Goal: Information Seeking & Learning: Check status

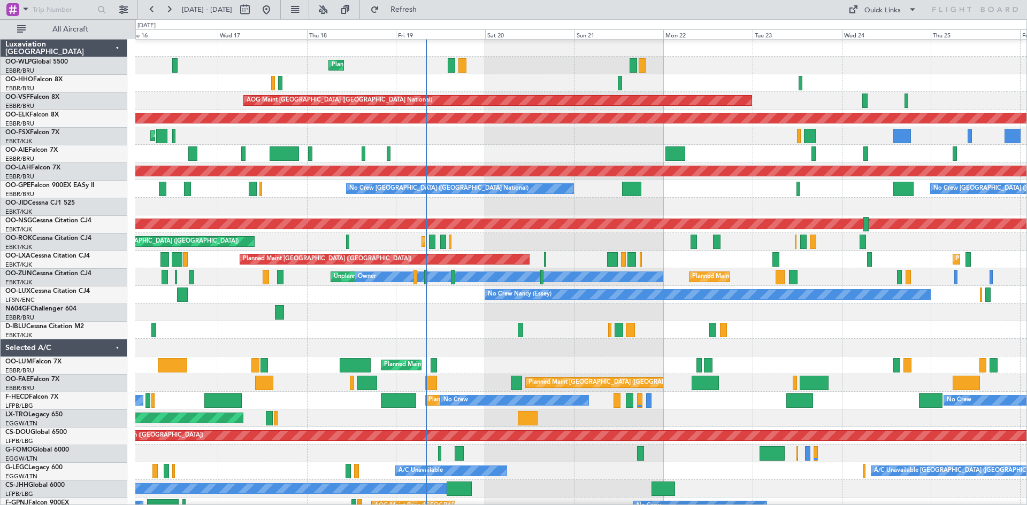
scroll to position [1, 0]
click at [652, 237] on div "Planned Maint Kortrijk-[GEOGRAPHIC_DATA] Planned Maint [GEOGRAPHIC_DATA] ([GEOG…" at bounding box center [580, 242] width 891 height 18
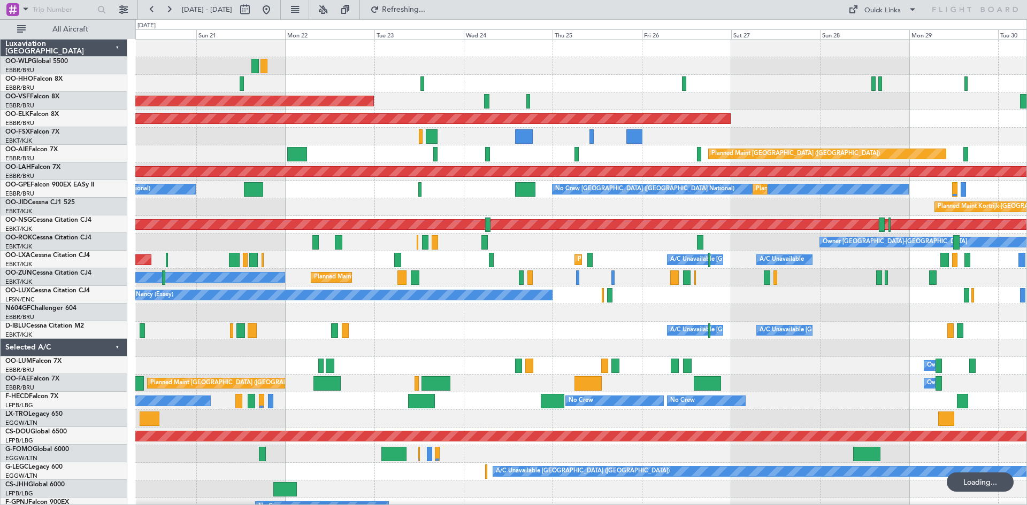
scroll to position [0, 0]
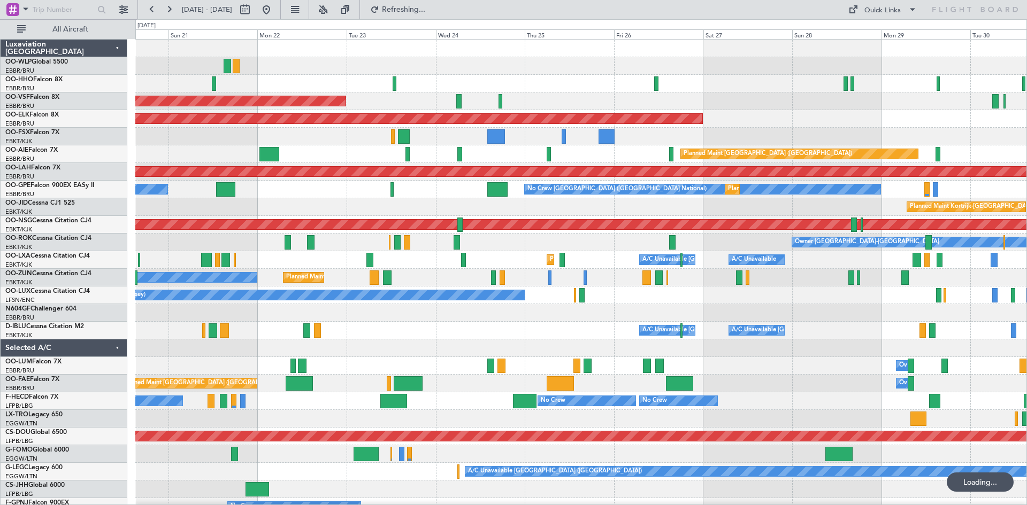
click at [384, 181] on div "Planned Maint Liege AOG Maint [GEOGRAPHIC_DATA] ([GEOGRAPHIC_DATA]) Planned Mai…" at bounding box center [580, 313] width 891 height 547
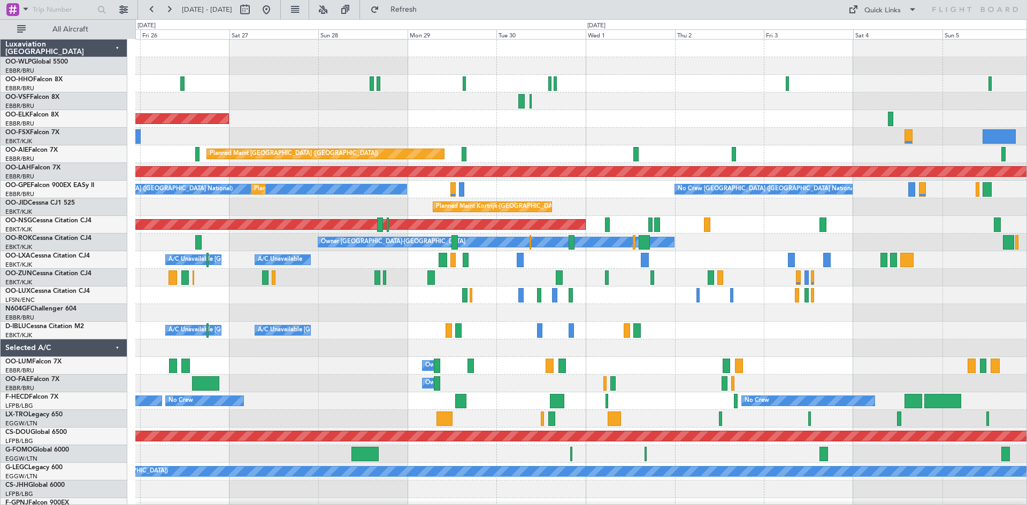
click at [487, 151] on div "Planned Maint Kortrijk-[GEOGRAPHIC_DATA] Planned Maint [GEOGRAPHIC_DATA] ([GEOG…" at bounding box center [580, 296] width 891 height 512
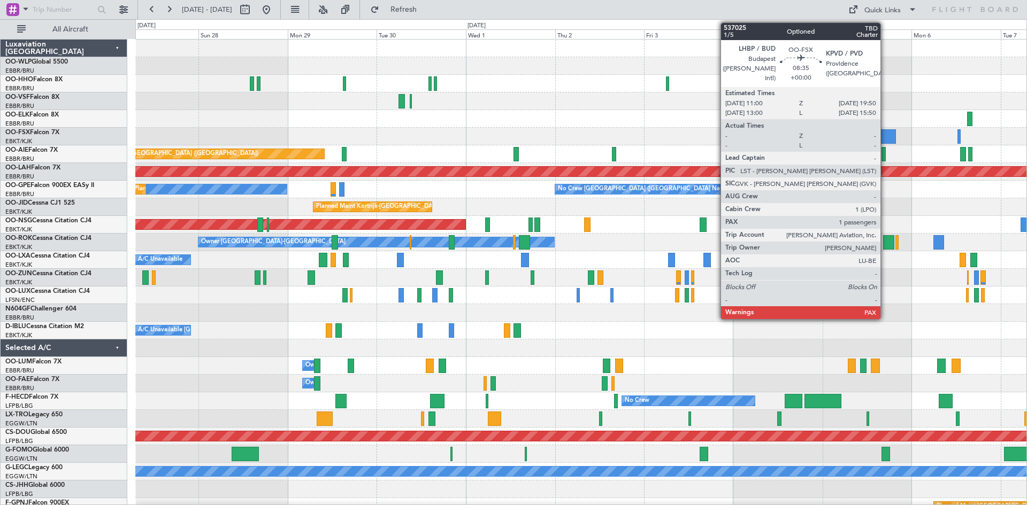
click at [885, 137] on div at bounding box center [878, 136] width 33 height 14
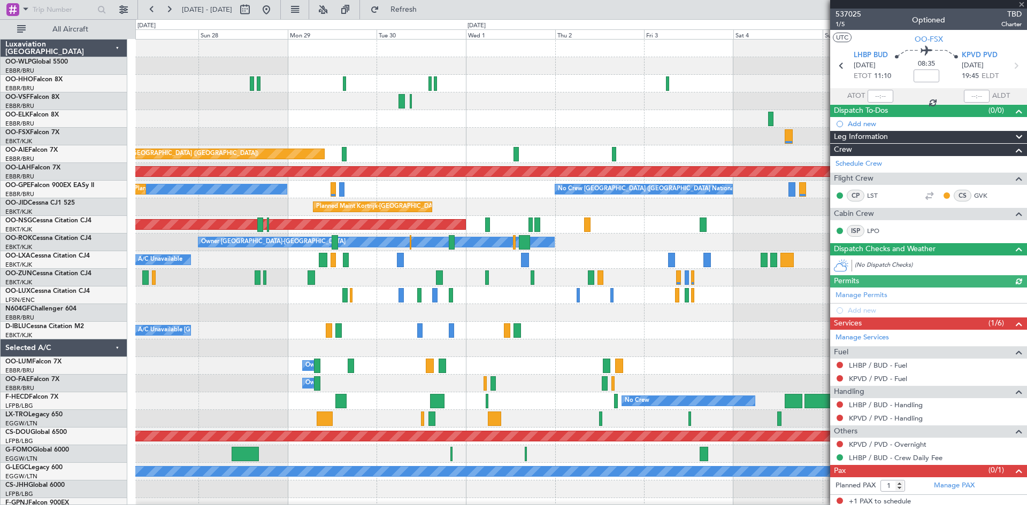
click at [1020, 6] on div at bounding box center [928, 4] width 197 height 9
click at [1023, 2] on span at bounding box center [1021, 5] width 11 height 10
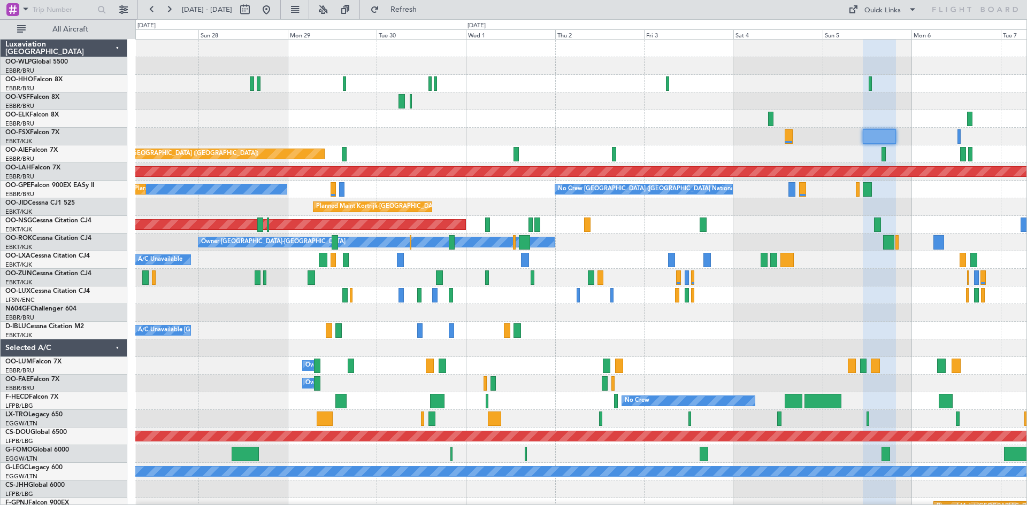
type input "0"
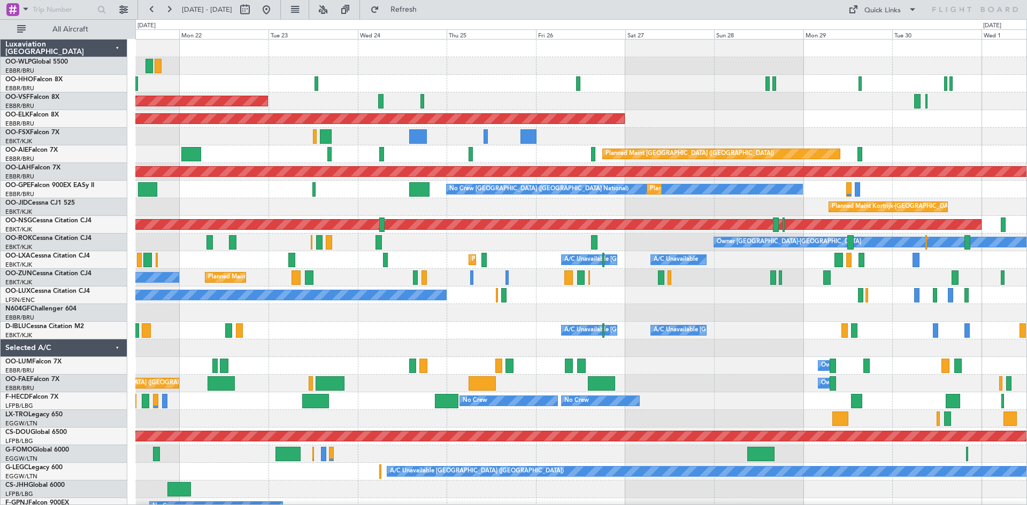
click at [831, 137] on div at bounding box center [580, 137] width 891 height 18
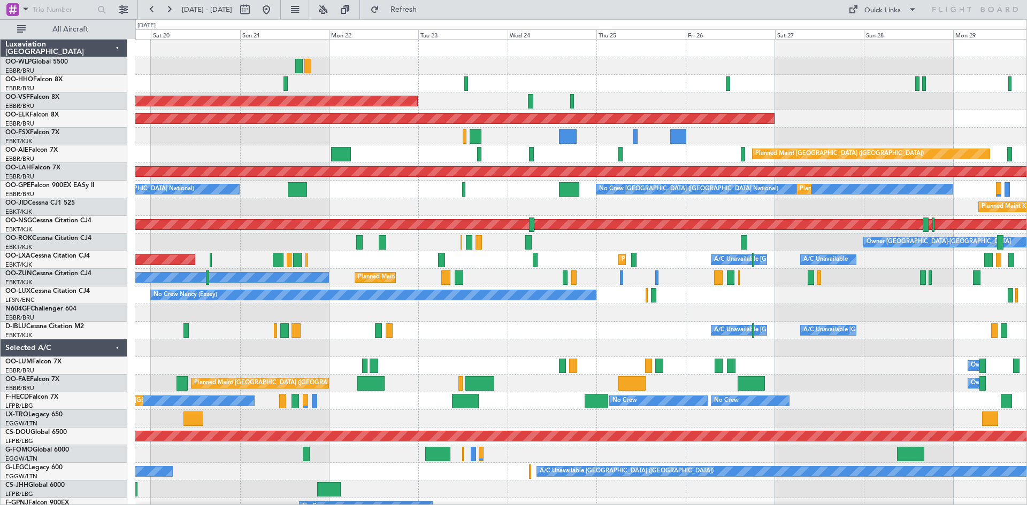
click at [538, 158] on div "Planned Maint Liege AOG Maint [GEOGRAPHIC_DATA] ([GEOGRAPHIC_DATA]) Planned Mai…" at bounding box center [580, 296] width 891 height 512
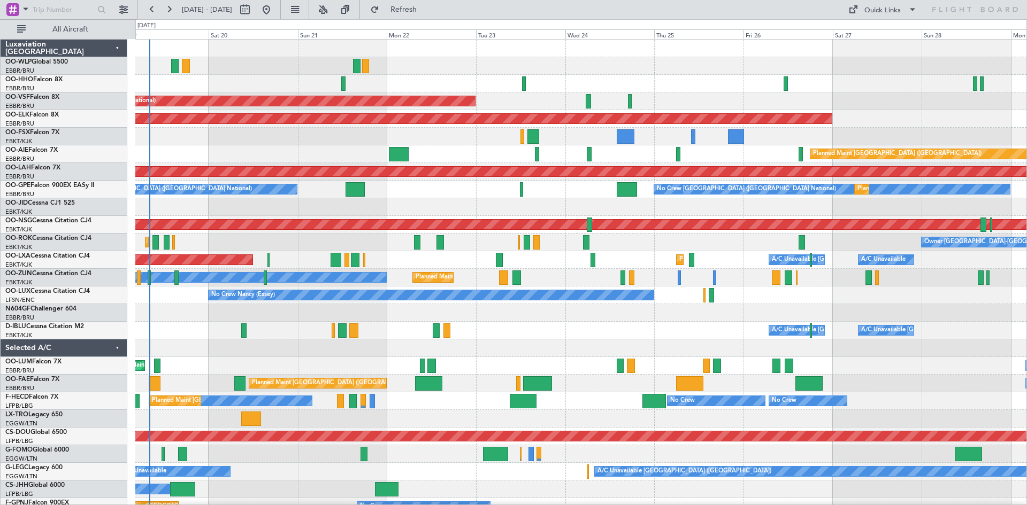
click at [591, 142] on div at bounding box center [580, 137] width 891 height 18
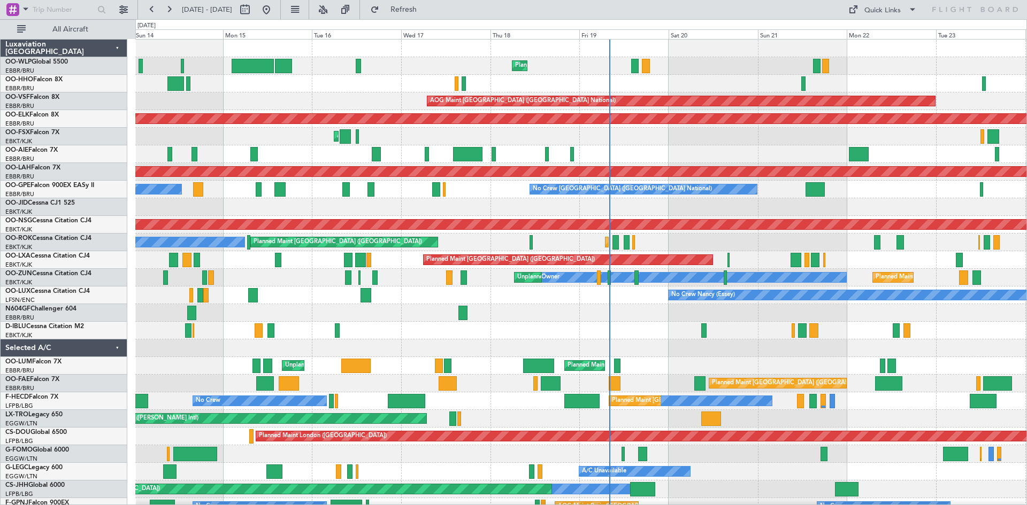
click at [877, 136] on div "AOG Maint Kortrijk-[GEOGRAPHIC_DATA]" at bounding box center [580, 137] width 891 height 18
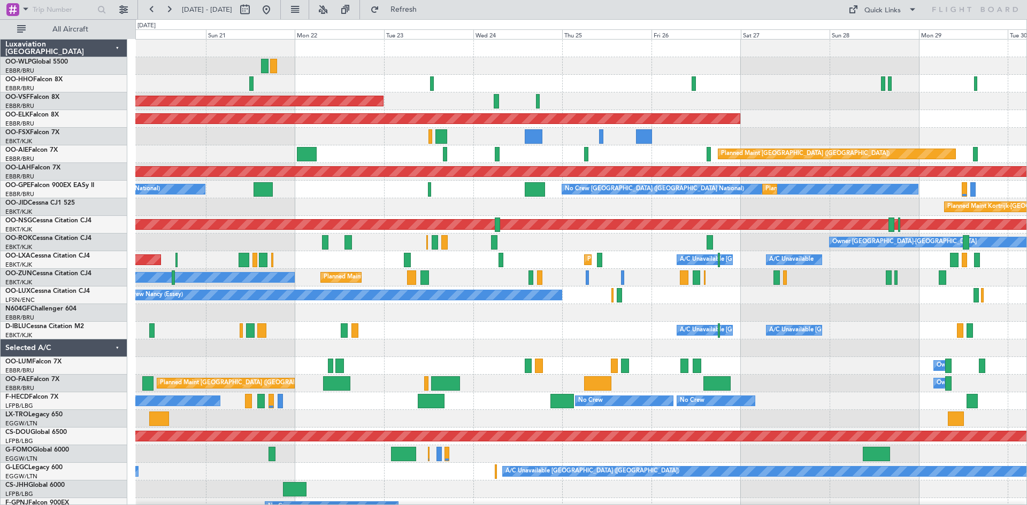
click at [283, 137] on div at bounding box center [580, 137] width 891 height 18
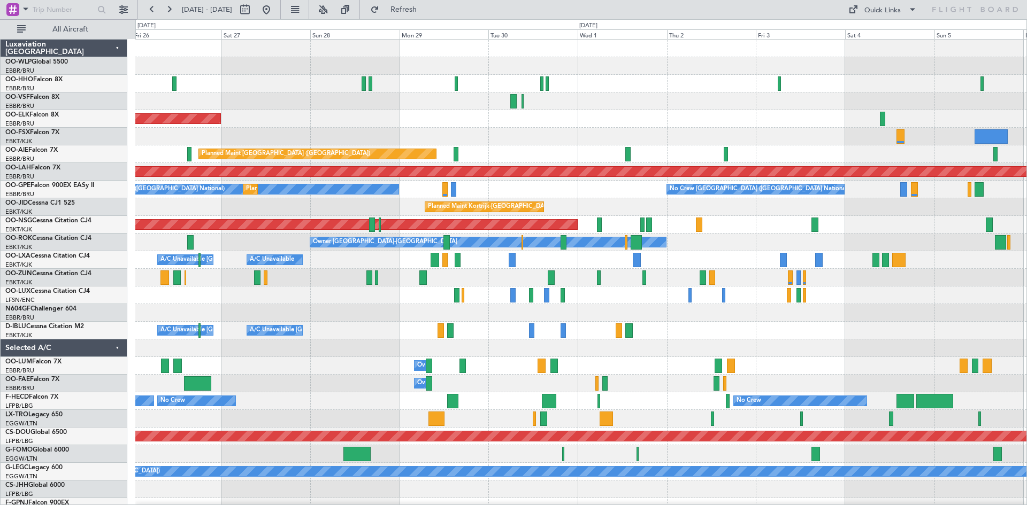
click at [197, 133] on div at bounding box center [580, 137] width 891 height 18
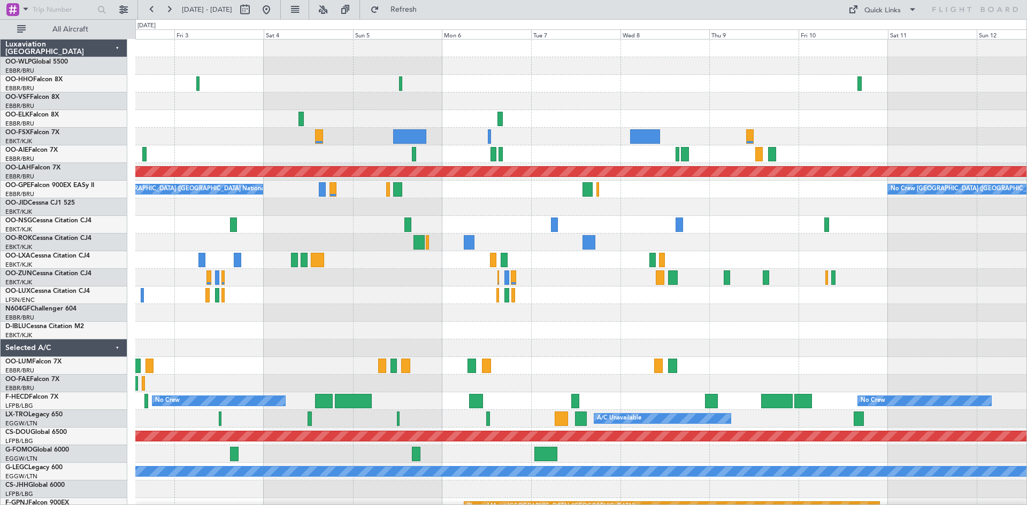
click at [333, 110] on div "Planned Maint [PERSON_NAME]-[GEOGRAPHIC_DATA][PERSON_NAME] ([GEOGRAPHIC_DATA][P…" at bounding box center [580, 296] width 891 height 512
click at [275, 11] on button at bounding box center [266, 9] width 17 height 17
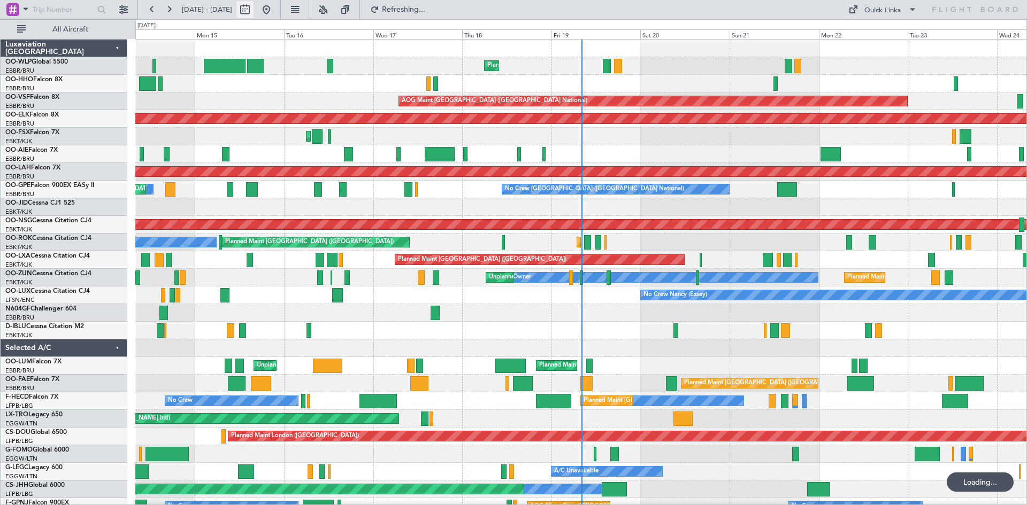
click at [253, 11] on button at bounding box center [244, 9] width 17 height 17
select select "9"
select select "2025"
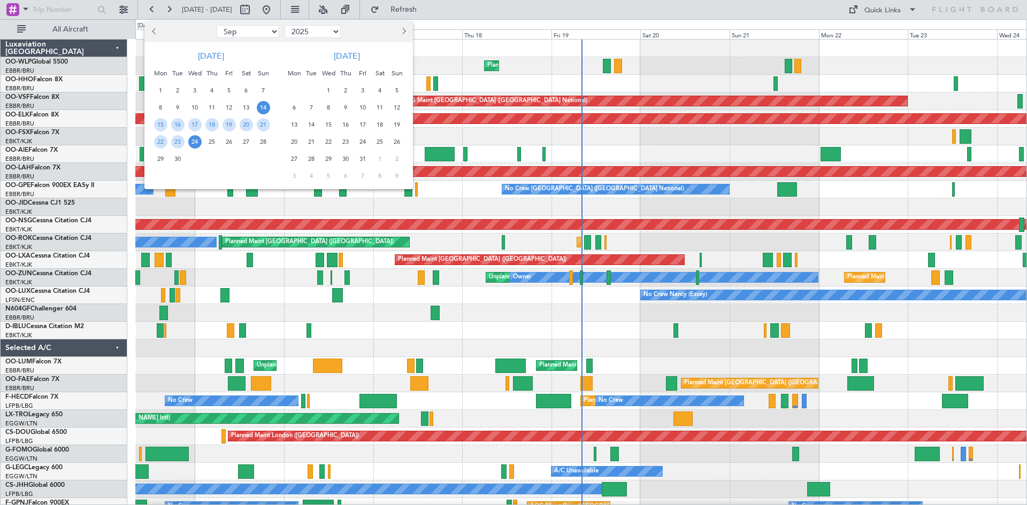
drag, startPoint x: 838, startPoint y: 253, endPoint x: 352, endPoint y: 261, distance: 486.1
click at [352, 261] on div at bounding box center [513, 252] width 1027 height 505
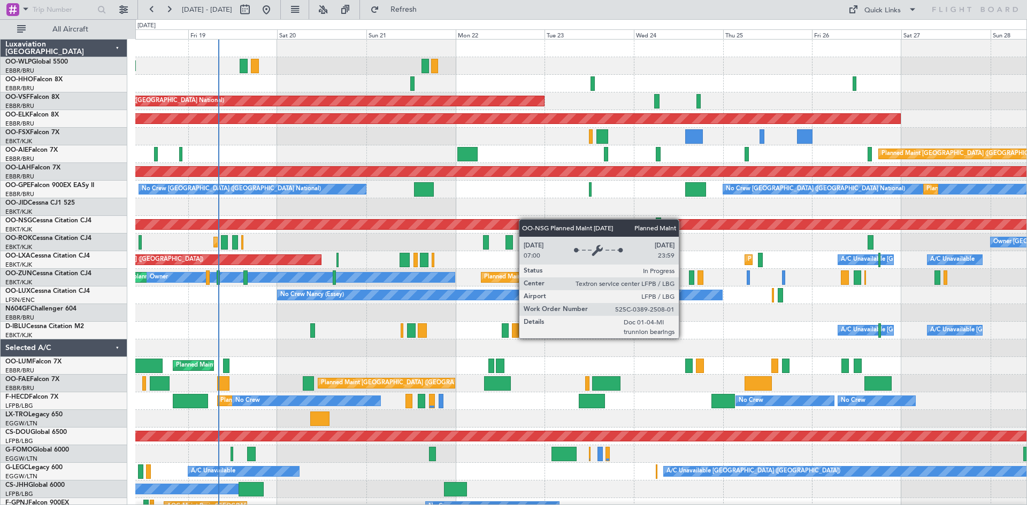
click at [426, 223] on div "Planned Maint Liege AOG Maint [GEOGRAPHIC_DATA] ([GEOGRAPHIC_DATA]) Planned Mai…" at bounding box center [580, 313] width 891 height 547
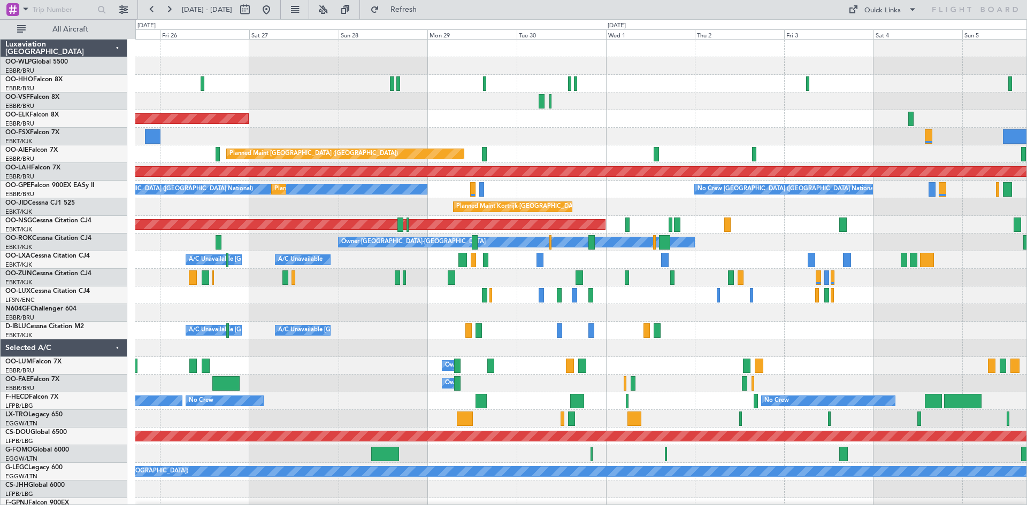
click at [180, 240] on div "Planned Maint Kortrijk-[GEOGRAPHIC_DATA] Planned Maint [GEOGRAPHIC_DATA] ([GEOG…" at bounding box center [580, 313] width 891 height 547
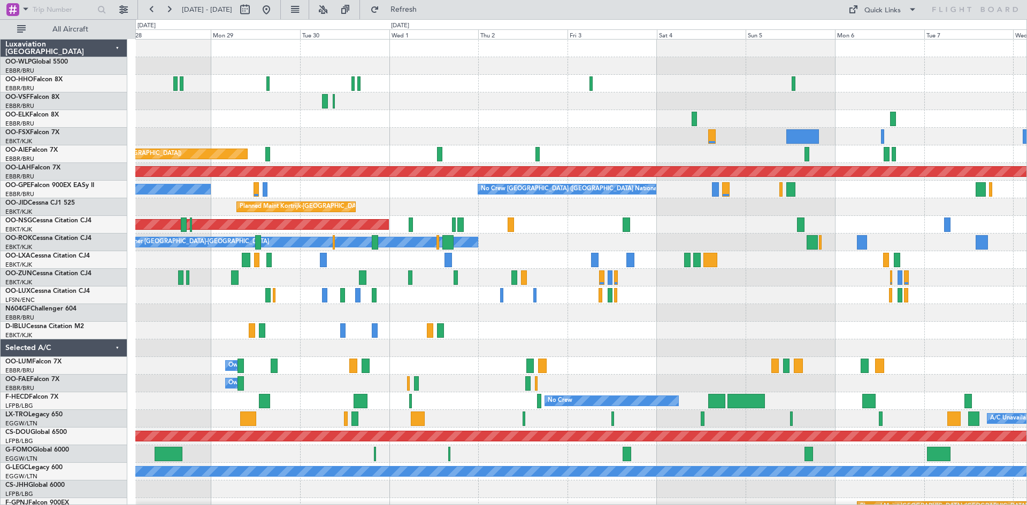
click at [493, 208] on div "Planned Maint Kortrijk-[GEOGRAPHIC_DATA]" at bounding box center [580, 207] width 891 height 18
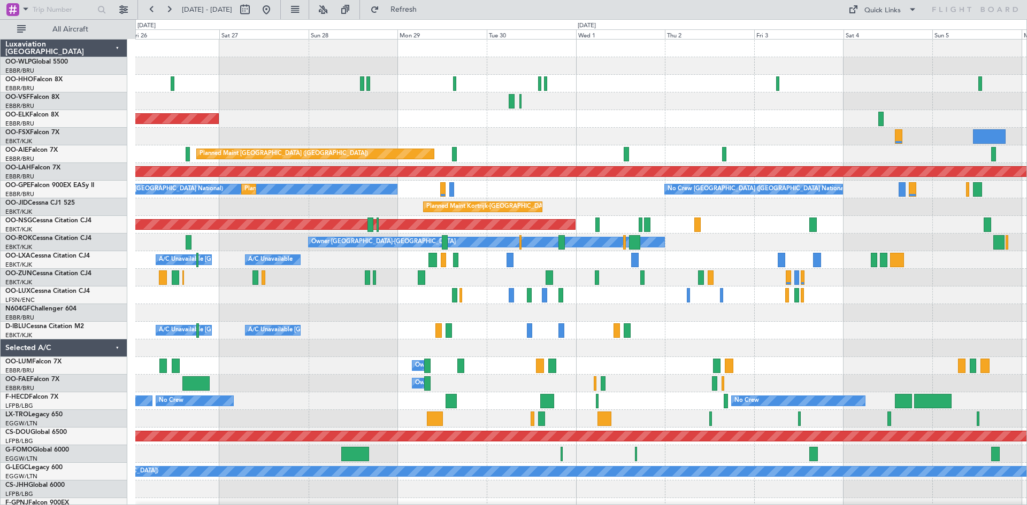
click at [560, 258] on div "A/C Unavailable A/C Unavailable [GEOGRAPHIC_DATA] ([GEOGRAPHIC_DATA] National) …" at bounding box center [580, 260] width 891 height 18
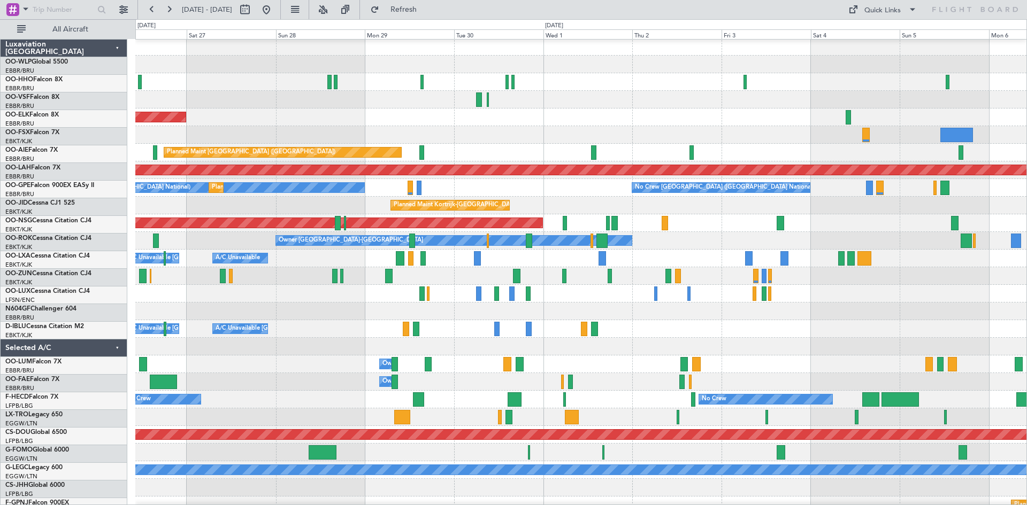
scroll to position [4, 0]
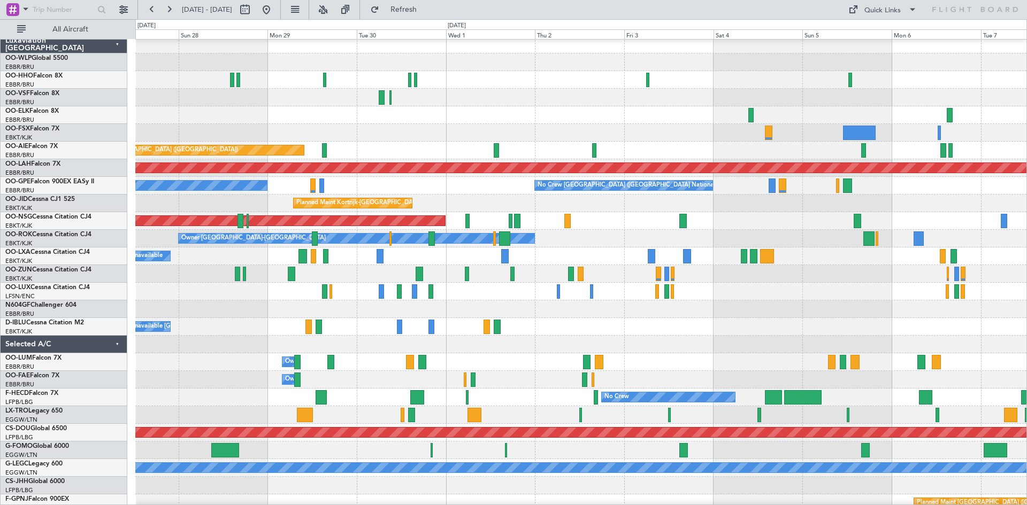
click at [431, 253] on div "A/C Unavailable A/C Unavailable [GEOGRAPHIC_DATA] ([GEOGRAPHIC_DATA] National) …" at bounding box center [580, 257] width 891 height 18
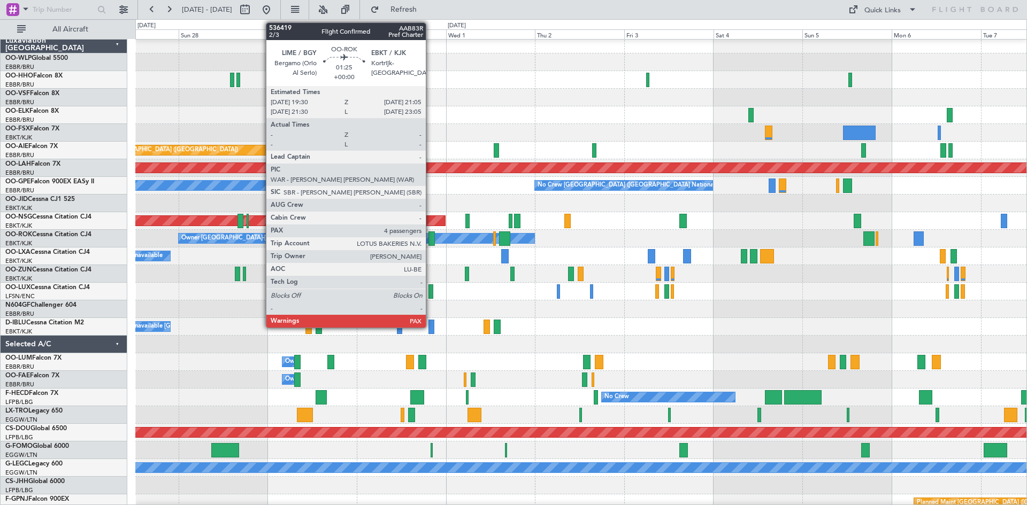
click at [430, 242] on div at bounding box center [431, 239] width 6 height 14
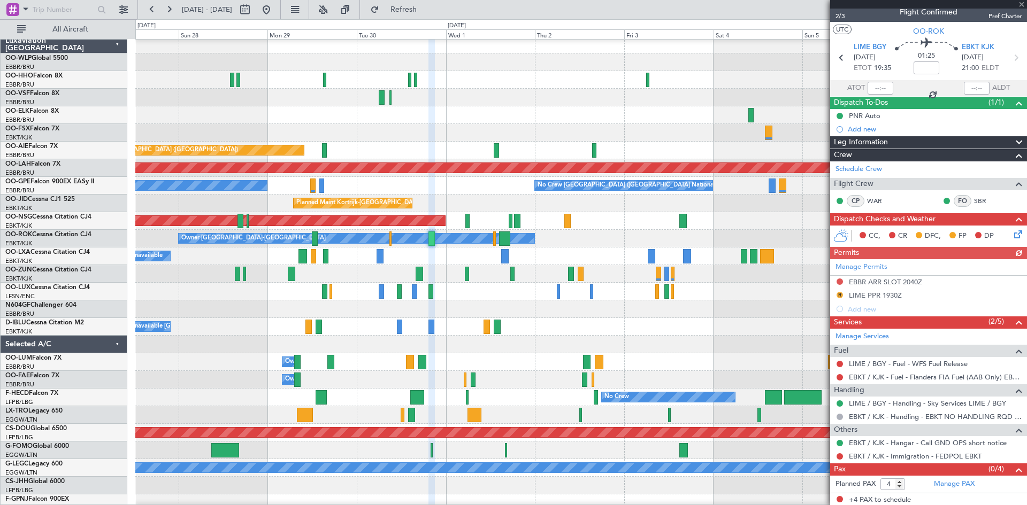
scroll to position [10, 0]
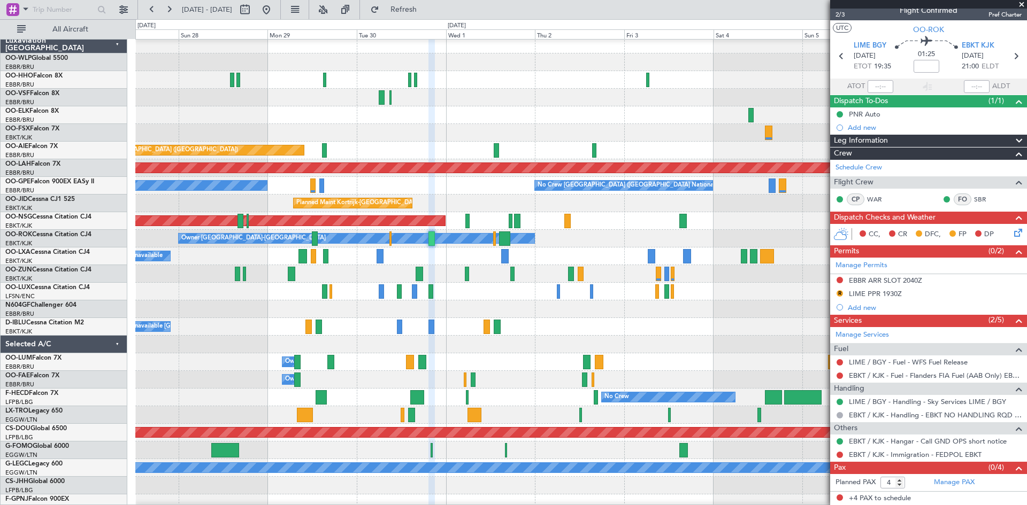
click at [1022, 5] on span at bounding box center [1021, 5] width 11 height 10
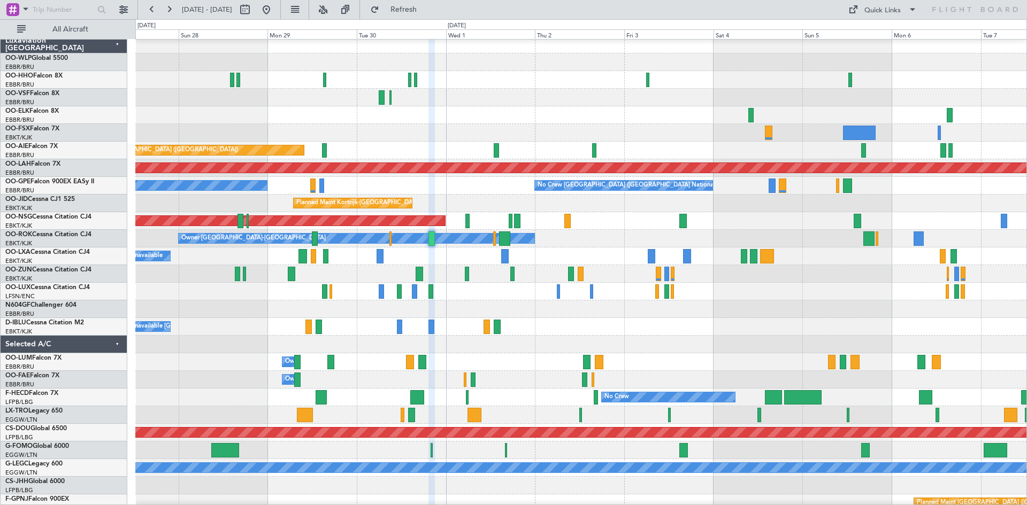
type input "0"
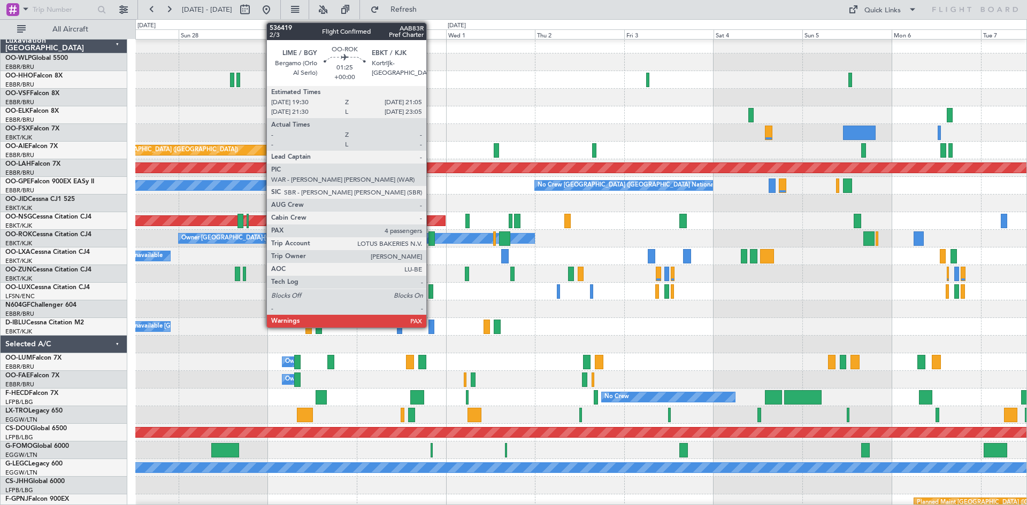
click at [431, 237] on div at bounding box center [431, 239] width 6 height 14
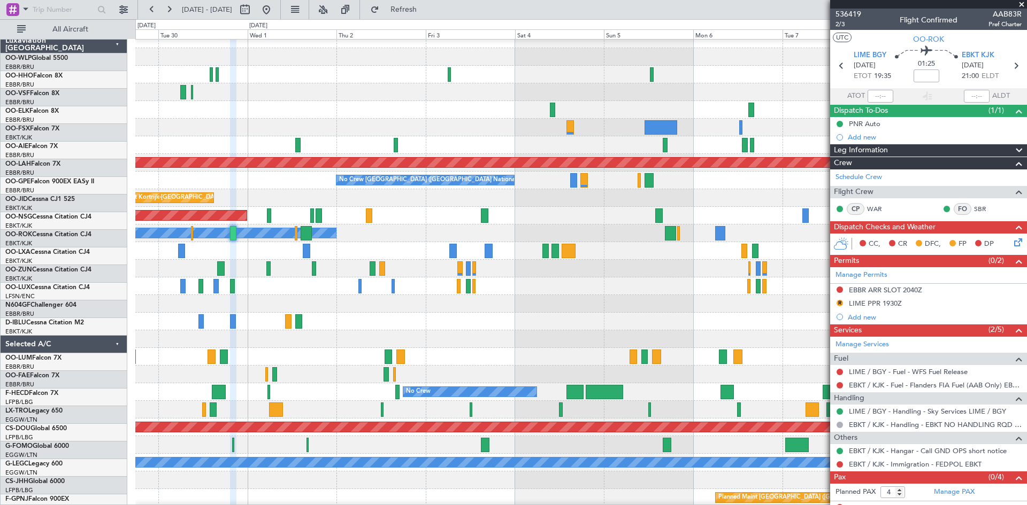
scroll to position [9, 0]
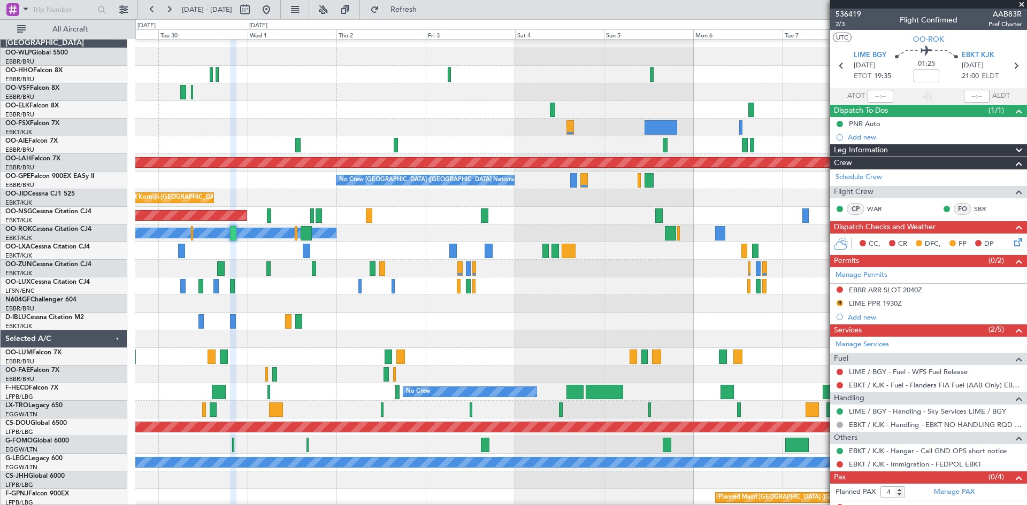
click at [433, 289] on div at bounding box center [580, 286] width 891 height 18
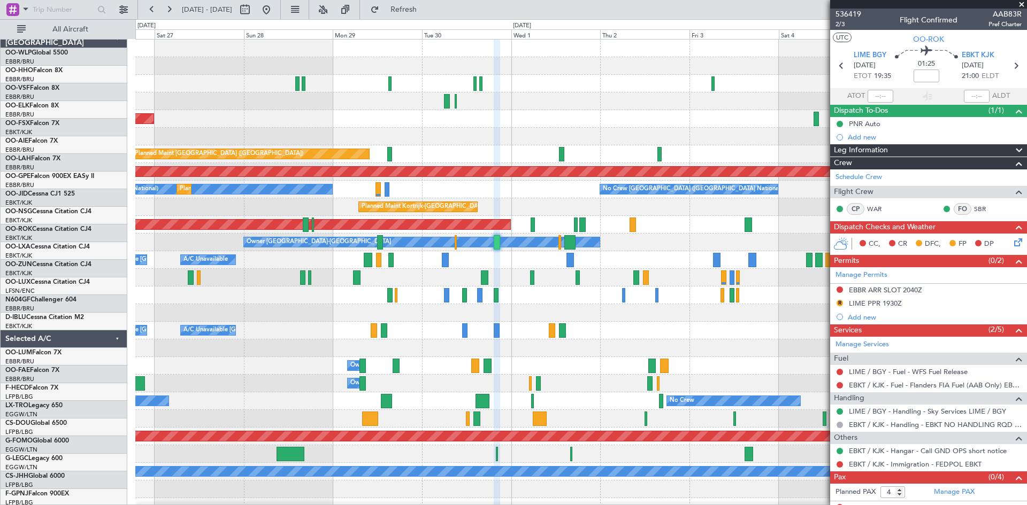
scroll to position [0, 0]
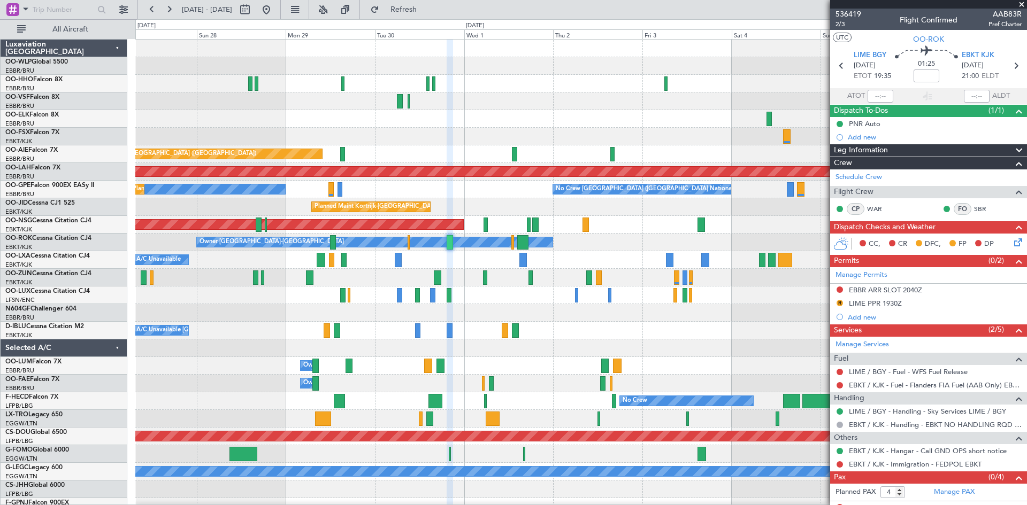
click at [506, 289] on div "Planned Maint Kortrijk-[GEOGRAPHIC_DATA] Planned Maint [GEOGRAPHIC_DATA] ([GEOG…" at bounding box center [580, 296] width 891 height 512
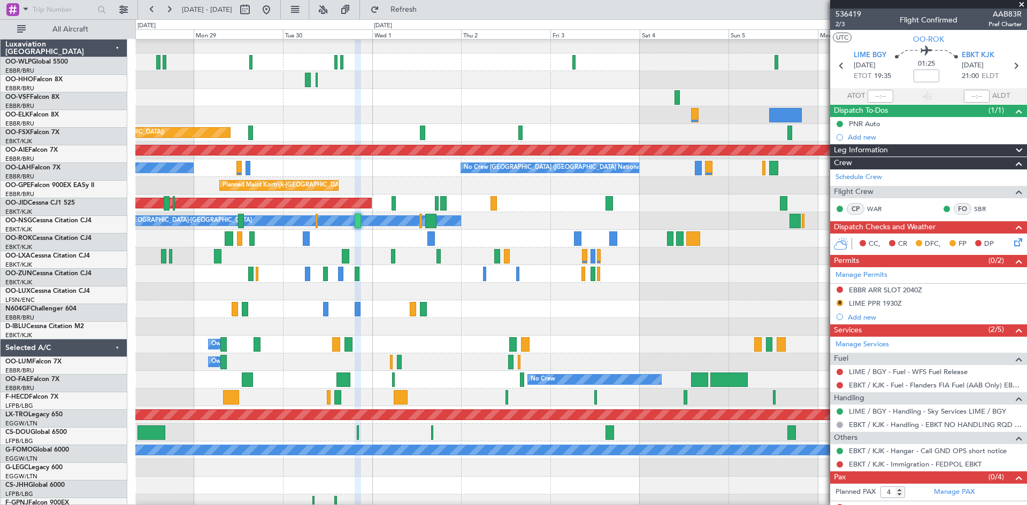
scroll to position [21, 0]
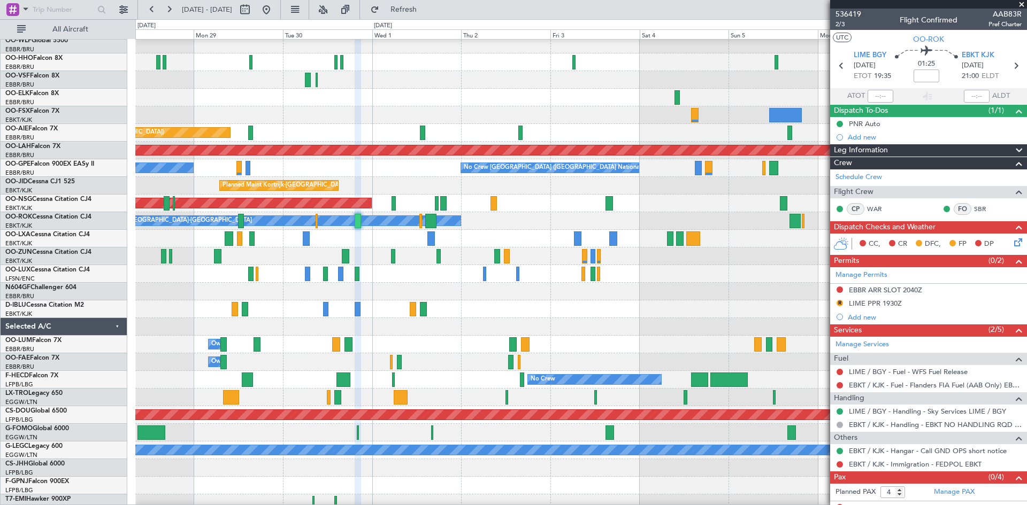
click at [565, 272] on div at bounding box center [580, 274] width 891 height 18
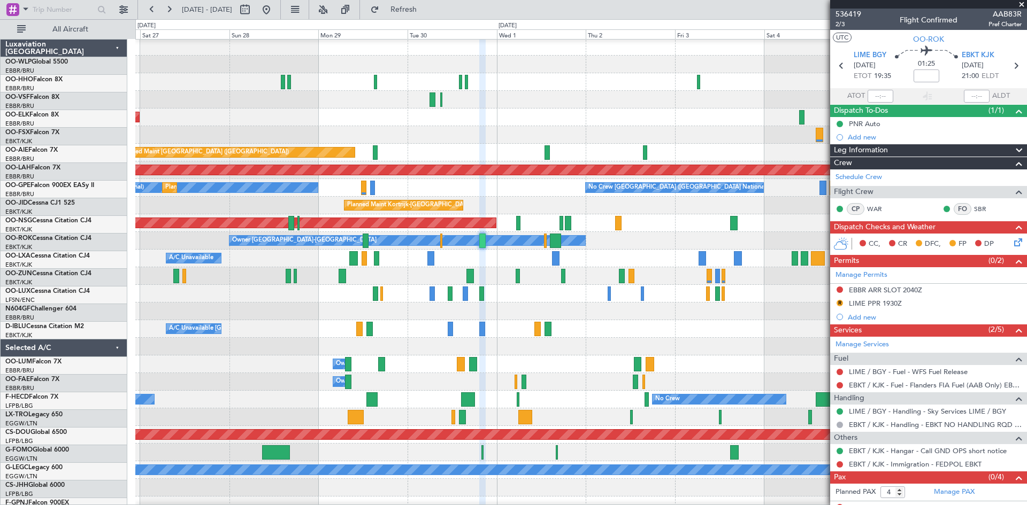
scroll to position [2, 0]
click at [385, 304] on div at bounding box center [580, 312] width 891 height 18
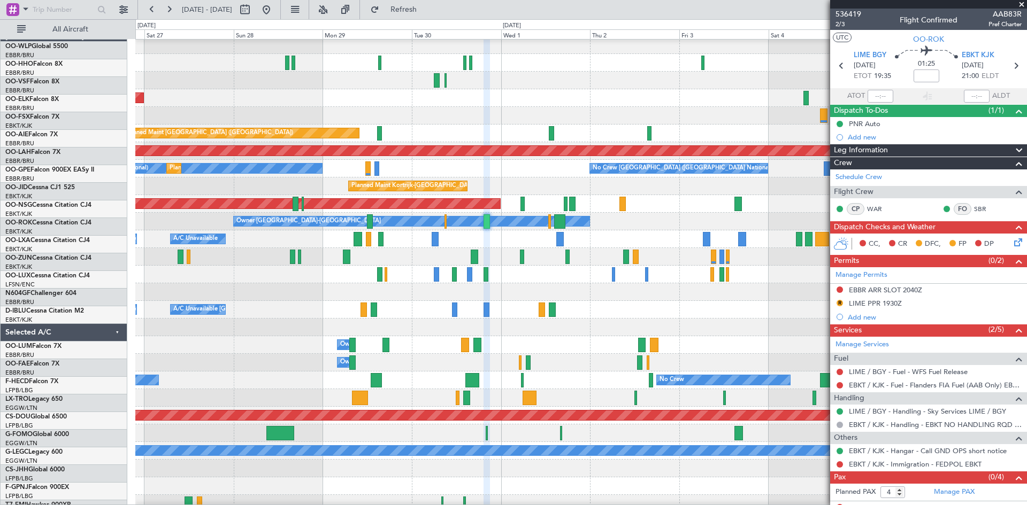
scroll to position [11, 0]
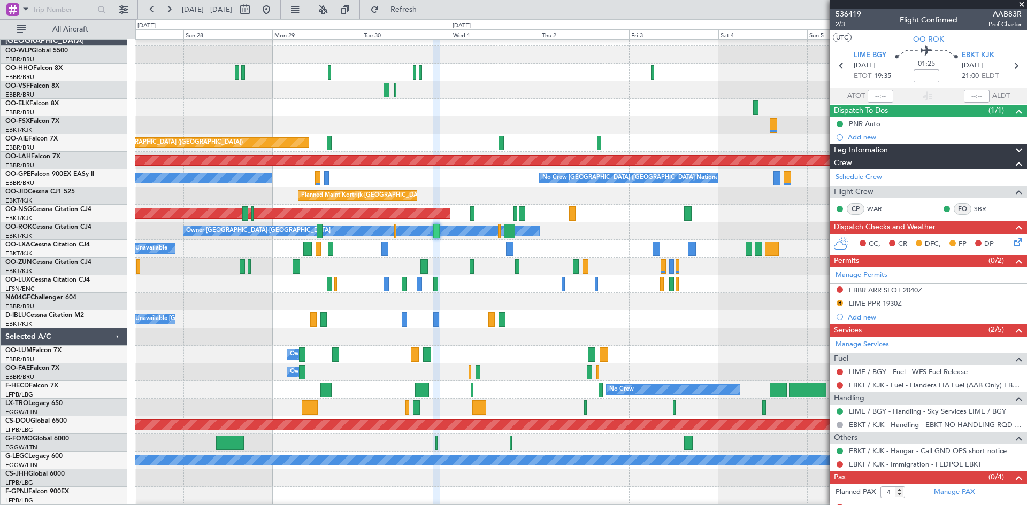
click at [271, 264] on div at bounding box center [580, 267] width 891 height 18
click at [405, 5] on button "Refresh" at bounding box center [397, 9] width 64 height 17
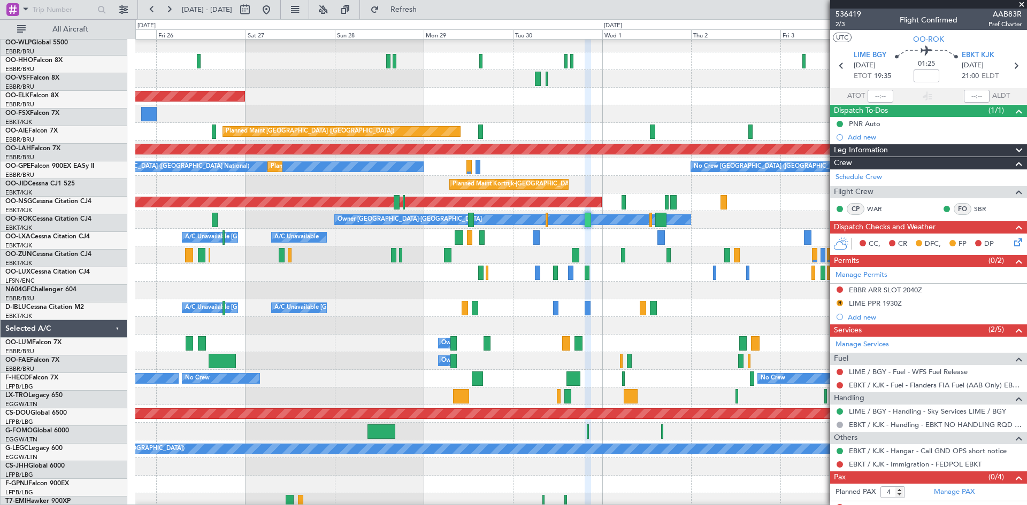
scroll to position [22, 0]
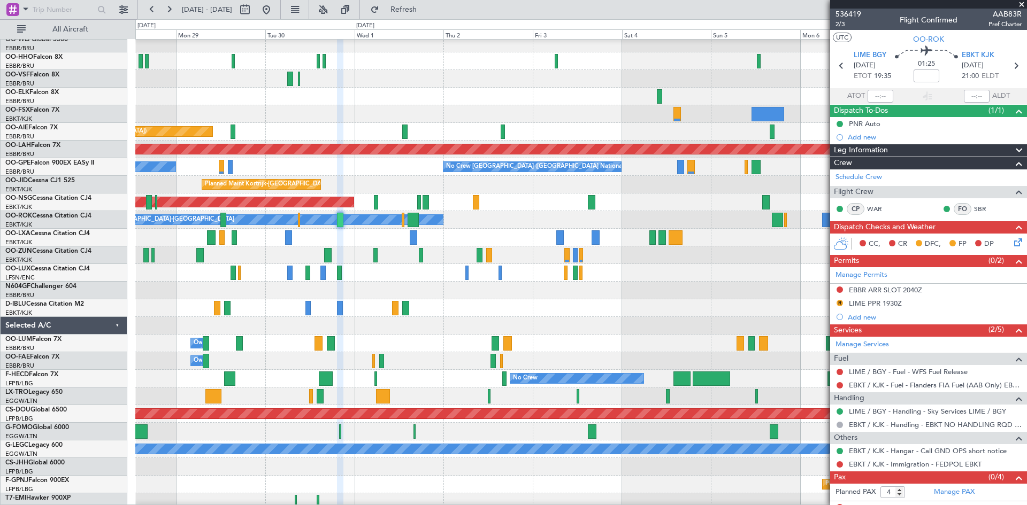
click at [276, 352] on div "Owner Melsbroek Air Base" at bounding box center [580, 344] width 891 height 18
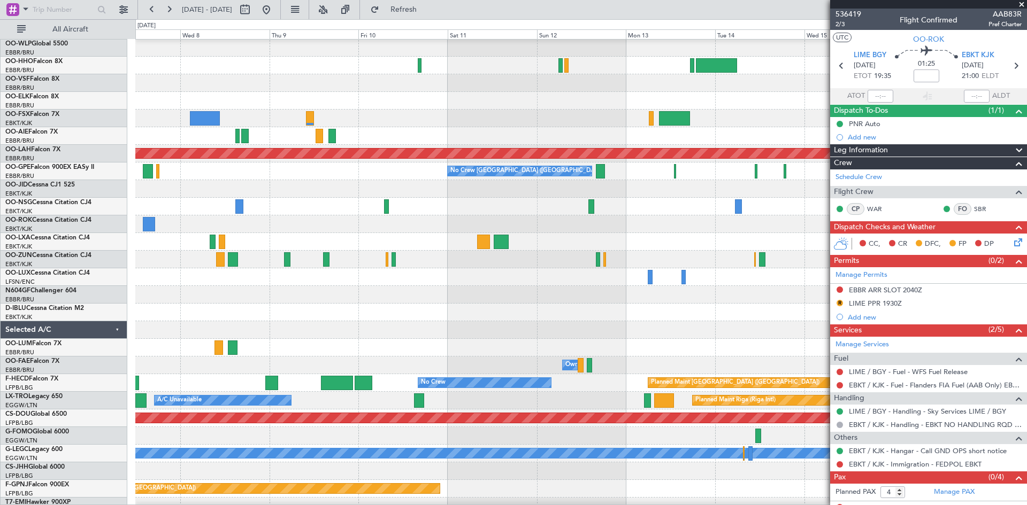
click at [6, 265] on div "Planned Maint [PERSON_NAME]-[GEOGRAPHIC_DATA][PERSON_NAME] ([GEOGRAPHIC_DATA][P…" at bounding box center [513, 262] width 1027 height 486
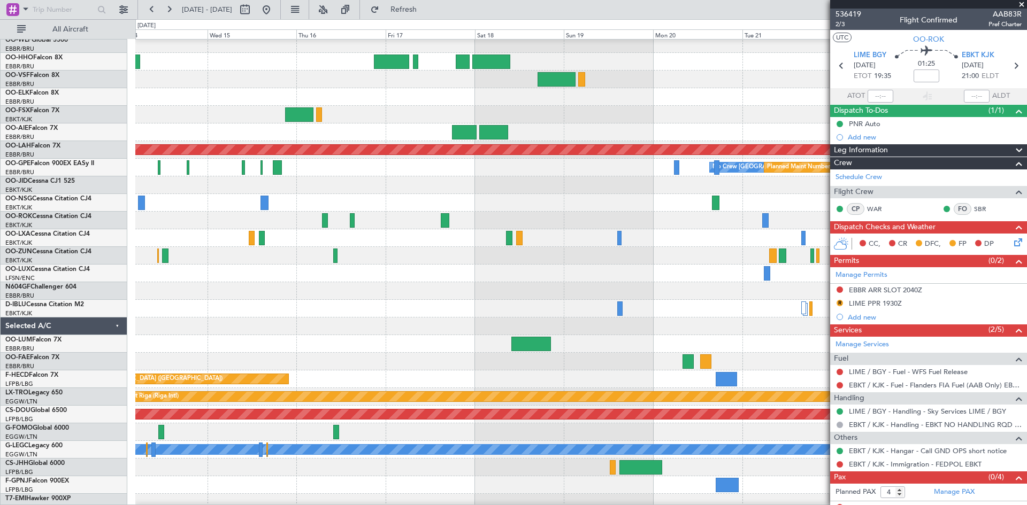
click at [28, 132] on div "Planned Maint [PERSON_NAME]-[GEOGRAPHIC_DATA][PERSON_NAME] ([GEOGRAPHIC_DATA][P…" at bounding box center [513, 262] width 1027 height 486
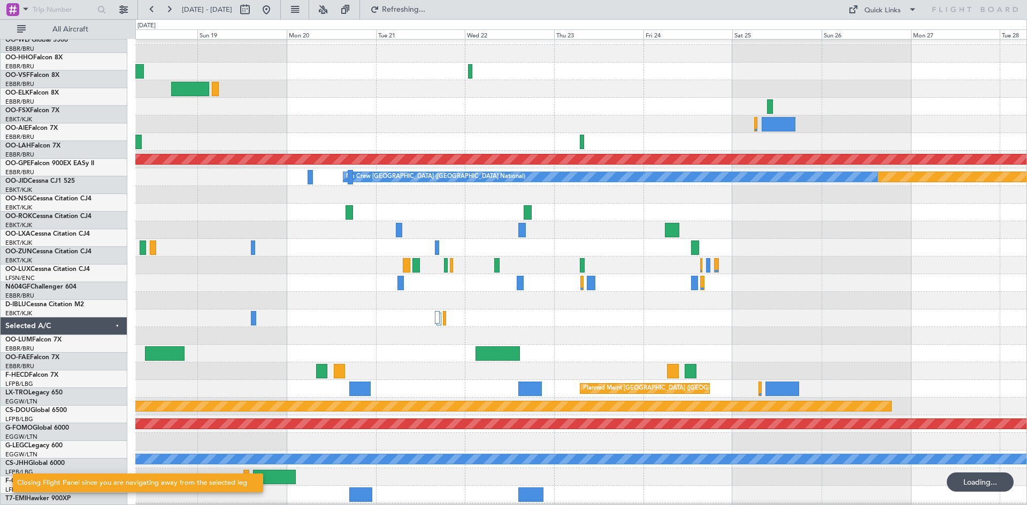
scroll to position [12, 0]
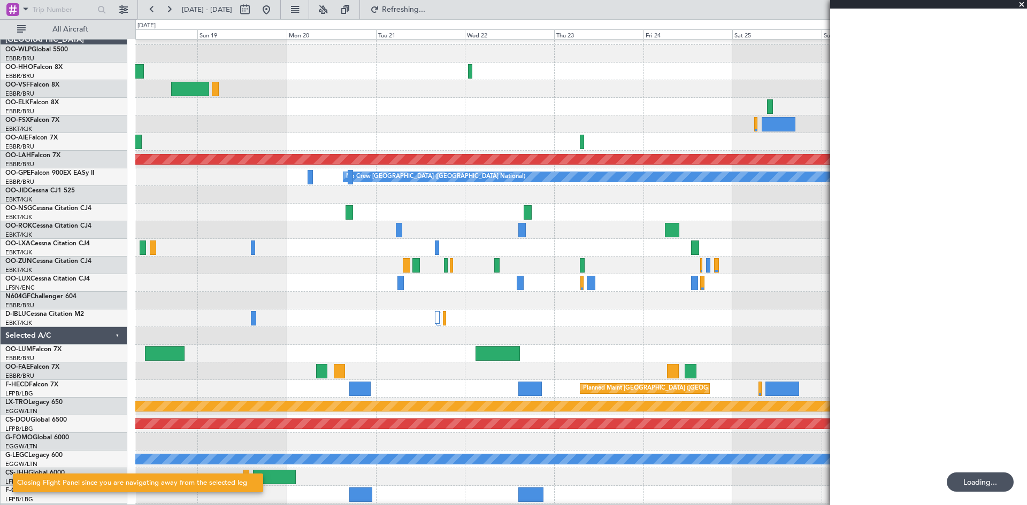
click at [0, 141] on div "Planned Maint [PERSON_NAME]-[GEOGRAPHIC_DATA][PERSON_NAME] ([GEOGRAPHIC_DATA][P…" at bounding box center [513, 262] width 1027 height 486
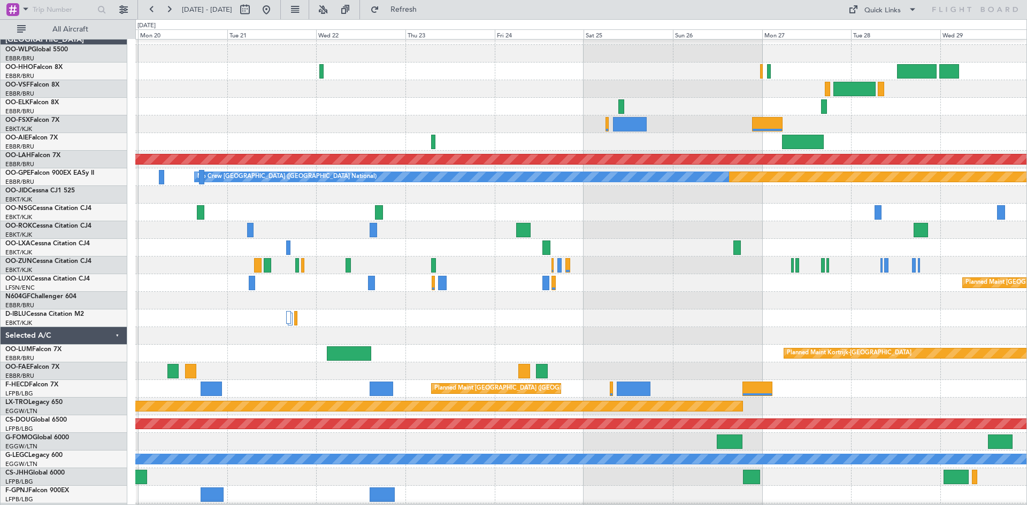
scroll to position [0, 0]
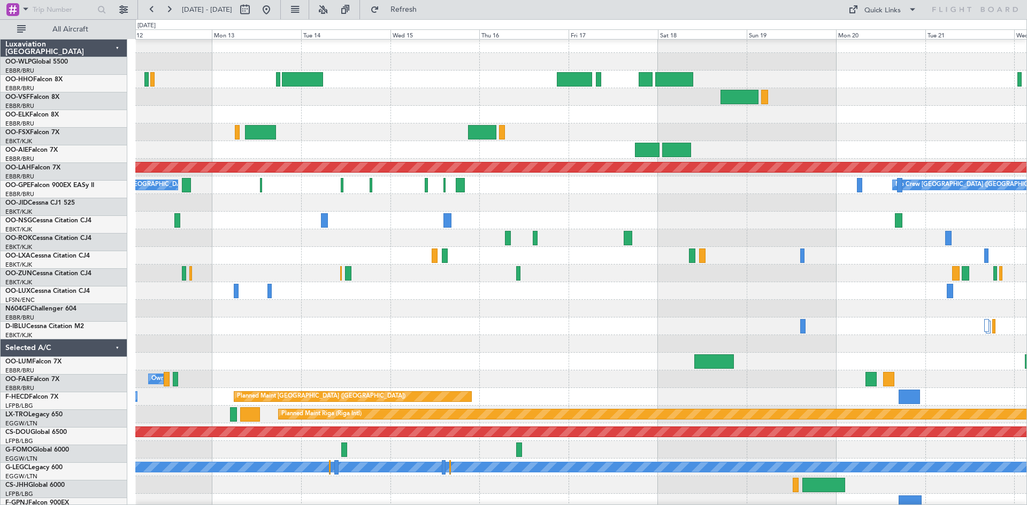
click at [903, 128] on div at bounding box center [580, 133] width 891 height 18
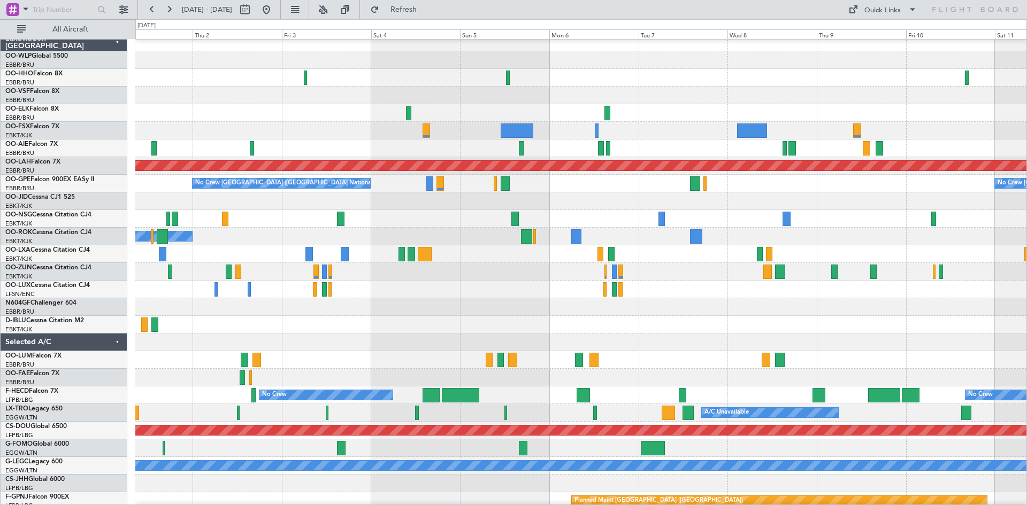
click at [886, 135] on div at bounding box center [580, 131] width 891 height 18
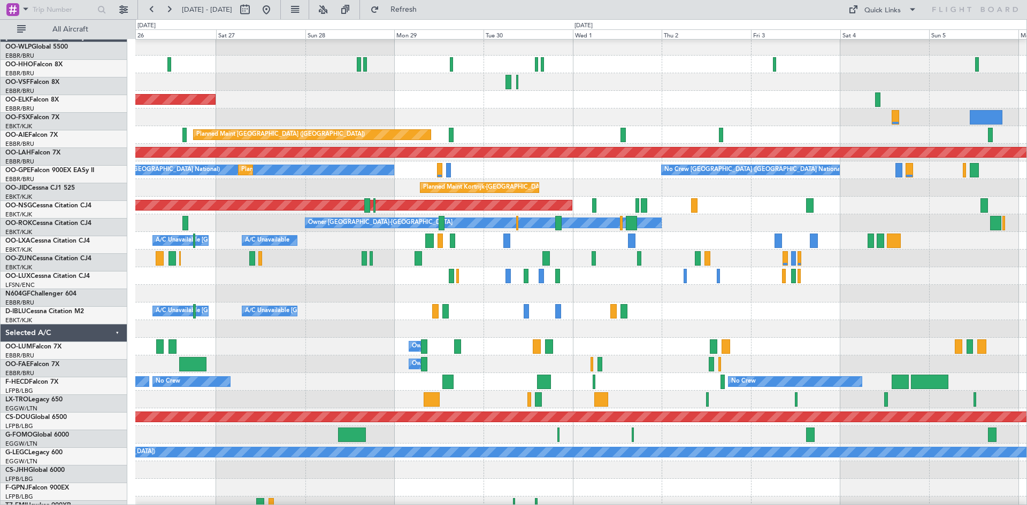
scroll to position [19, 0]
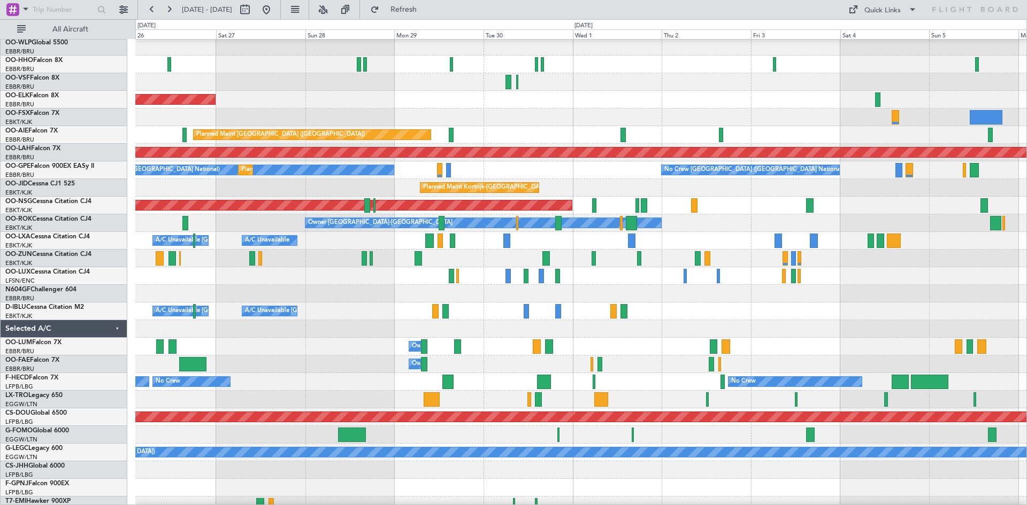
click at [870, 348] on div "Owner Melsbroek Air Base" at bounding box center [580, 347] width 891 height 18
click at [1026, 158] on html "[DATE] - [DATE] Refreshing... Quick Links All Aircraft Planned Maint [GEOGRAPHI…" at bounding box center [513, 252] width 1027 height 505
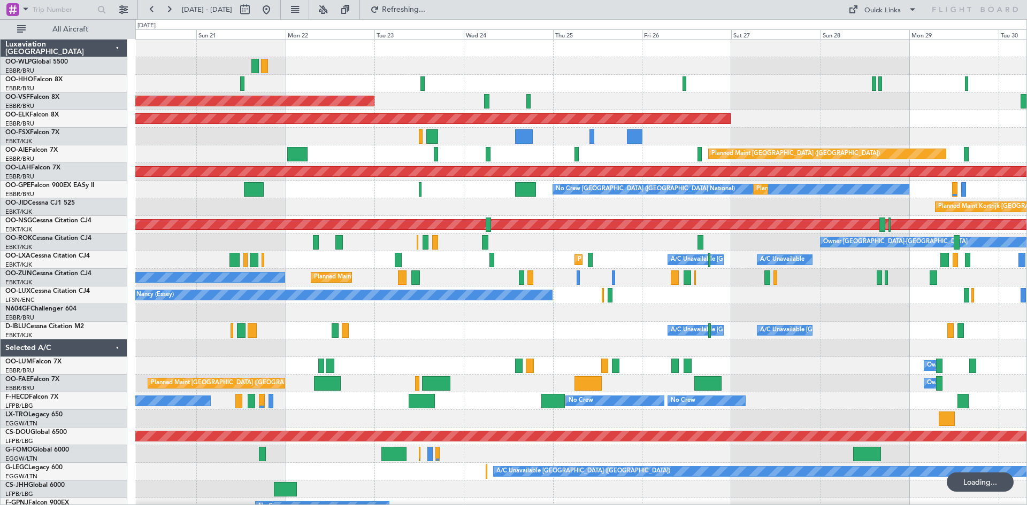
click at [865, 153] on div "AOG Maint [GEOGRAPHIC_DATA] ([GEOGRAPHIC_DATA] National) Planned Maint [GEOGRAP…" at bounding box center [580, 296] width 891 height 512
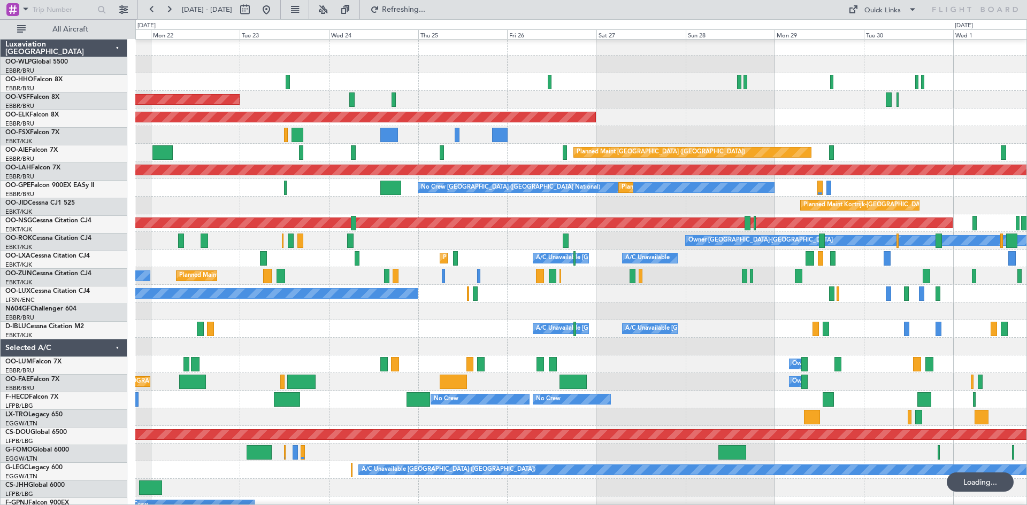
scroll to position [2, 0]
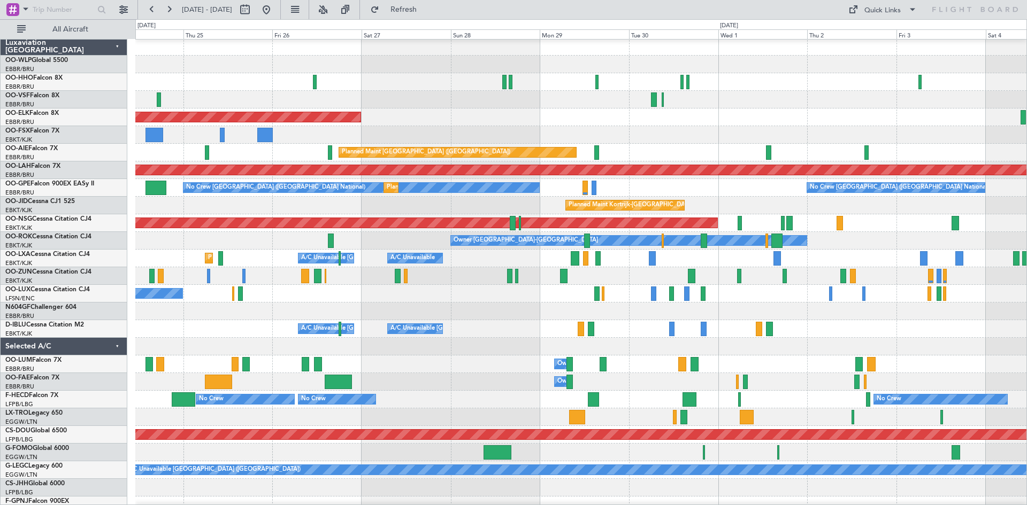
click at [287, 135] on div at bounding box center [580, 135] width 891 height 18
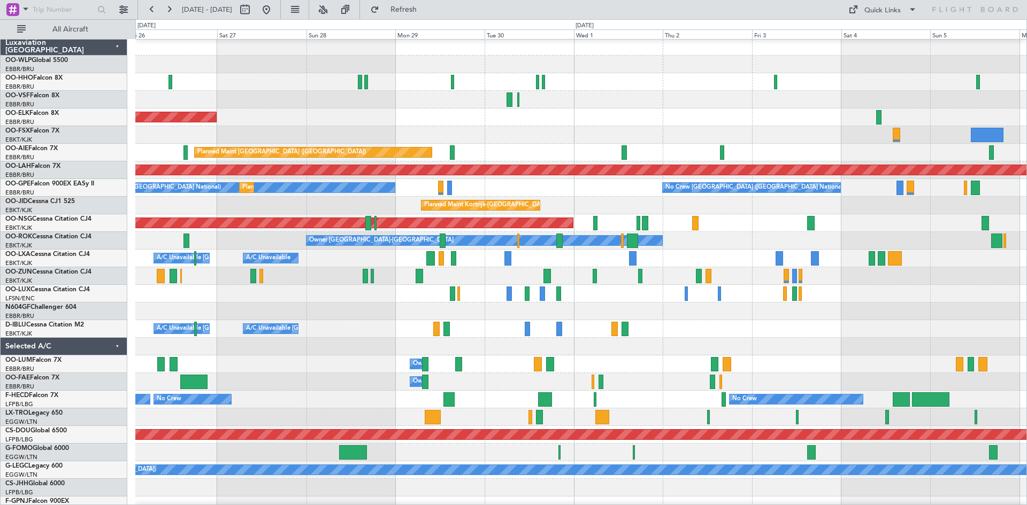
scroll to position [0, 0]
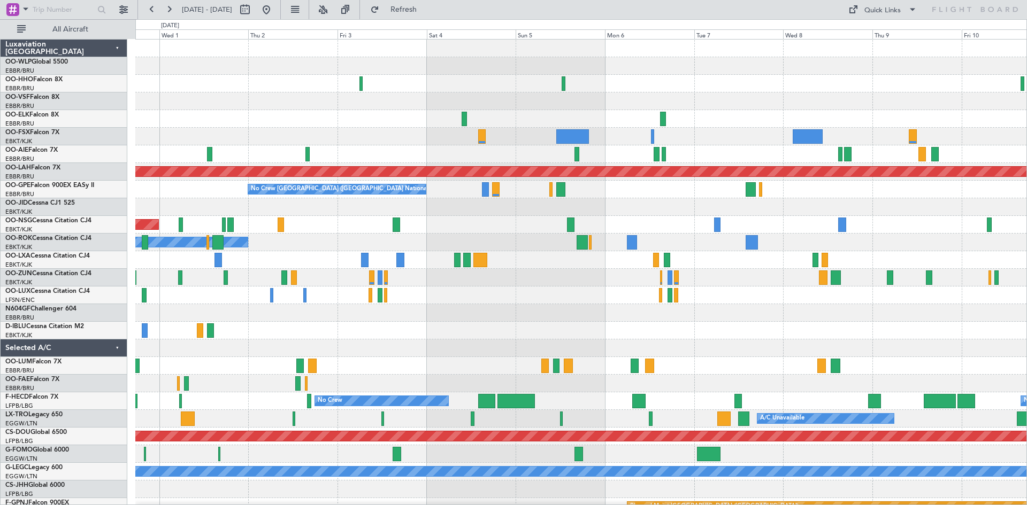
click at [513, 144] on div at bounding box center [580, 137] width 891 height 18
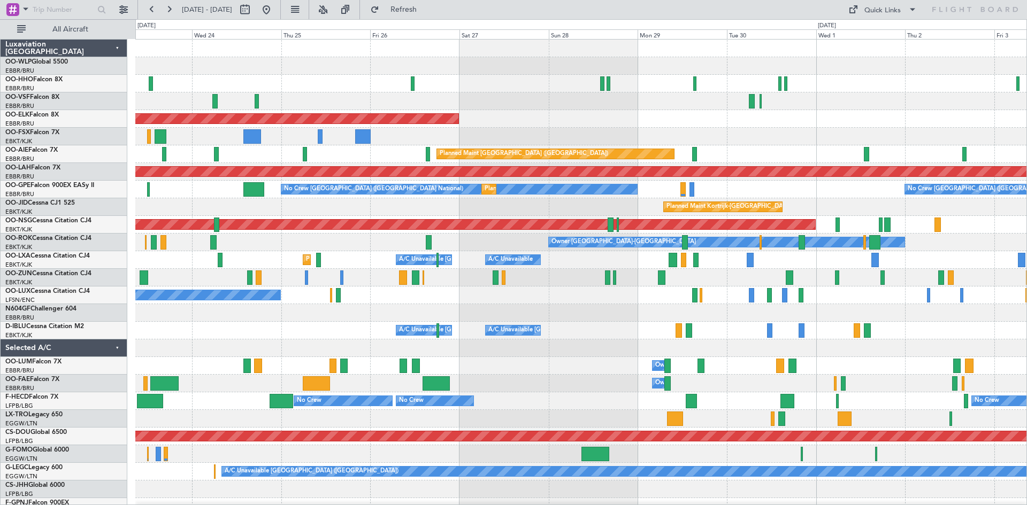
click at [1014, 180] on div "AOG Maint [GEOGRAPHIC_DATA] ([GEOGRAPHIC_DATA] National) Planned Maint [GEOGRAP…" at bounding box center [580, 296] width 891 height 512
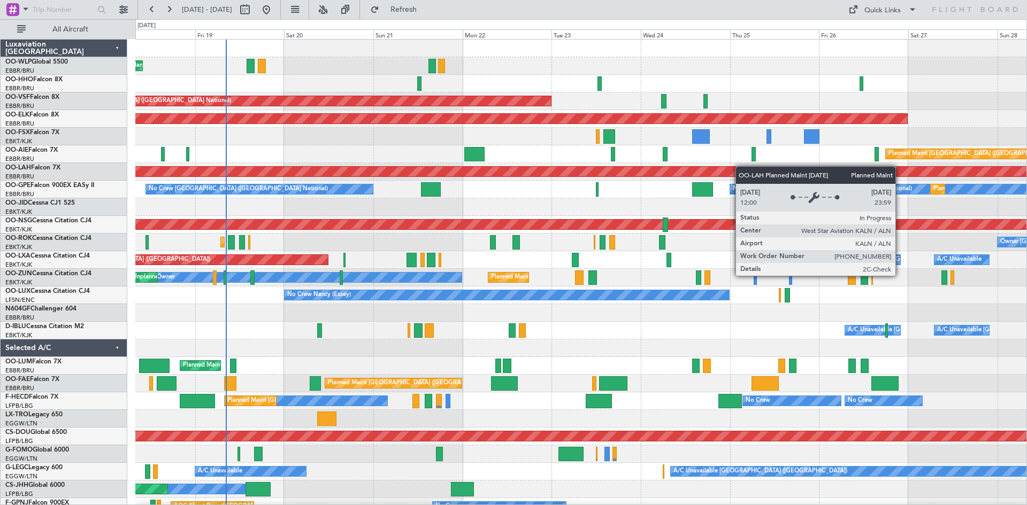
click at [916, 170] on div "Planned Maint Liege AOG Maint [GEOGRAPHIC_DATA] ([GEOGRAPHIC_DATA]) Planned Mai…" at bounding box center [580, 296] width 891 height 512
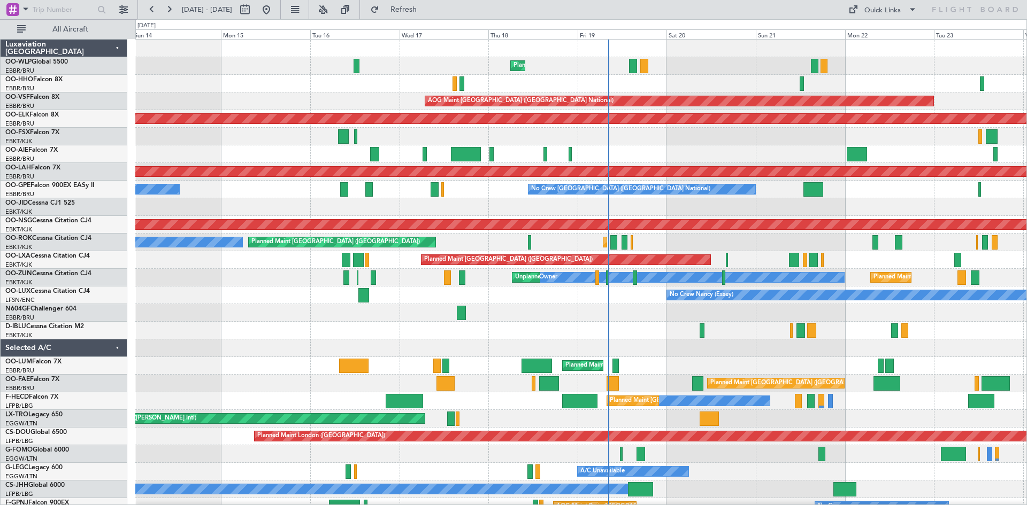
click at [667, 158] on div at bounding box center [580, 154] width 891 height 18
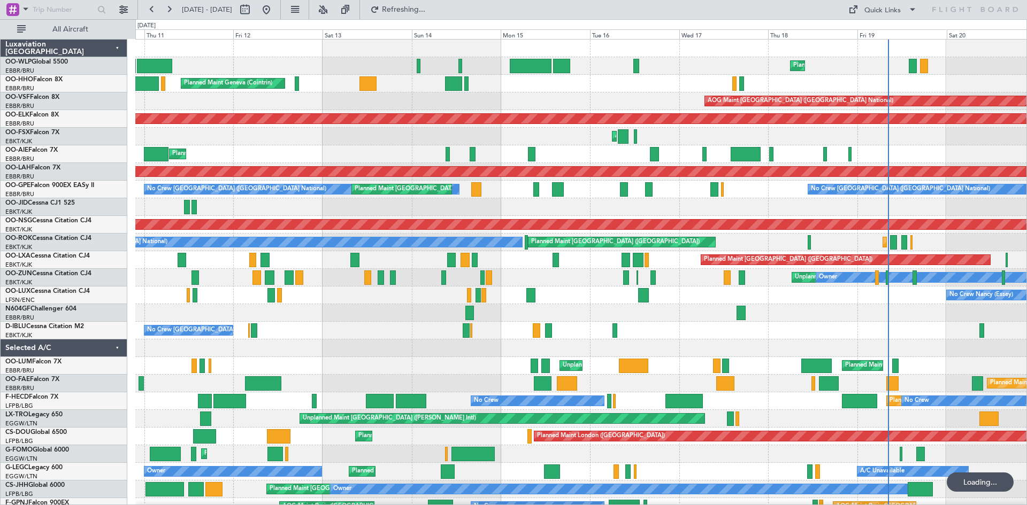
click at [221, 144] on div "AOG Maint Kortrijk-[GEOGRAPHIC_DATA] Planned Maint [GEOGRAPHIC_DATA]-[GEOGRAPHI…" at bounding box center [580, 137] width 891 height 18
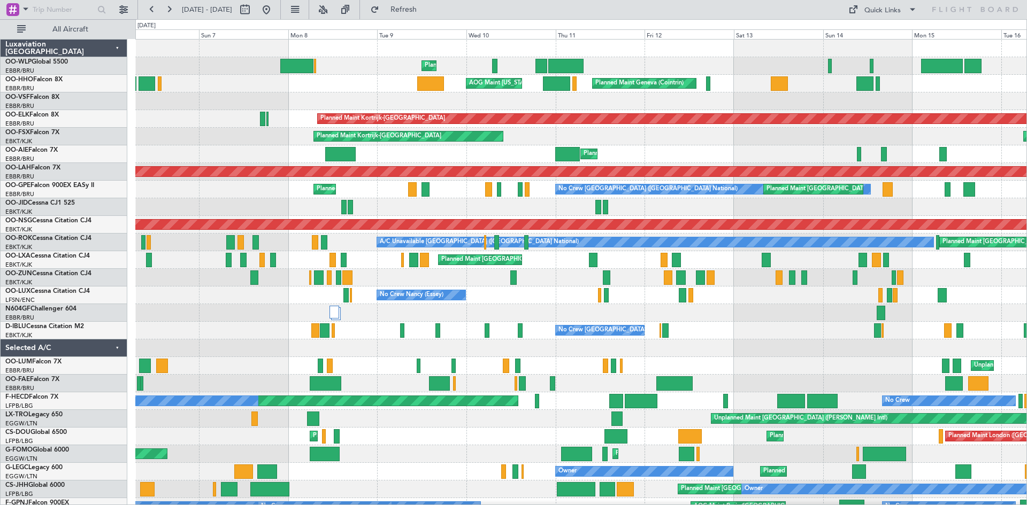
click at [844, 128] on div "Planned Maint Liege Planned Maint Liege Planned Maint Geneva ([GEOGRAPHIC_DATA]…" at bounding box center [580, 322] width 891 height 565
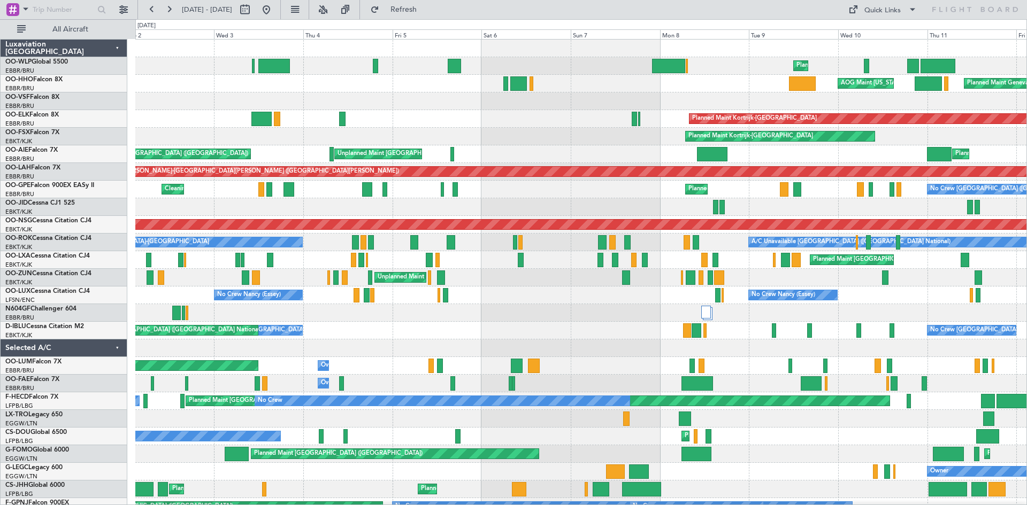
click at [618, 320] on div at bounding box center [580, 313] width 891 height 18
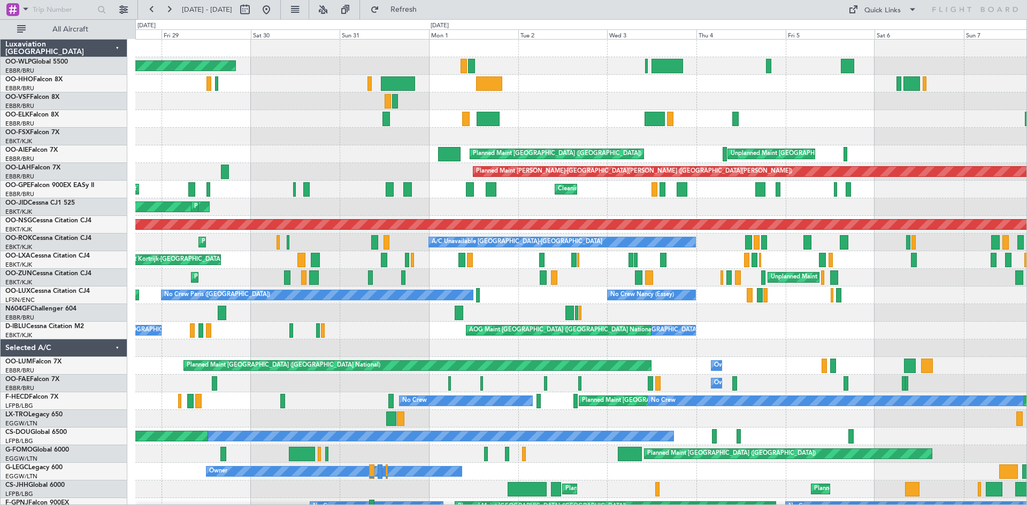
click at [859, 126] on div "Planned Maint [GEOGRAPHIC_DATA] ([GEOGRAPHIC_DATA]) Planned Maint Liege AOG Mai…" at bounding box center [580, 331] width 891 height 582
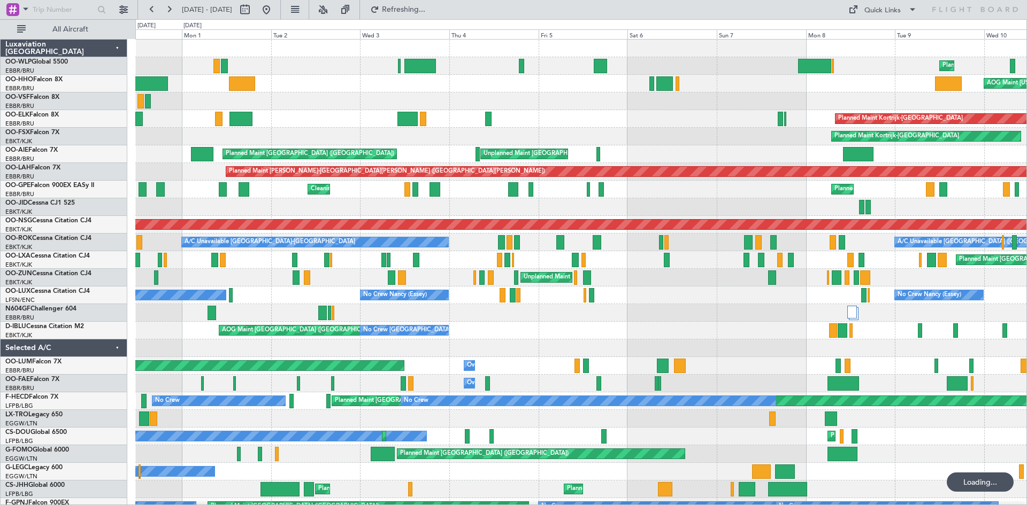
click at [138, 173] on div "Planned Maint Liege Planned Maint [GEOGRAPHIC_DATA] ([GEOGRAPHIC_DATA]) AOG Mai…" at bounding box center [580, 340] width 891 height 600
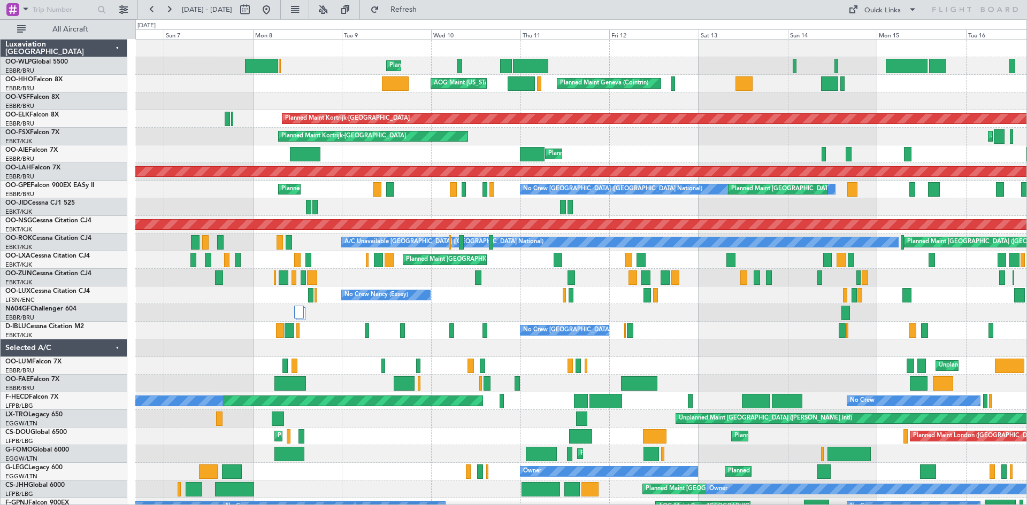
click at [33, 166] on div "Planned Maint Liege Planned Maint Liege AOG Maint [US_STATE] ([GEOGRAPHIC_DATA]…" at bounding box center [513, 262] width 1027 height 486
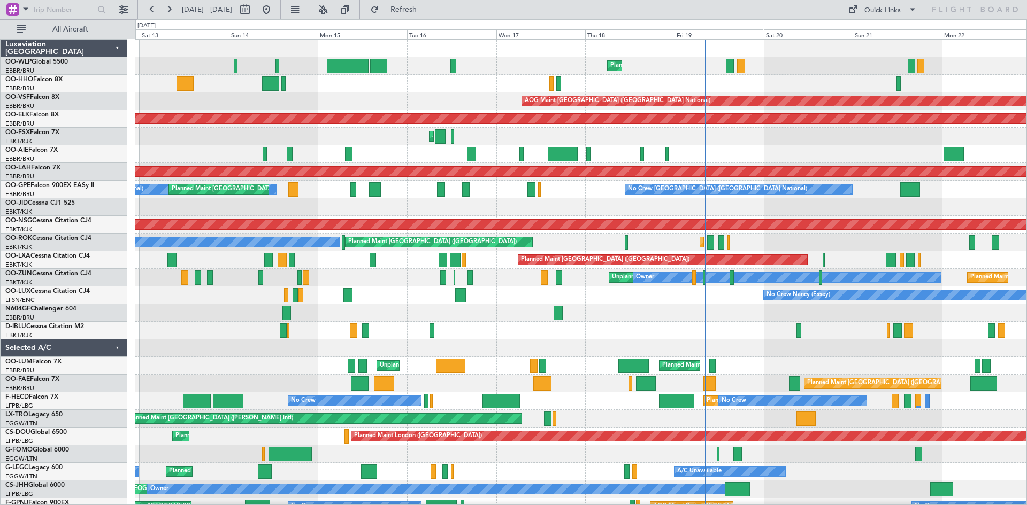
click at [0, 149] on div "Planned Maint Liege Planned Maint Geneva ([GEOGRAPHIC_DATA]) AOG Maint [US_STAT…" at bounding box center [513, 262] width 1027 height 486
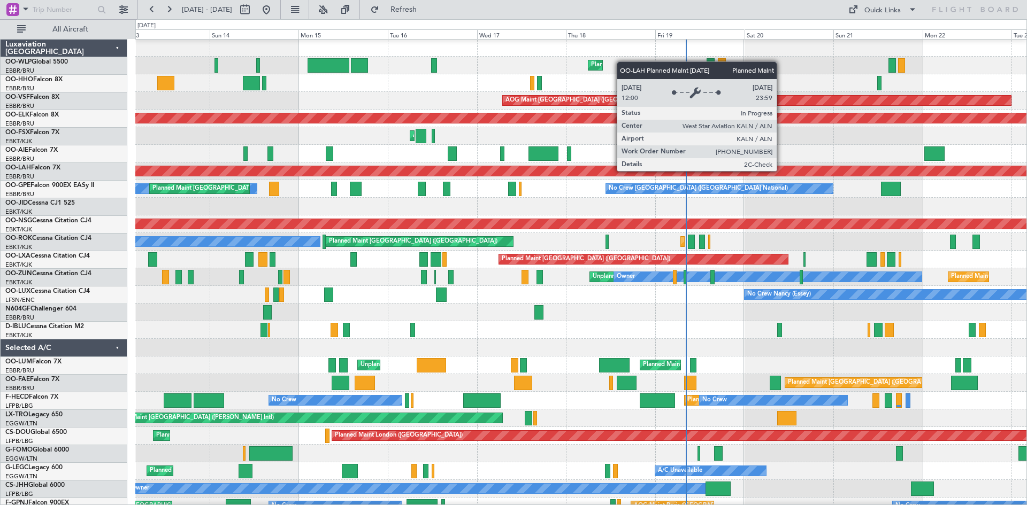
scroll to position [3, 0]
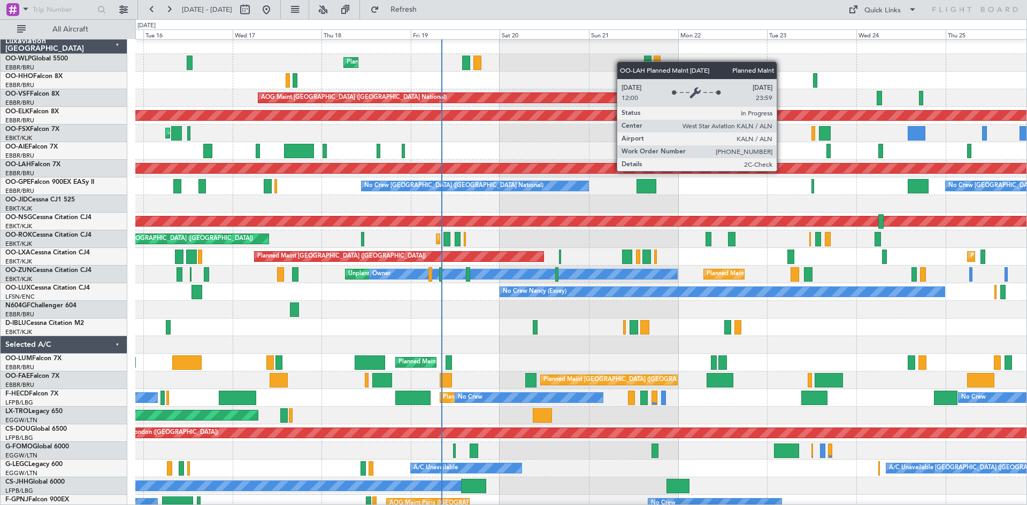
click at [521, 167] on div "Planned Maint [PERSON_NAME]-[GEOGRAPHIC_DATA][PERSON_NAME] ([GEOGRAPHIC_DATA][P…" at bounding box center [581, 169] width 2672 height 10
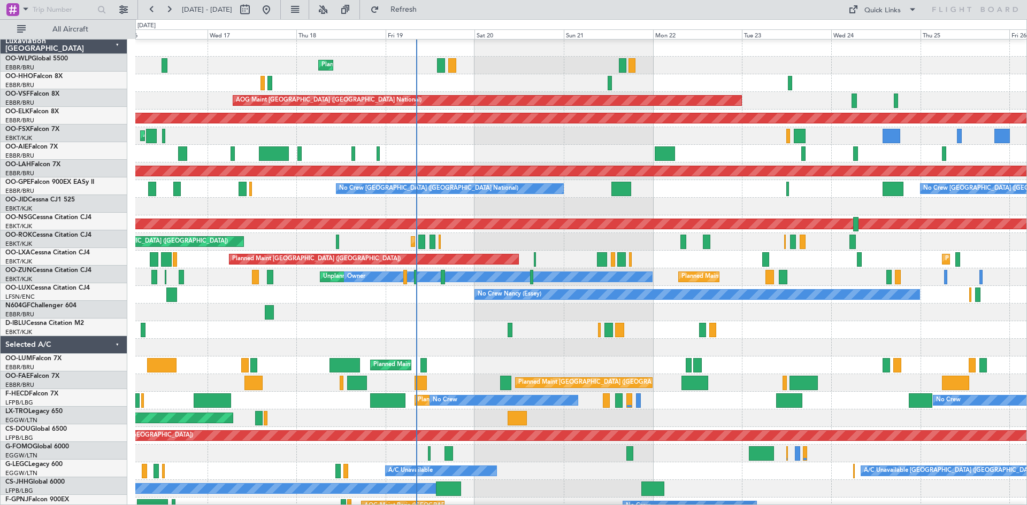
scroll to position [14, 0]
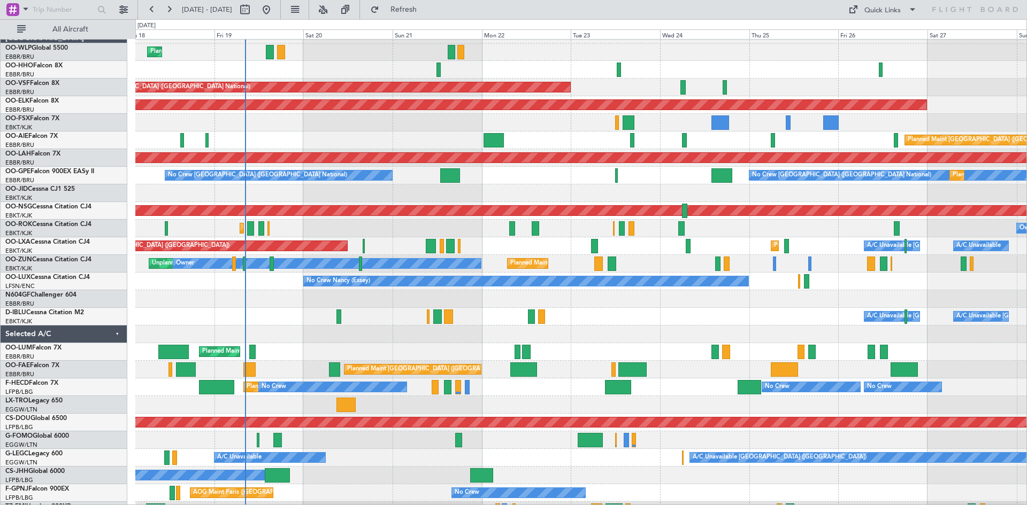
click at [669, 132] on div "Planned Maint [GEOGRAPHIC_DATA] ([GEOGRAPHIC_DATA])" at bounding box center [580, 141] width 891 height 18
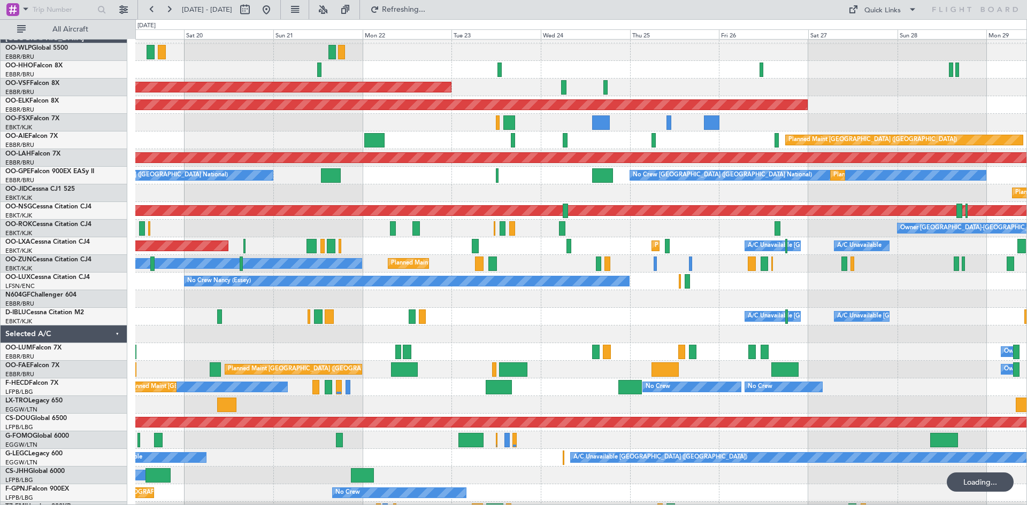
click at [633, 125] on div at bounding box center [580, 123] width 891 height 18
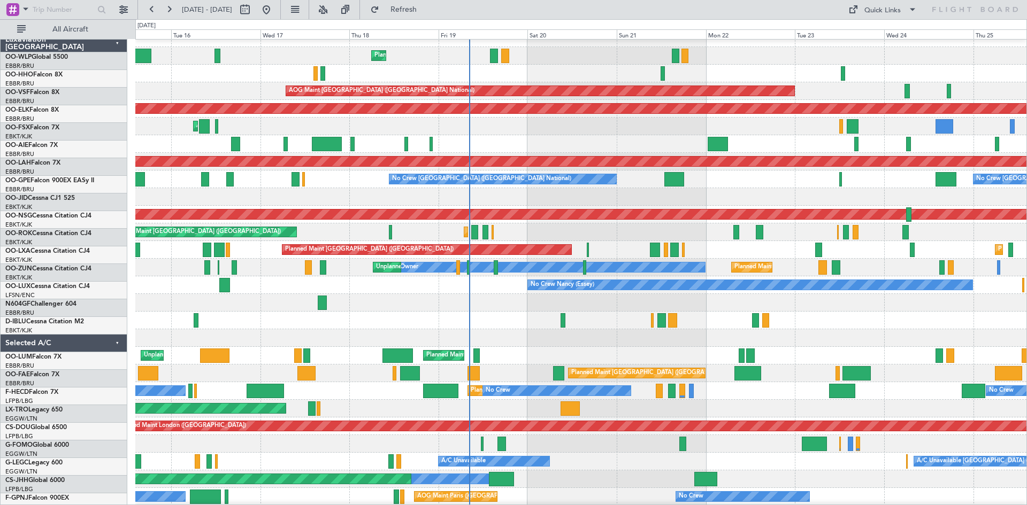
scroll to position [10, 0]
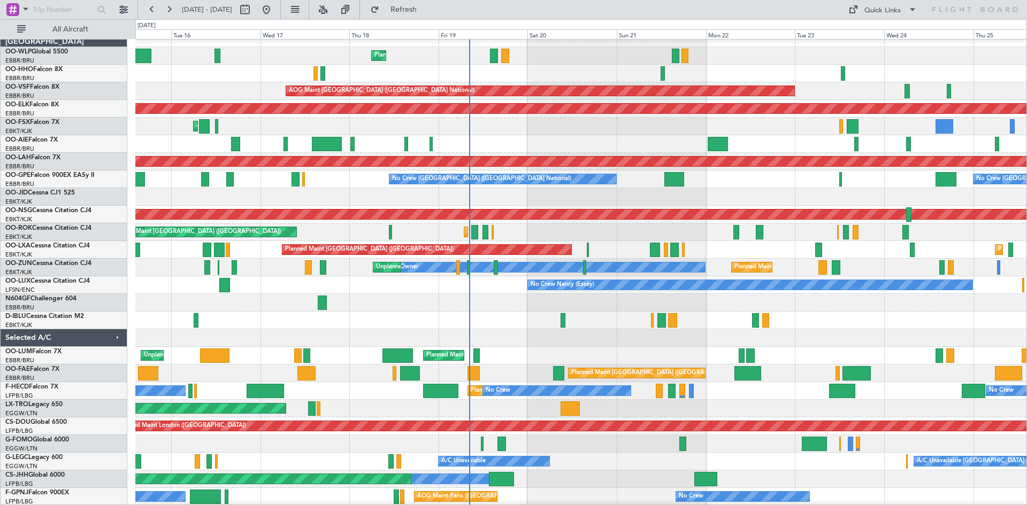
click at [915, 126] on div "AOG Maint Kortrijk-[GEOGRAPHIC_DATA]" at bounding box center [580, 127] width 891 height 18
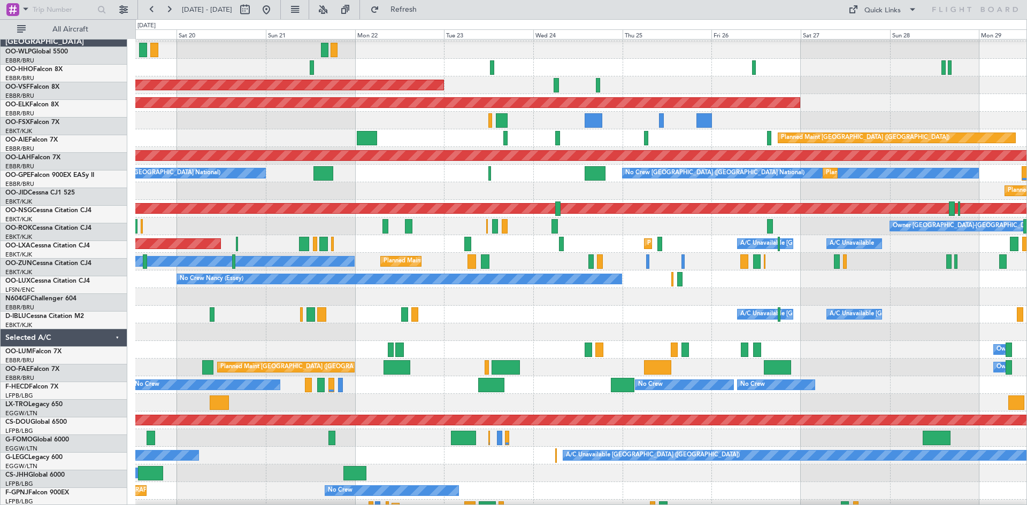
scroll to position [16, 0]
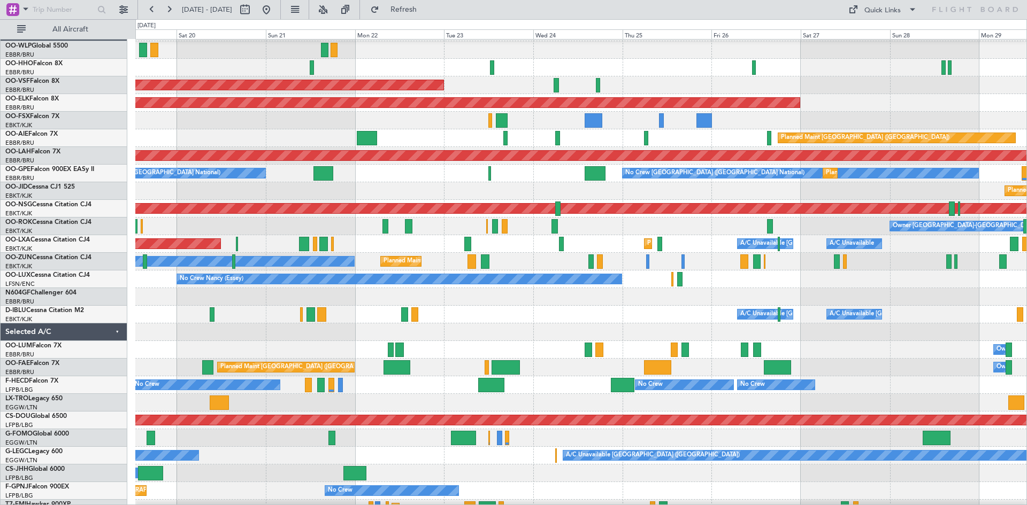
click at [331, 115] on div at bounding box center [580, 121] width 891 height 18
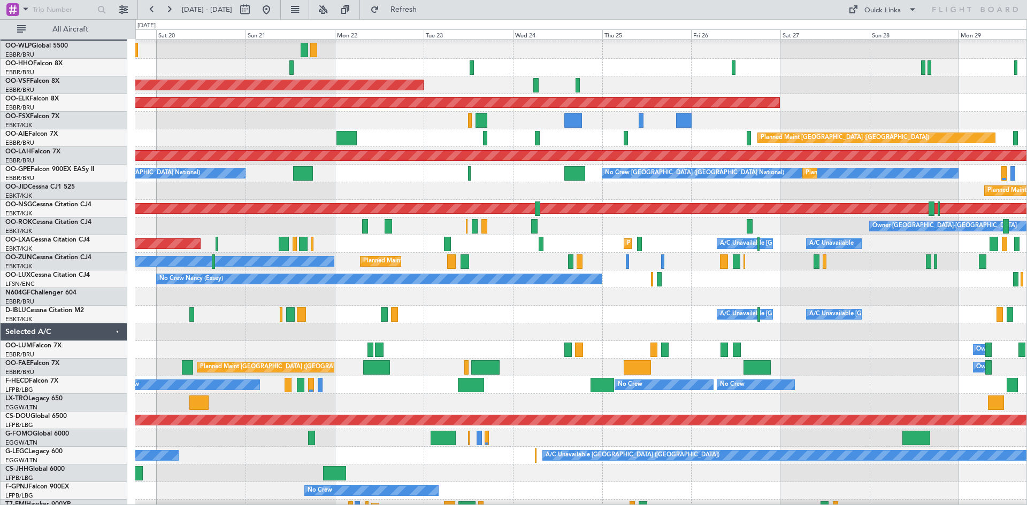
scroll to position [16, 0]
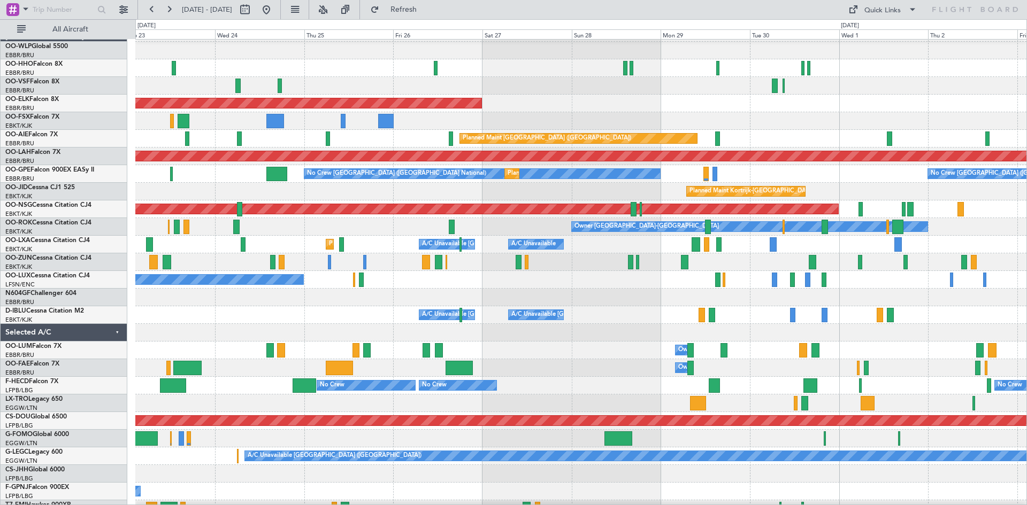
click at [457, 129] on div at bounding box center [580, 121] width 891 height 18
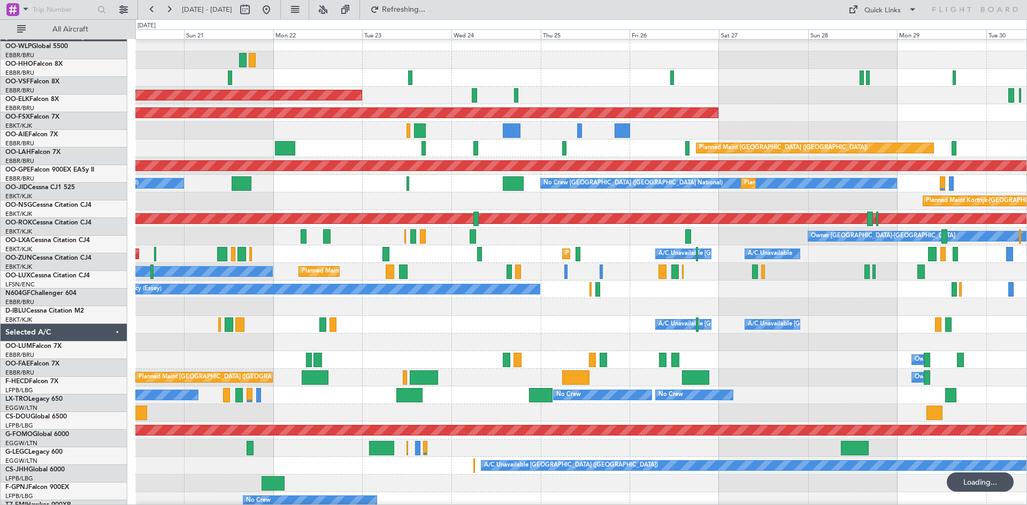
scroll to position [6, 0]
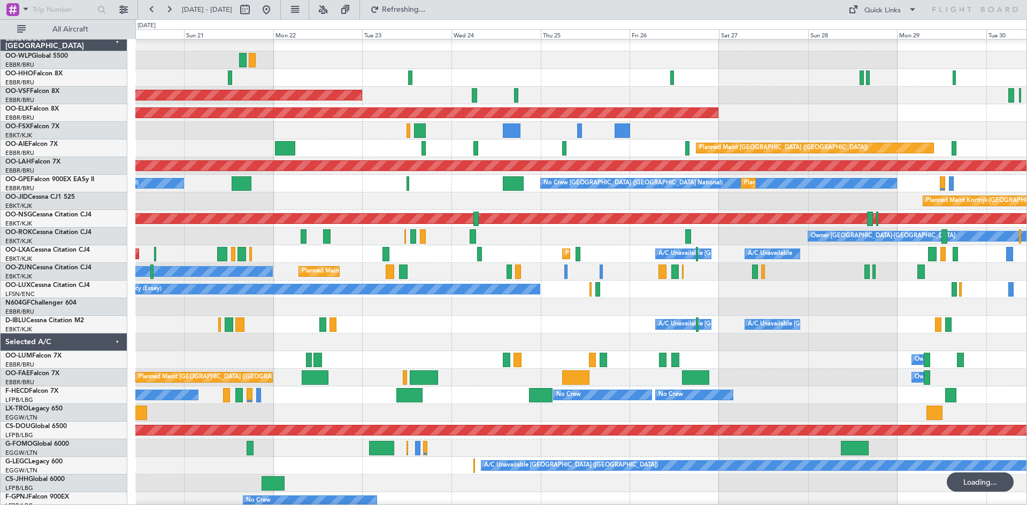
click at [620, 147] on div "Planned Maint [GEOGRAPHIC_DATA] ([GEOGRAPHIC_DATA])" at bounding box center [580, 149] width 891 height 18
click at [534, 226] on div "Planned Maint [GEOGRAPHIC_DATA] ([GEOGRAPHIC_DATA])" at bounding box center [580, 219] width 891 height 18
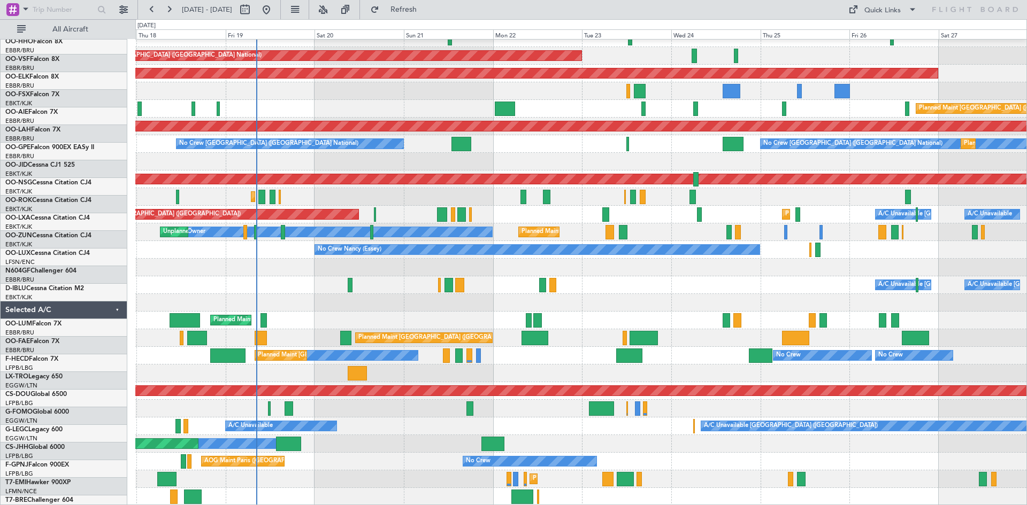
scroll to position [45, 0]
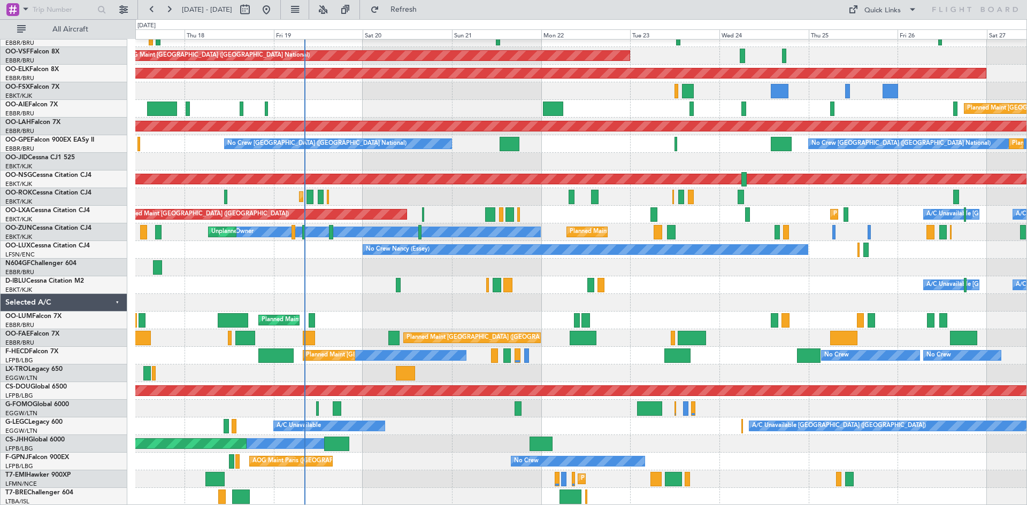
click at [810, 160] on div "Planned Maint Kortrijk-[GEOGRAPHIC_DATA]" at bounding box center [580, 162] width 891 height 18
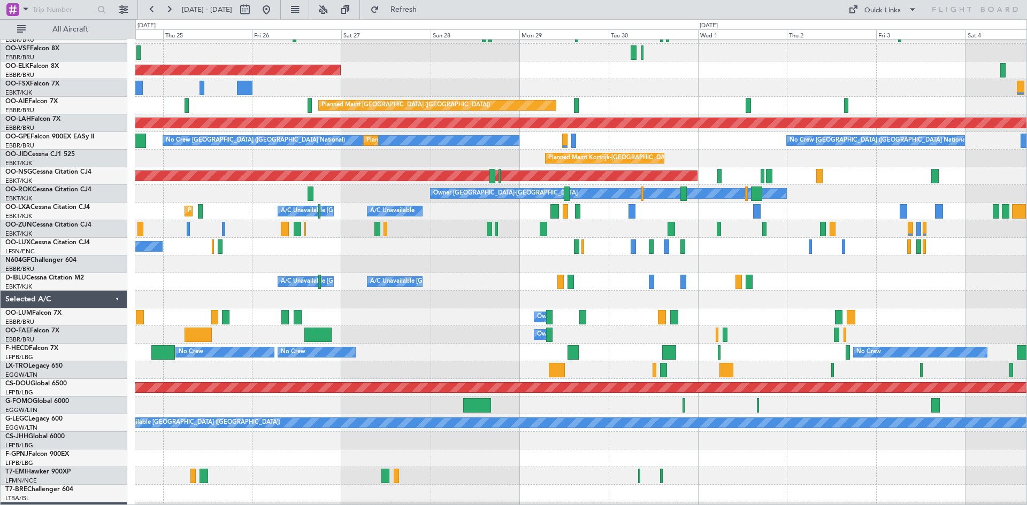
click at [0, 204] on div "AOG Maint [GEOGRAPHIC_DATA] ([GEOGRAPHIC_DATA] National) Planned Maint [GEOGRAP…" at bounding box center [513, 262] width 1027 height 486
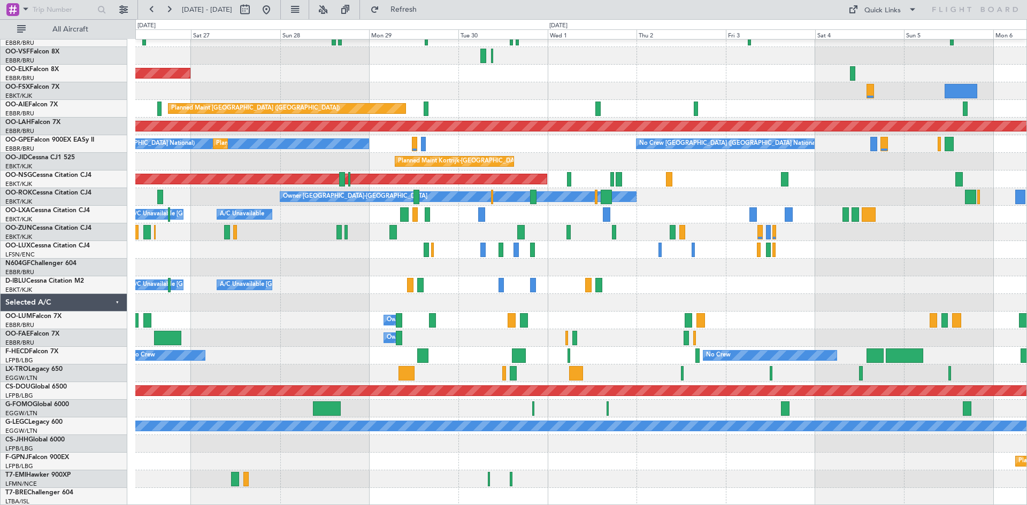
click at [631, 210] on div "A/C Unavailable [GEOGRAPHIC_DATA] ([GEOGRAPHIC_DATA] National) A/C Unavailable …" at bounding box center [580, 215] width 891 height 18
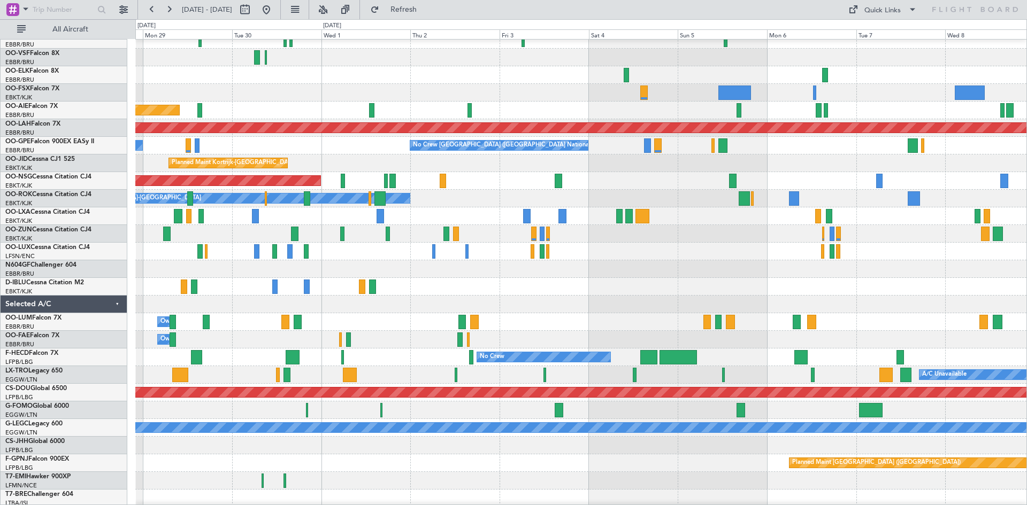
click at [427, 274] on div at bounding box center [580, 269] width 891 height 18
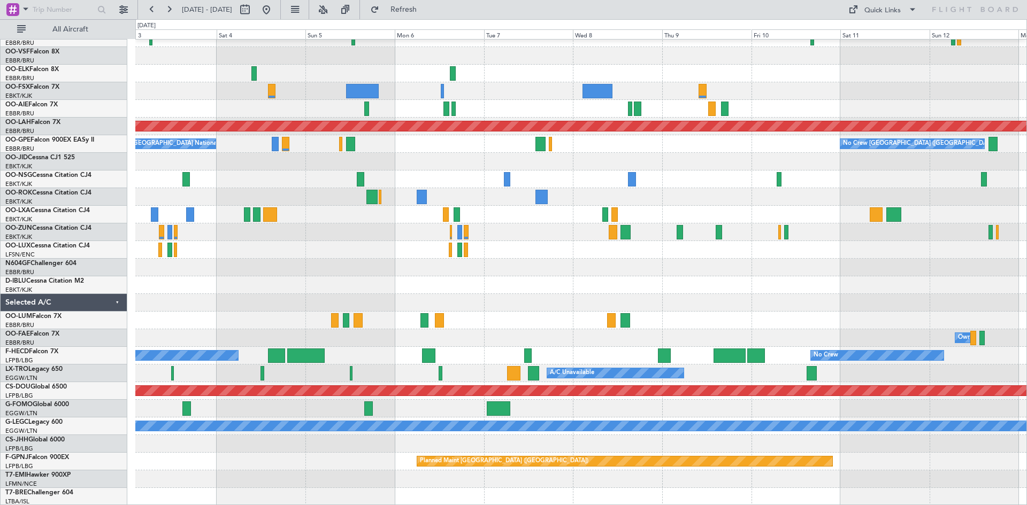
scroll to position [37, 0]
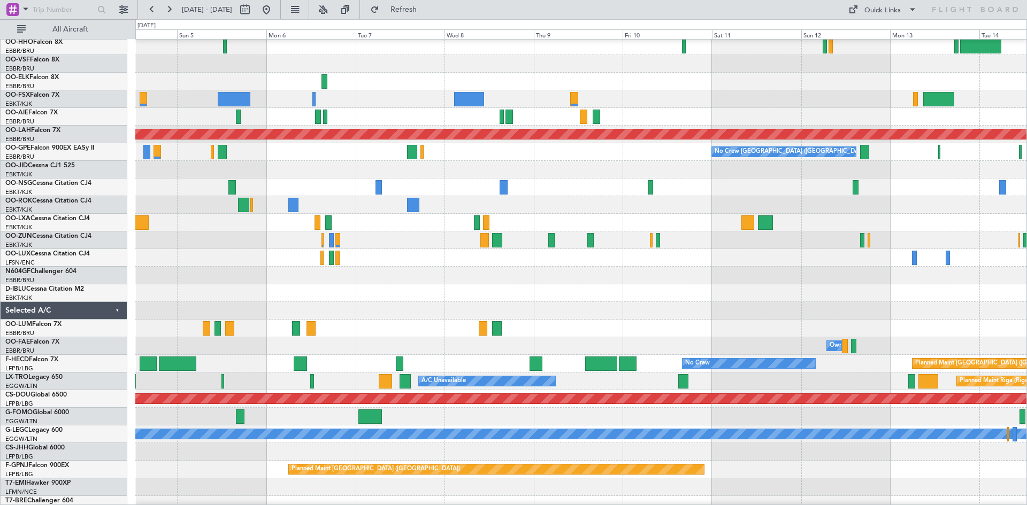
click at [260, 255] on div at bounding box center [580, 258] width 891 height 18
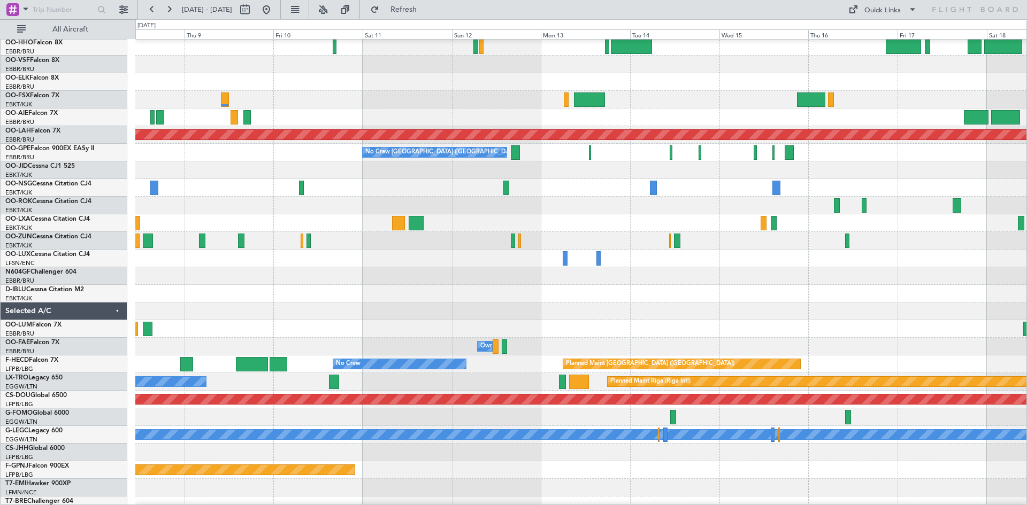
scroll to position [81, 0]
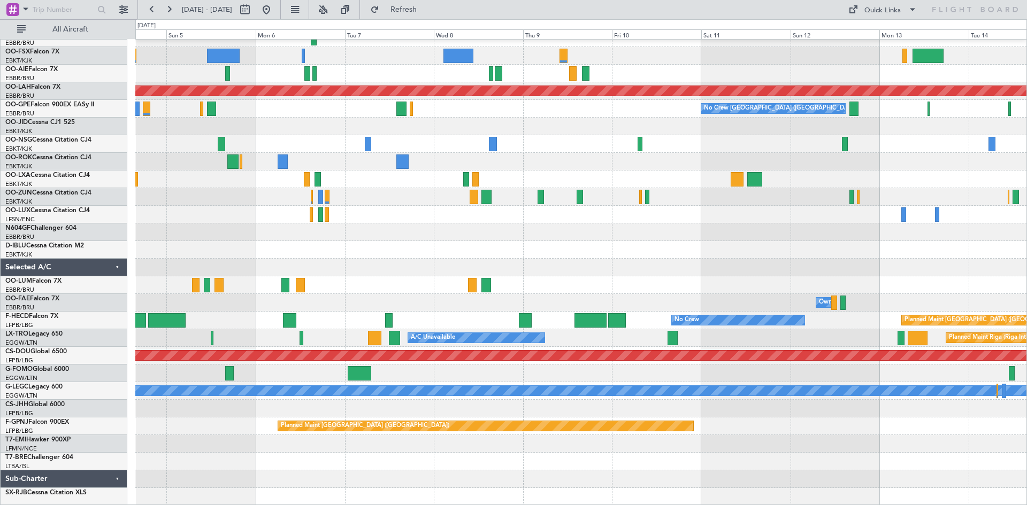
click at [1026, 169] on html "[DATE] - [DATE] Refresh Quick Links All Aircraft Planned [GEOGRAPHIC_DATA][PERS…" at bounding box center [513, 252] width 1027 height 505
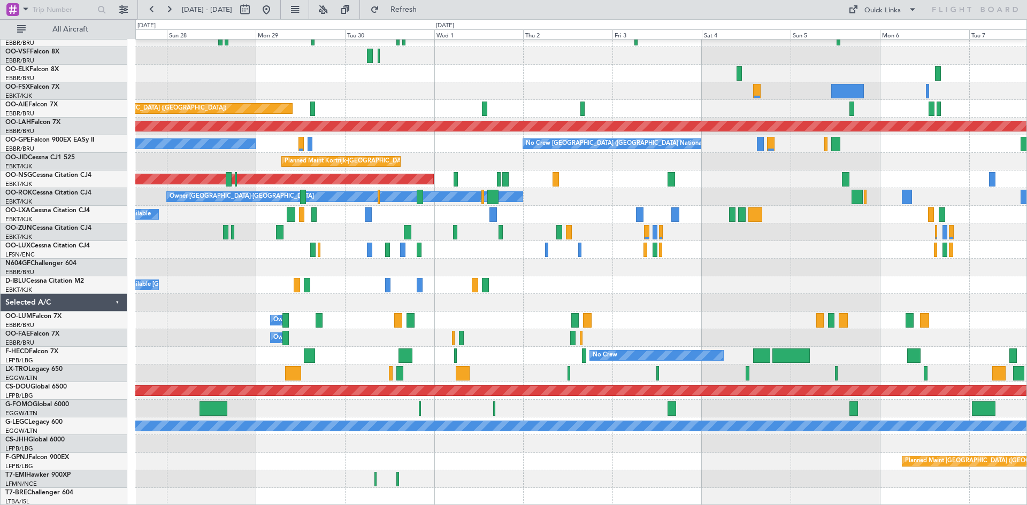
scroll to position [0, 0]
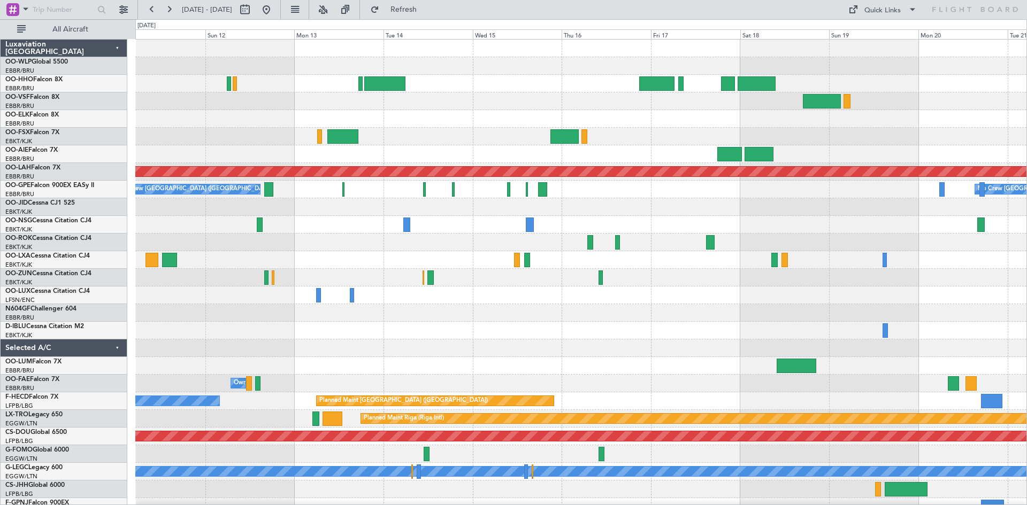
click at [36, 208] on div "Planned Maint Alton-st Louis (St Louis Regl) No Crew Brussels (Brussels Nationa…" at bounding box center [513, 262] width 1027 height 486
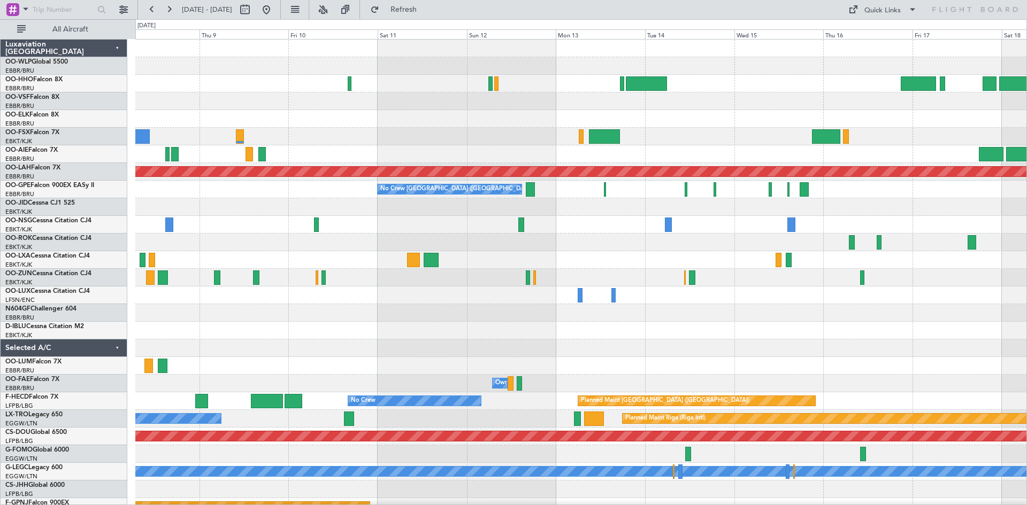
click at [598, 270] on div "Planned Maint Alton-st Louis (St Louis Regl) No Crew Brussels (Brussels Nationa…" at bounding box center [580, 296] width 891 height 512
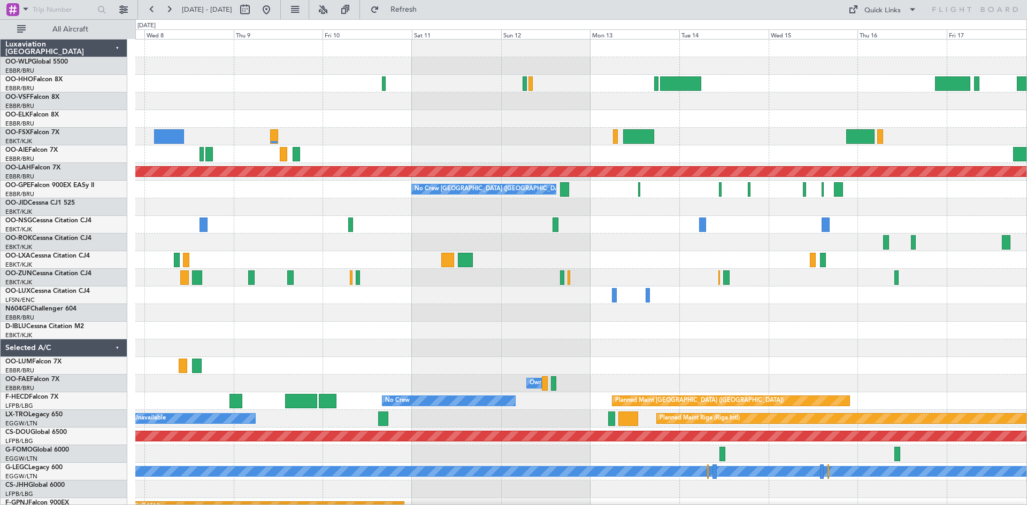
click at [1026, 239] on html "08 Oct 2025 - 18 Oct 2025 Refresh Quick Links All Aircraft Planned Maint Alton-…" at bounding box center [513, 252] width 1027 height 505
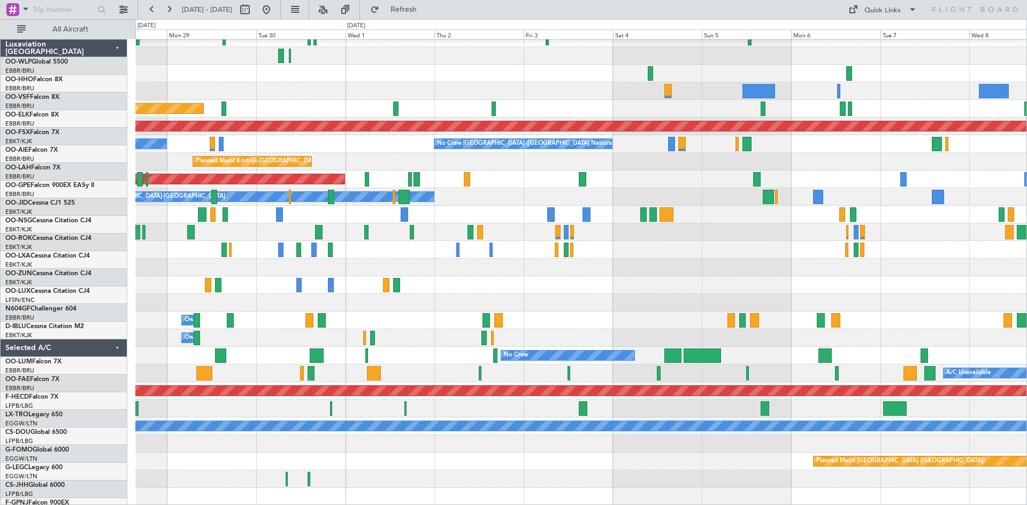
scroll to position [45, 0]
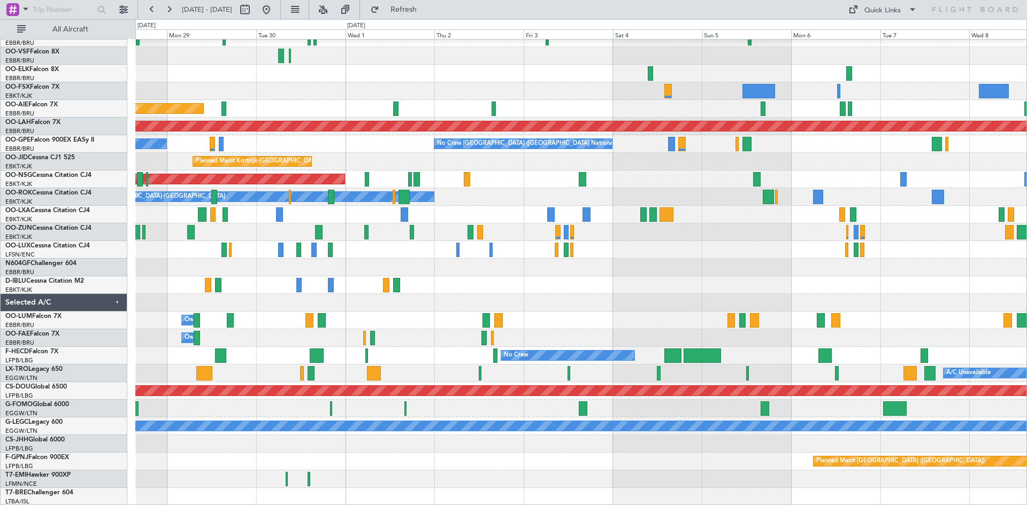
click at [1006, 223] on div "Planned Maint Kortrijk-Wevelgem Planned Maint London (Farnborough) Planned Main…" at bounding box center [580, 250] width 891 height 512
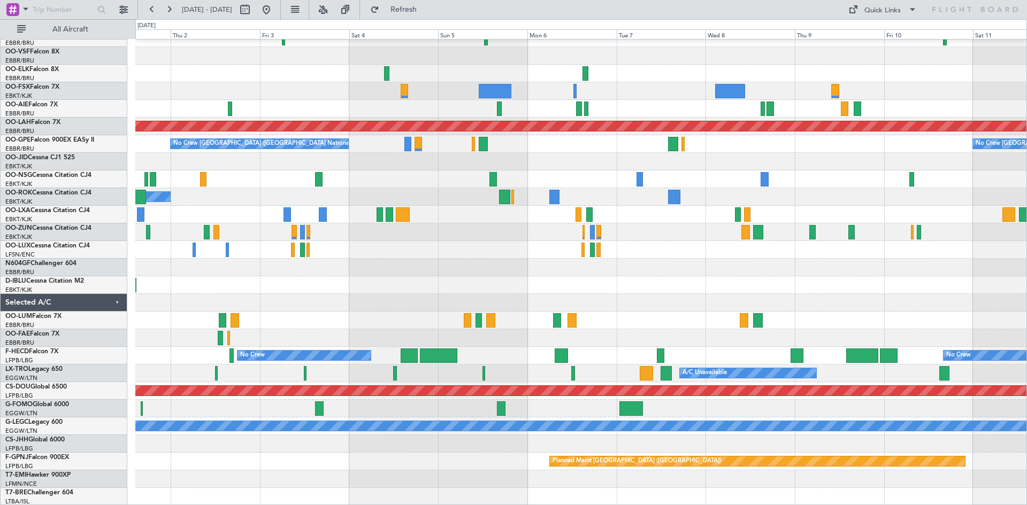
click at [256, 63] on div "Planned Maint London (Farnborough) Planned Maint Alton-st Louis (St Louis Regl)…" at bounding box center [580, 250] width 891 height 512
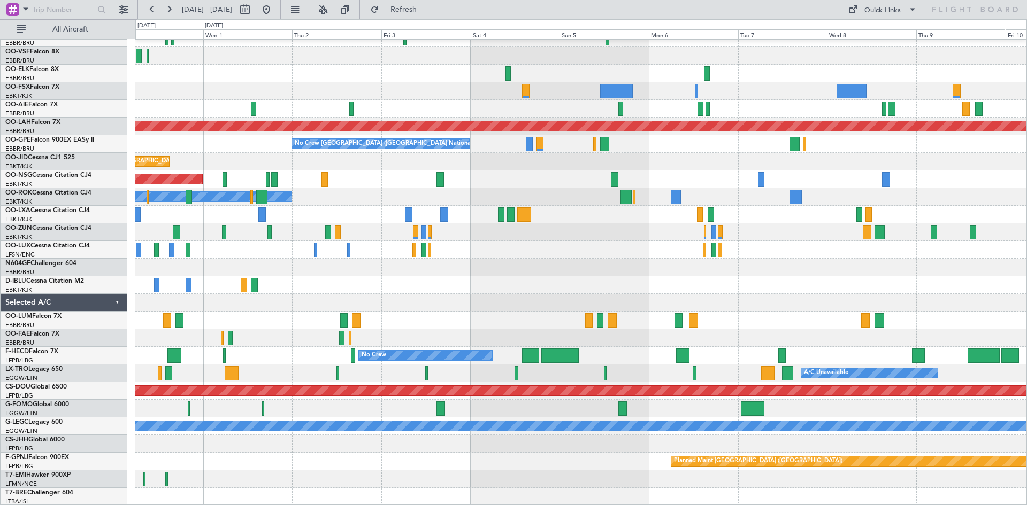
click at [561, 94] on div at bounding box center [580, 91] width 891 height 18
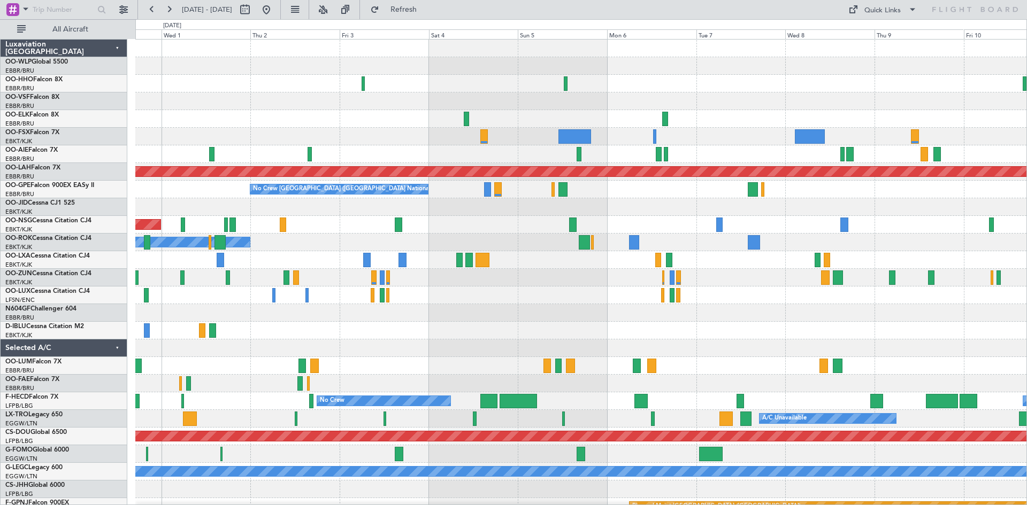
click at [727, 140] on div at bounding box center [580, 137] width 891 height 18
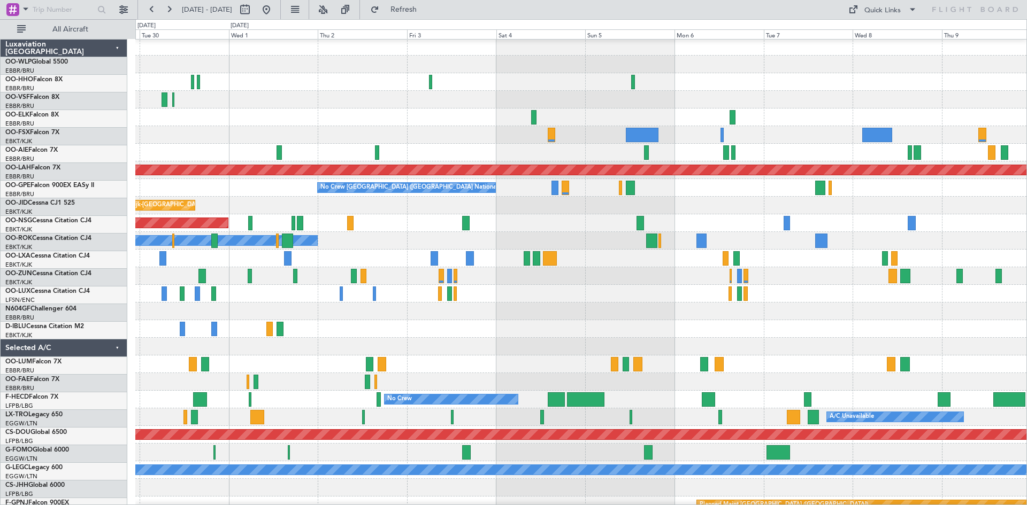
scroll to position [2, 0]
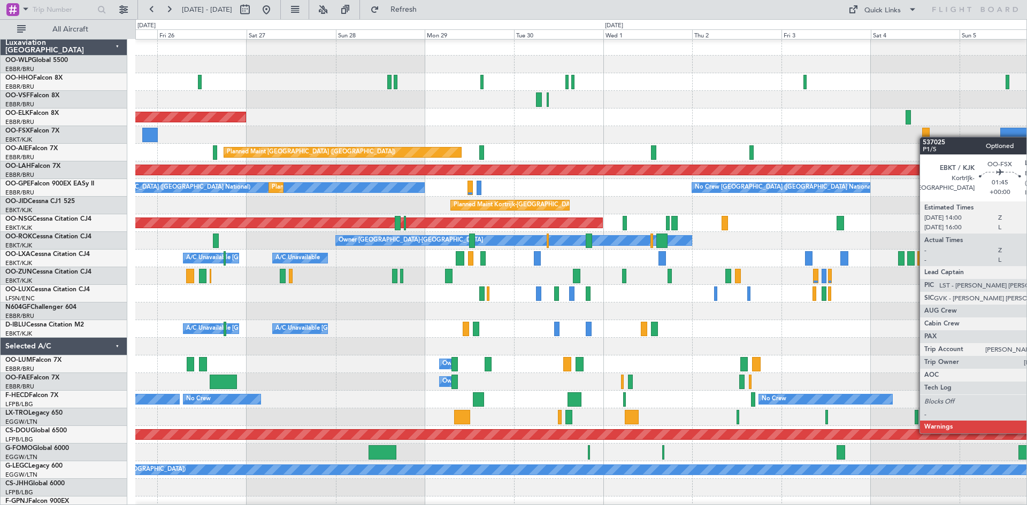
click at [924, 137] on div at bounding box center [925, 135] width 7 height 14
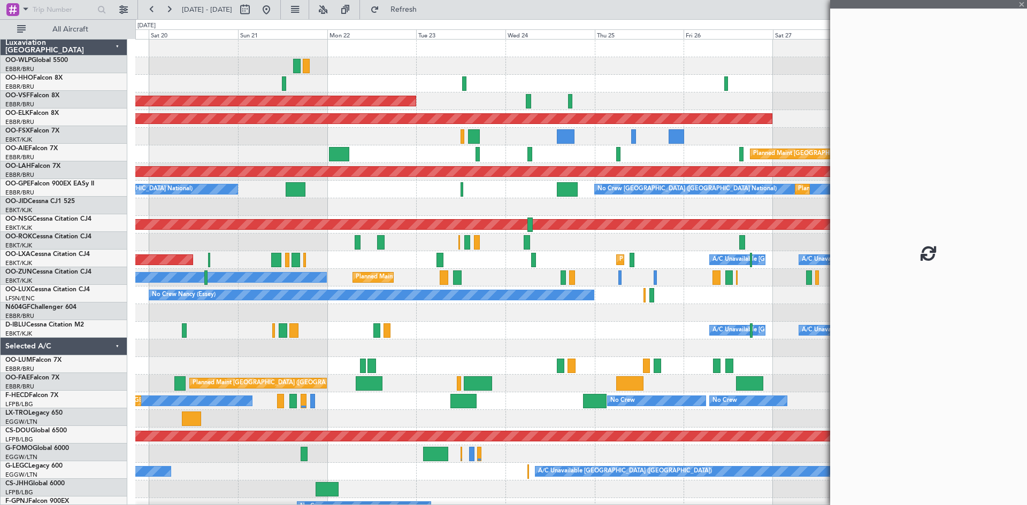
scroll to position [0, 0]
click at [942, 141] on fb-app "30 Sep 2025 - 10 Oct 2025 Refresh Quick Links All Aircraft Planned Maint Liege …" at bounding box center [513, 256] width 1027 height 497
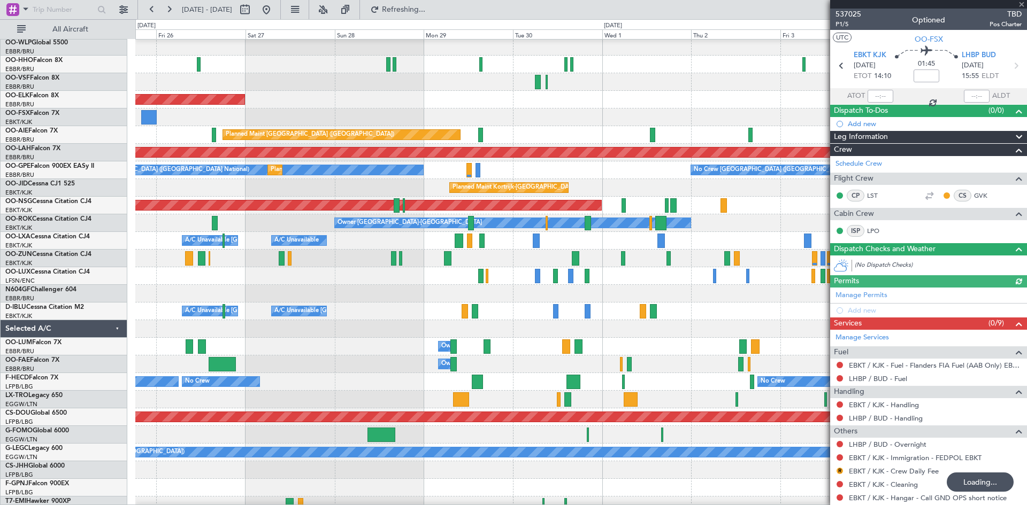
click at [0, 124] on div "Planned Maint Kortrijk-[GEOGRAPHIC_DATA] Planned Maint [GEOGRAPHIC_DATA] ([GEOG…" at bounding box center [513, 262] width 1027 height 486
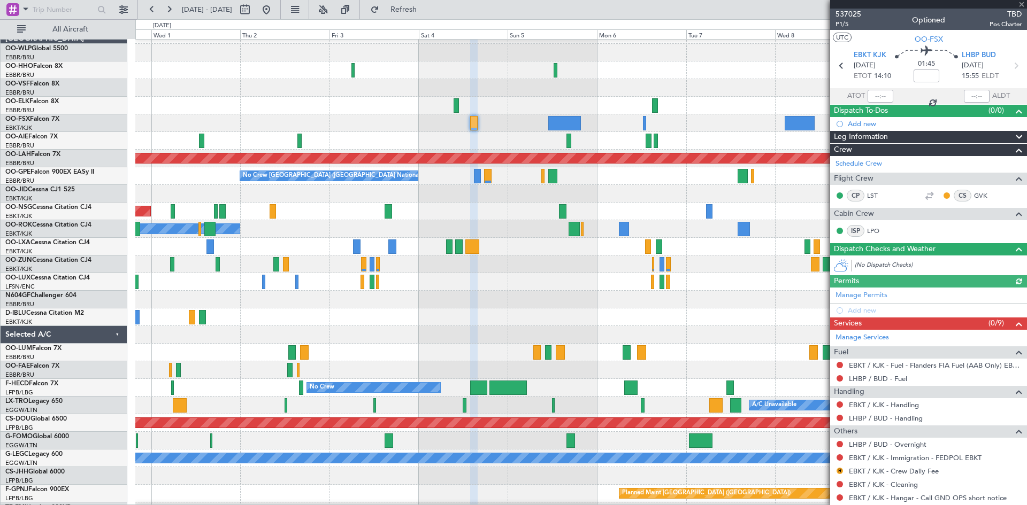
click at [238, 120] on div at bounding box center [580, 123] width 891 height 18
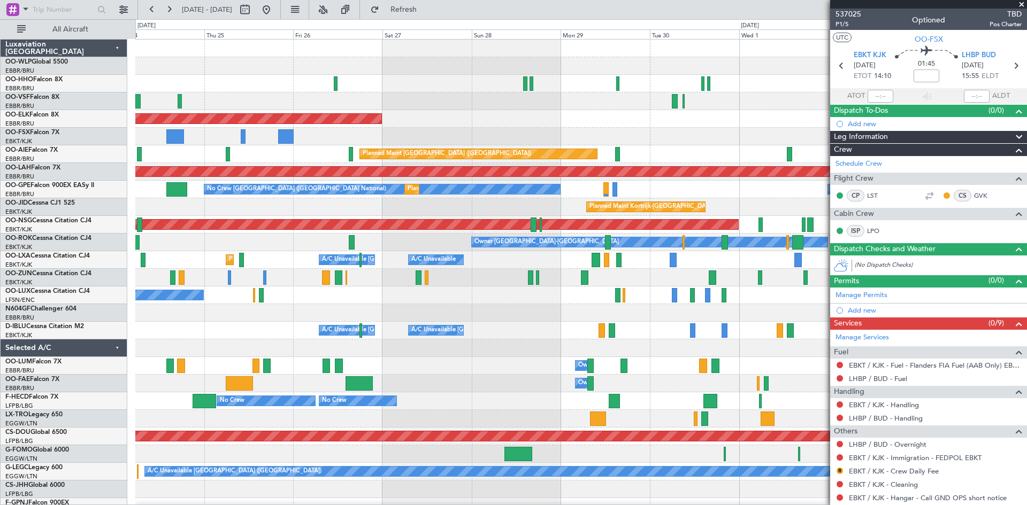
click at [766, 140] on div "AOG Maint Brussels (Brussels National) Planned Maint Kortrijk-Wevelgem Planned …" at bounding box center [580, 296] width 891 height 512
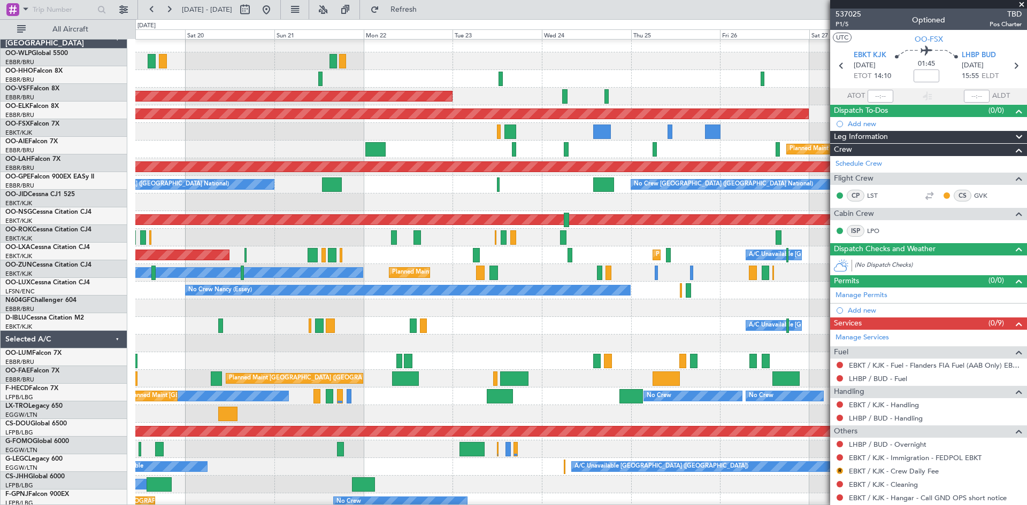
click at [868, 147] on fb-app "30 Sep 2025 - 10 Oct 2025 Refresh Quick Links All Aircraft Planned Maint Liege …" at bounding box center [513, 256] width 1027 height 497
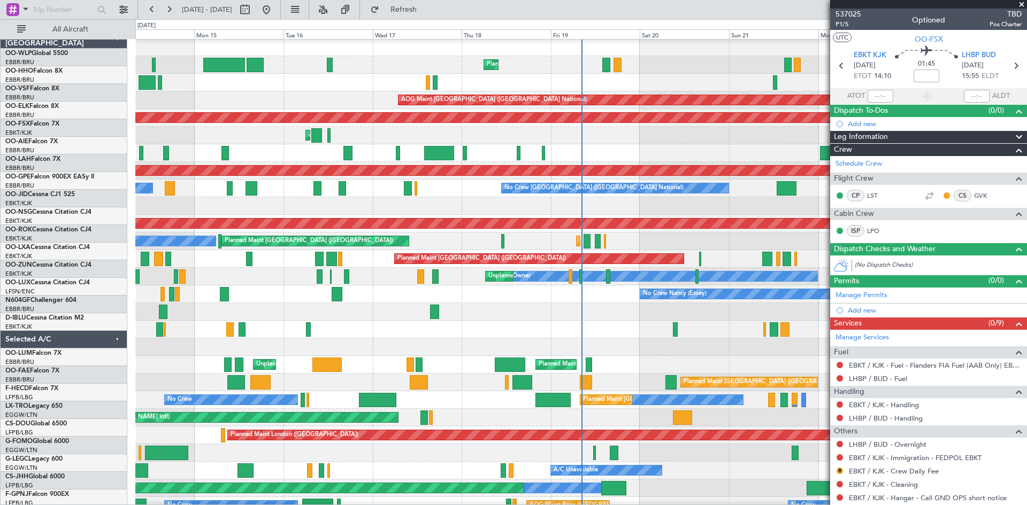
scroll to position [3, 0]
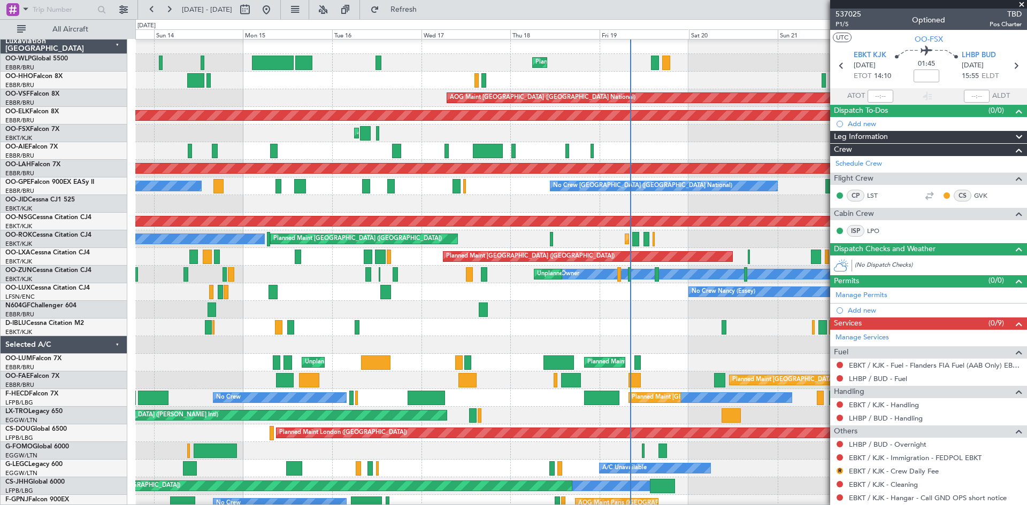
click at [796, 160] on div "Planned Maint [PERSON_NAME]-[GEOGRAPHIC_DATA][PERSON_NAME] ([GEOGRAPHIC_DATA][P…" at bounding box center [580, 169] width 891 height 18
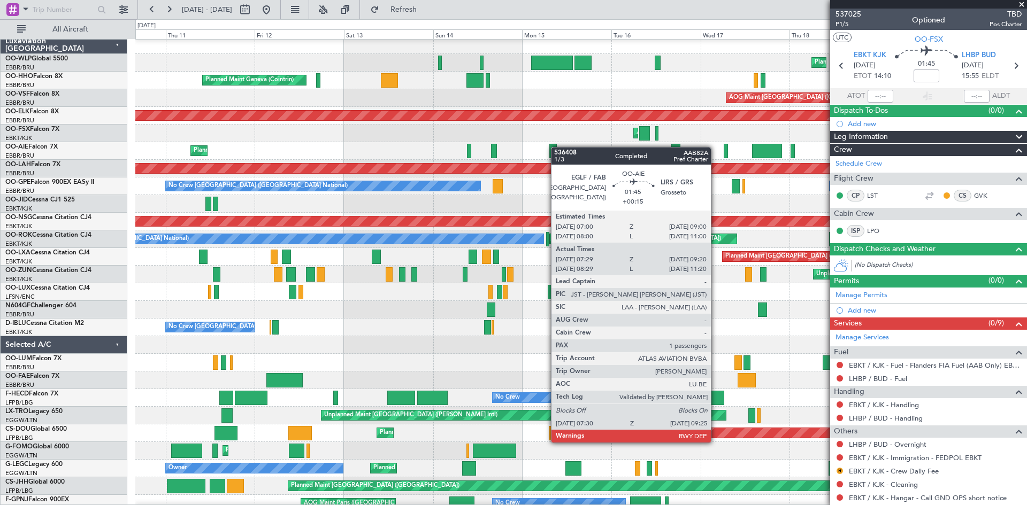
click at [556, 147] on div at bounding box center [552, 151] width 7 height 14
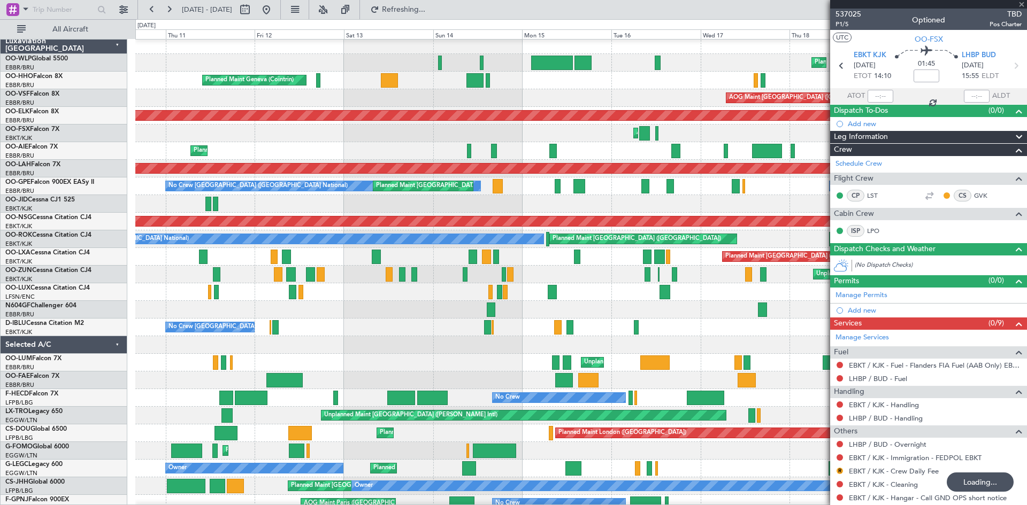
type input "+00:15"
type input "07:39"
type input "09:15"
type input "1"
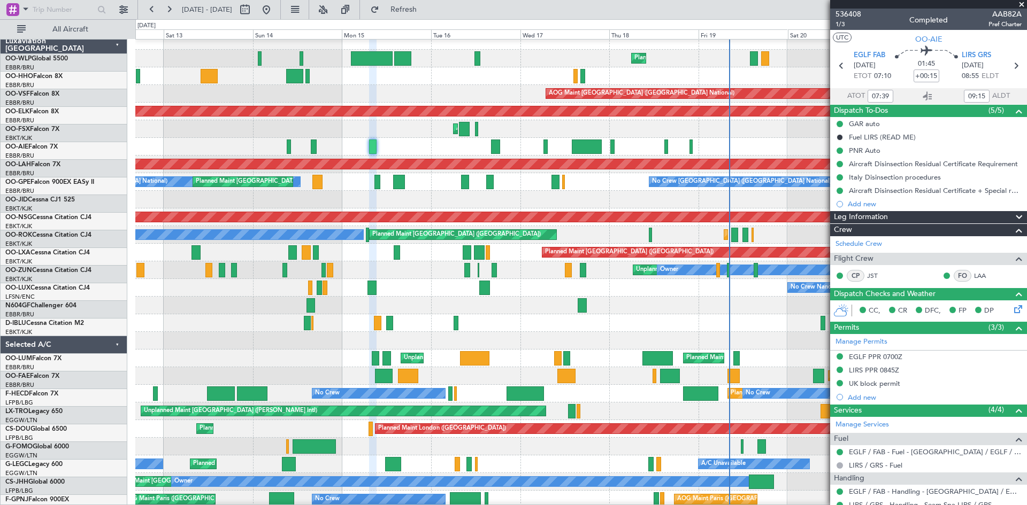
scroll to position [7, 0]
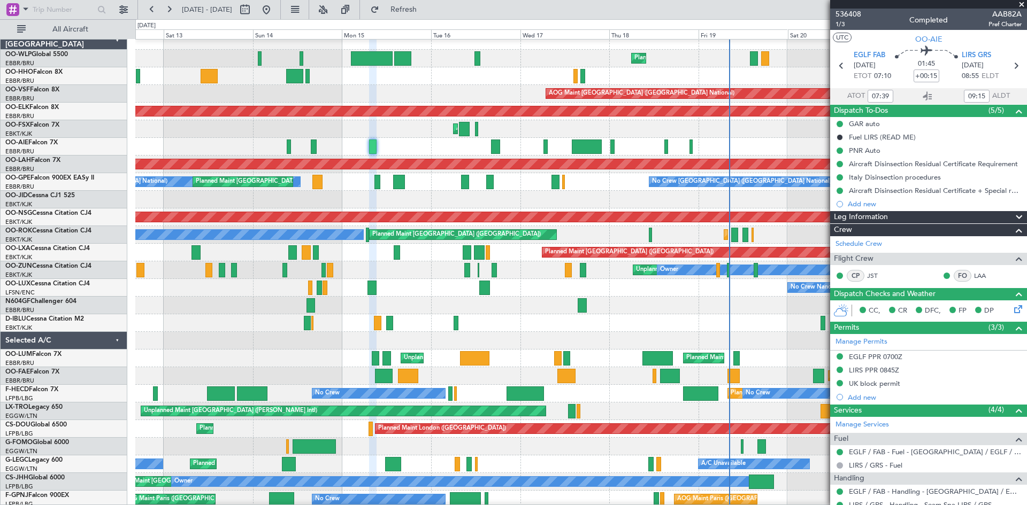
click at [428, 119] on div "Planned Maint Kortrijk-[GEOGRAPHIC_DATA]" at bounding box center [580, 112] width 891 height 18
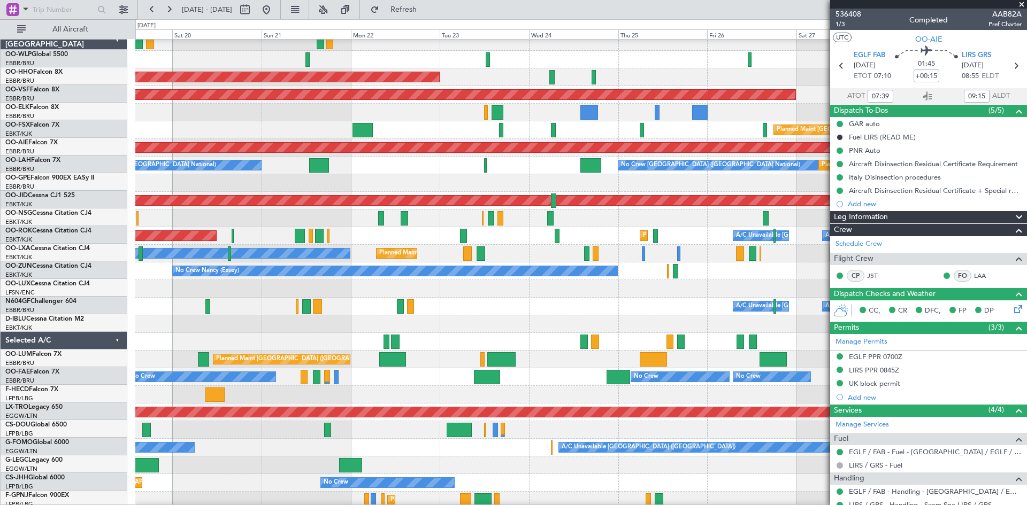
scroll to position [24, 0]
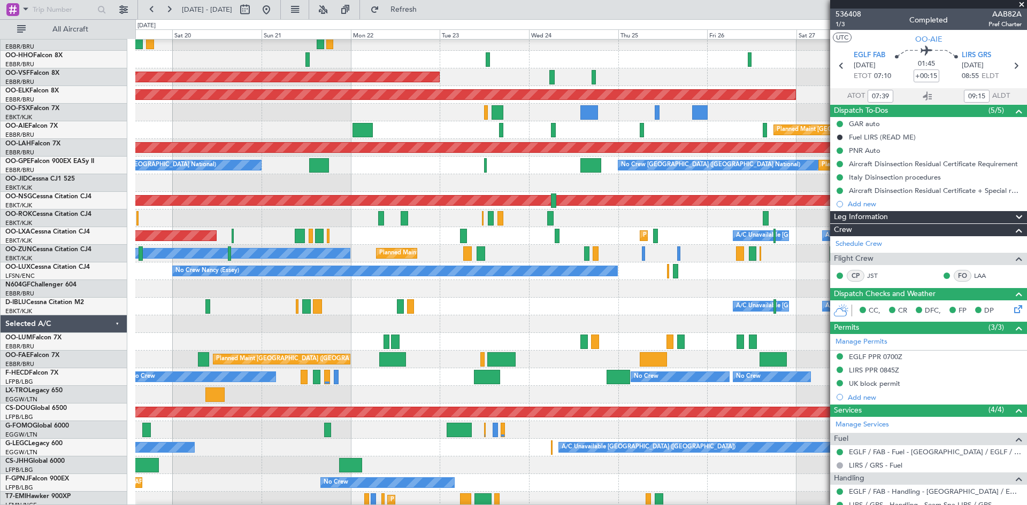
click at [90, 109] on div "Planned Maint Liege AOG Maint Brussels (Brussels National) Planned Maint Kortri…" at bounding box center [513, 262] width 1027 height 486
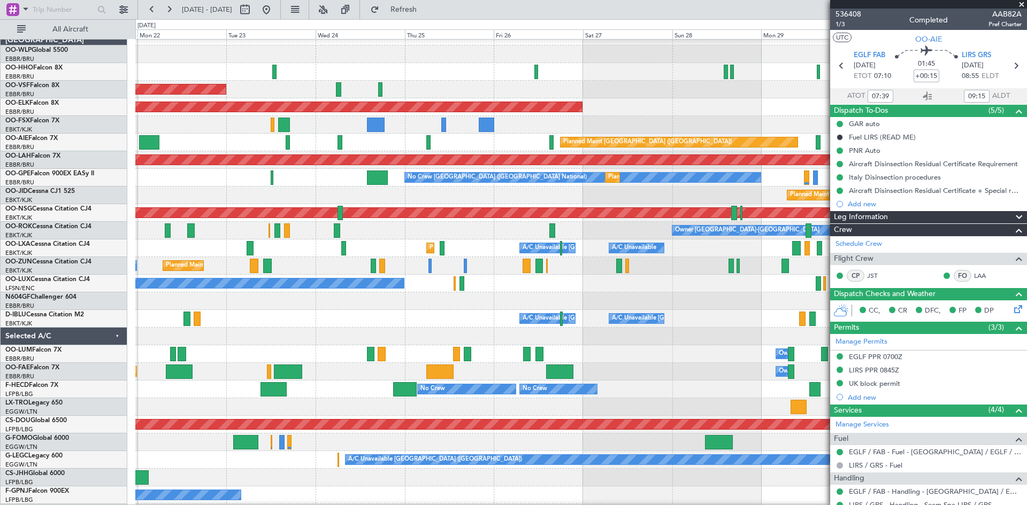
click at [476, 136] on div "Planned Maint [GEOGRAPHIC_DATA] ([GEOGRAPHIC_DATA])" at bounding box center [580, 143] width 891 height 18
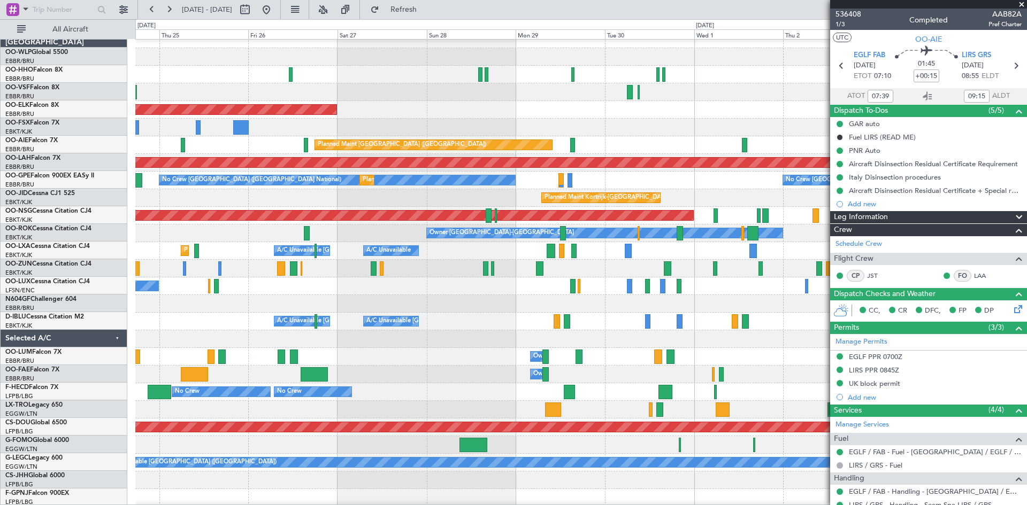
click at [242, 134] on div at bounding box center [580, 128] width 891 height 18
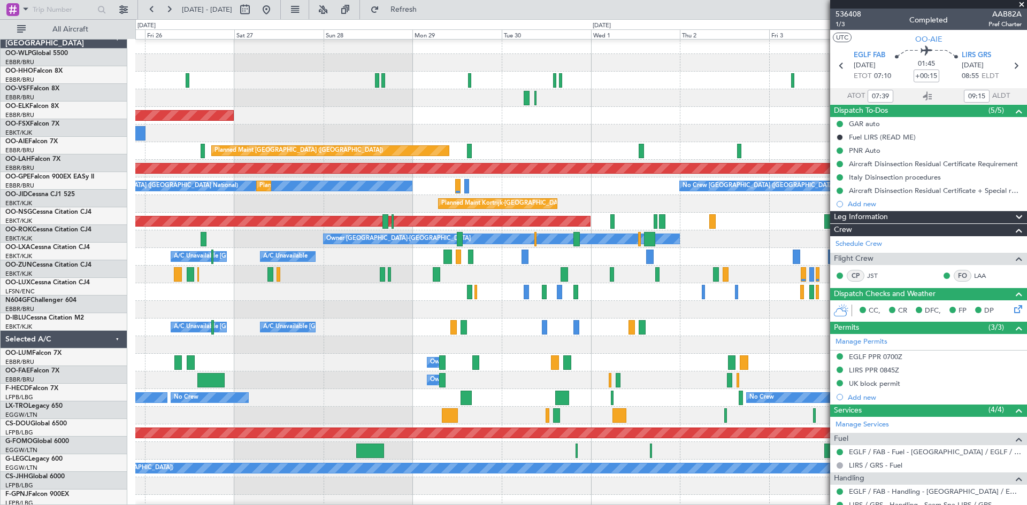
scroll to position [3, 0]
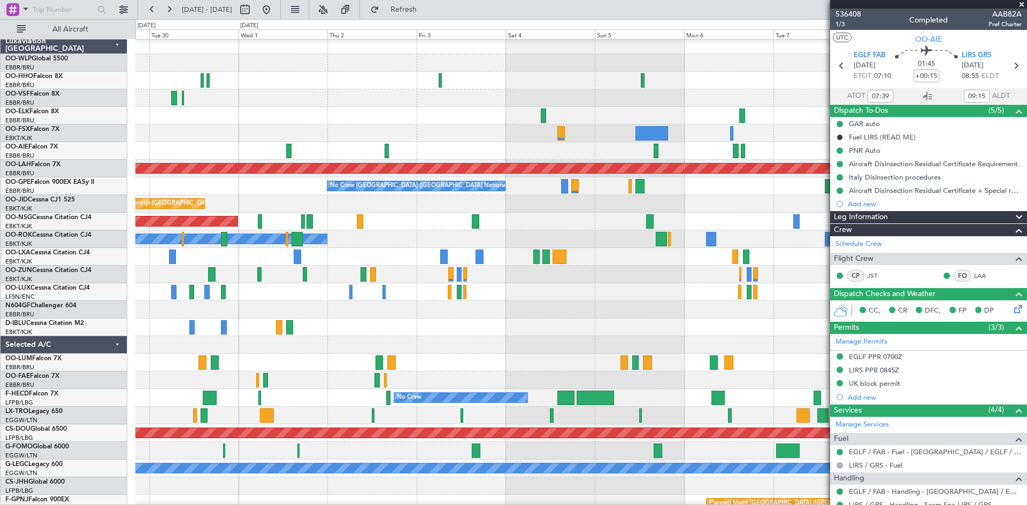
click at [318, 129] on div at bounding box center [580, 134] width 891 height 18
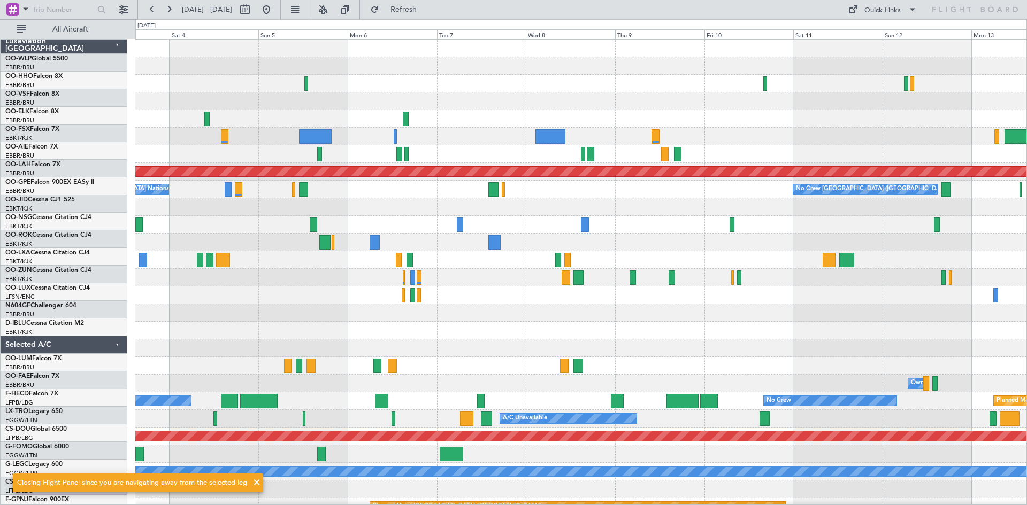
scroll to position [0, 0]
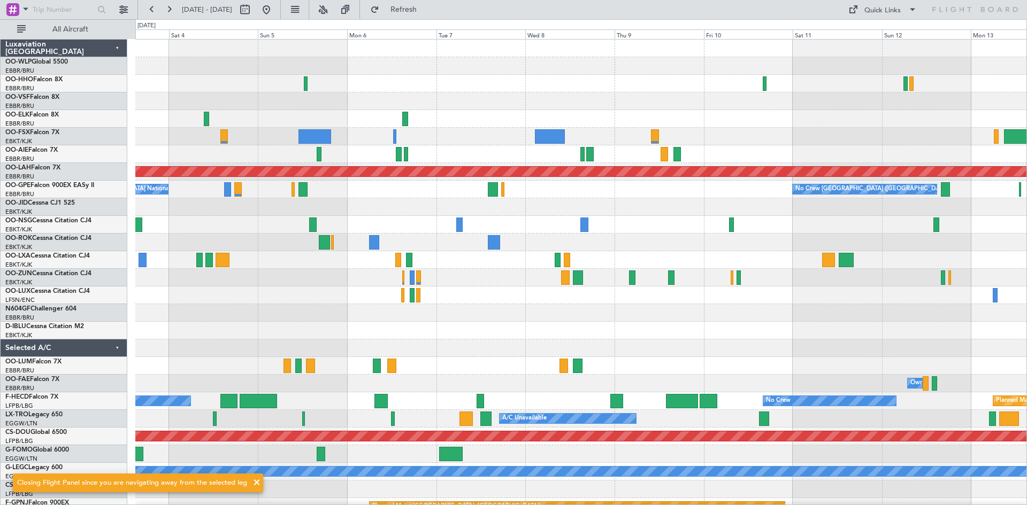
click at [358, 140] on div at bounding box center [580, 137] width 891 height 18
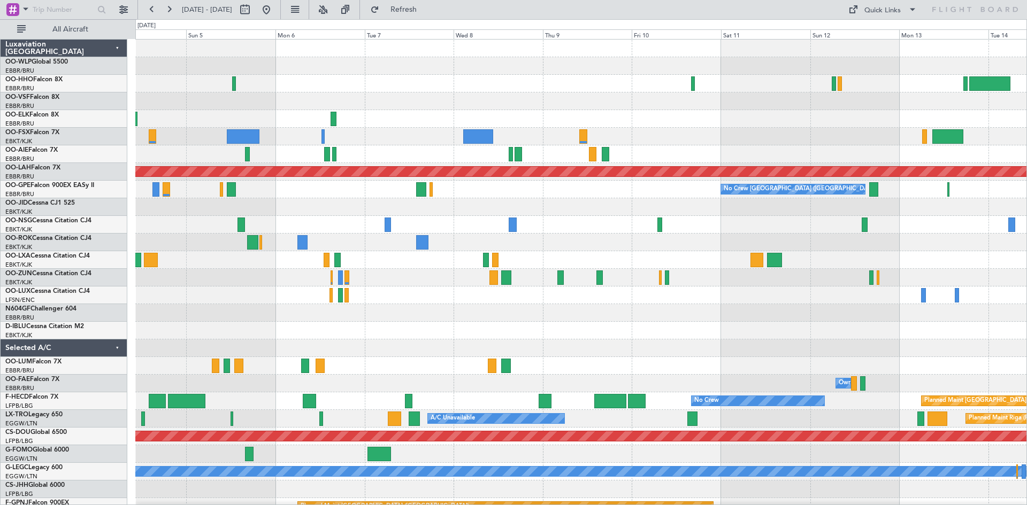
click at [776, 111] on div "Planned Maint Alton-st Louis (St Louis Regl) No Crew Brussels (Brussels Nationa…" at bounding box center [580, 313] width 891 height 547
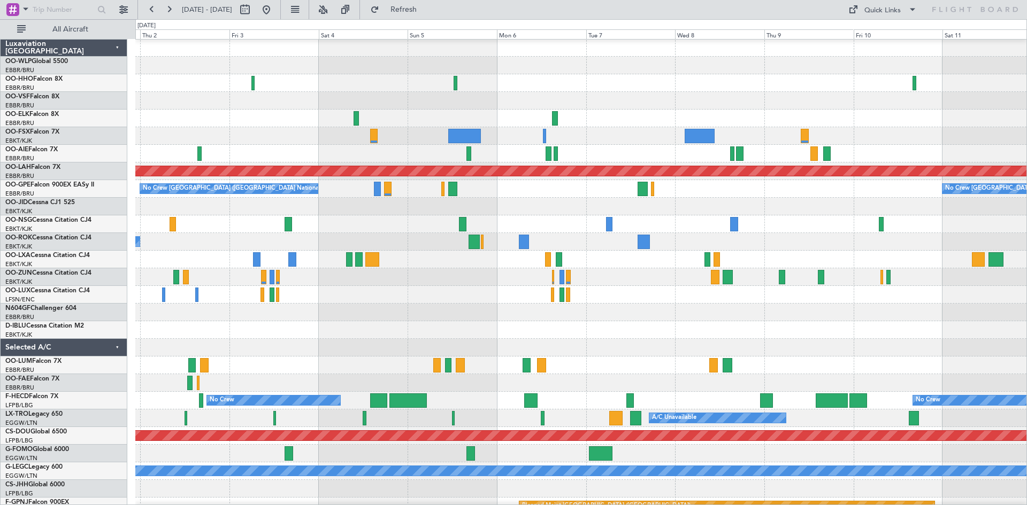
click at [529, 137] on div at bounding box center [580, 136] width 891 height 18
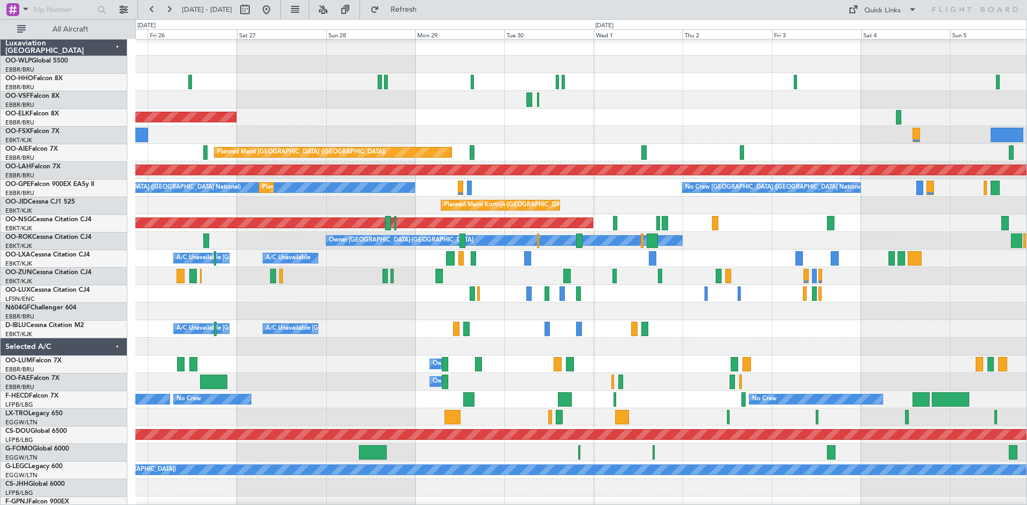
scroll to position [2, 0]
click at [837, 124] on div "Planned Maint Kortrijk-[GEOGRAPHIC_DATA]" at bounding box center [580, 118] width 891 height 18
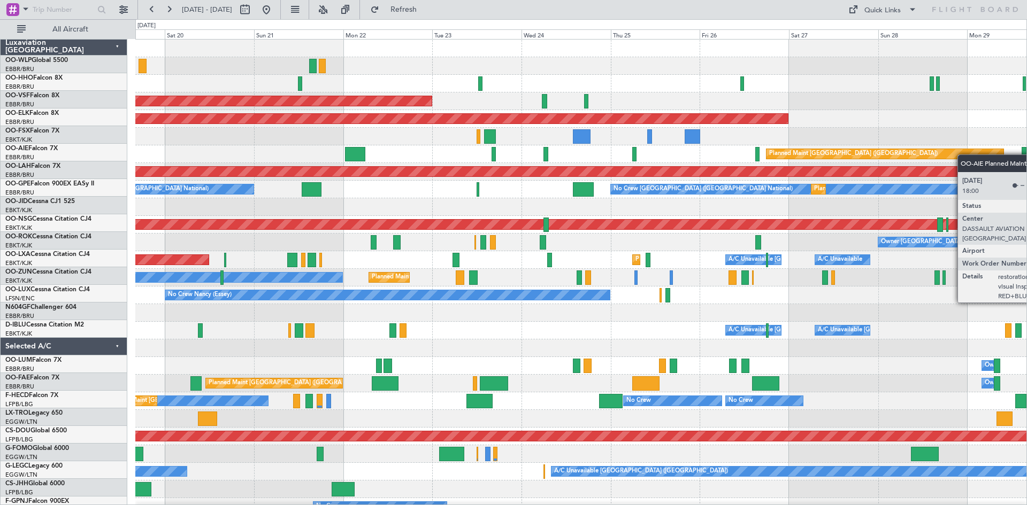
scroll to position [0, 0]
click at [965, 155] on div "Planned Maint Liege AOG Maint Brussels (Brussels National) Planned Maint Kortri…" at bounding box center [580, 296] width 891 height 512
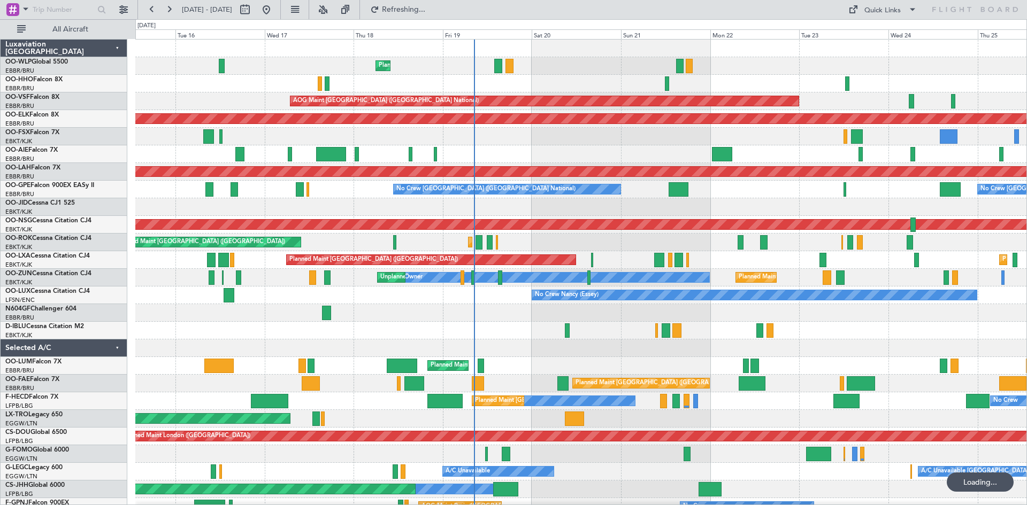
click at [917, 143] on div at bounding box center [580, 137] width 891 height 18
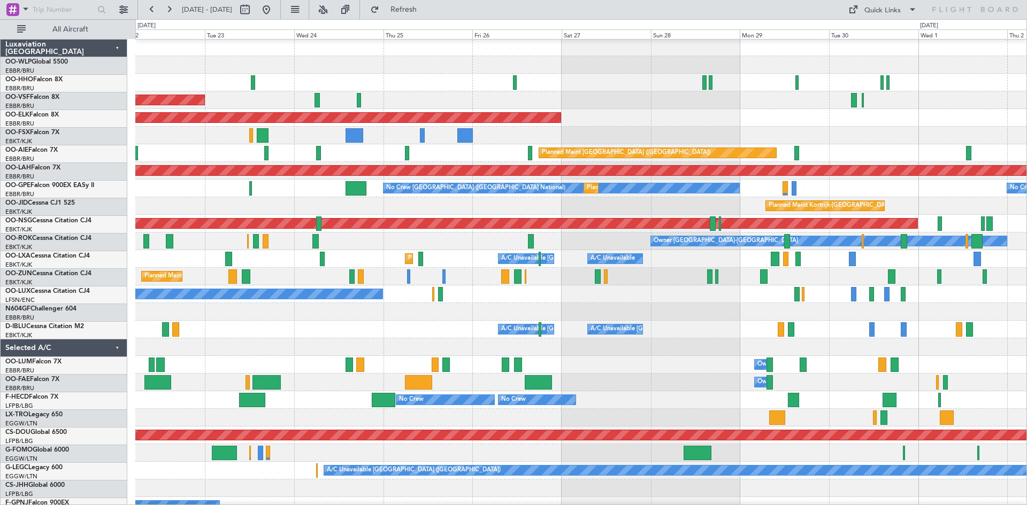
scroll to position [3, 0]
click at [921, 149] on div "Planned Maint [GEOGRAPHIC_DATA] ([GEOGRAPHIC_DATA])" at bounding box center [580, 153] width 891 height 18
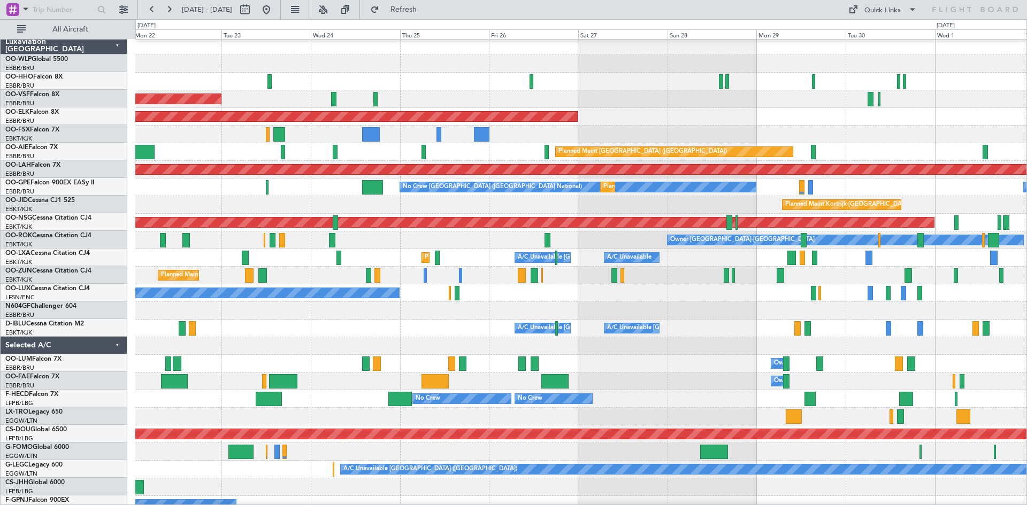
scroll to position [0, 0]
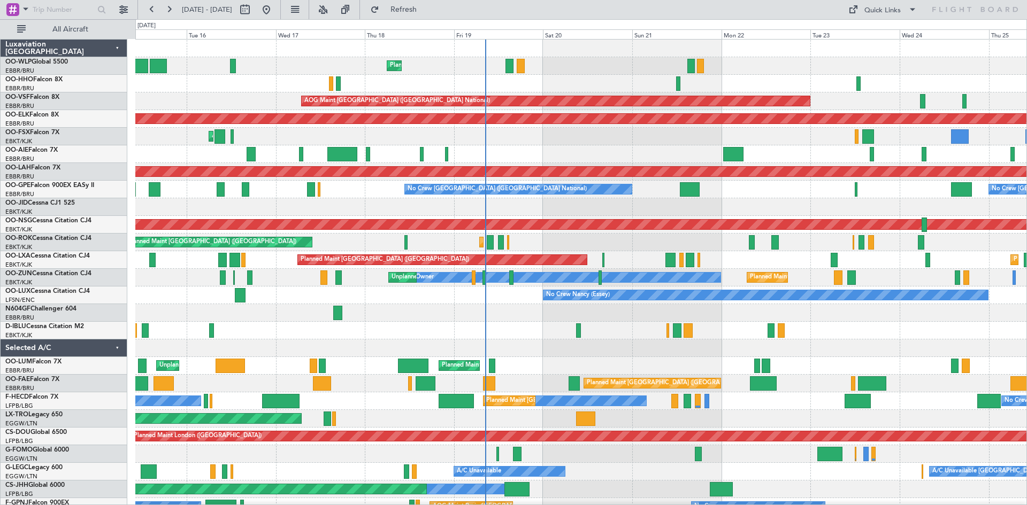
click at [929, 197] on div "Planned Maint Liege AOG Maint Brussels (Brussels National) Planned Maint Kortri…" at bounding box center [580, 296] width 891 height 512
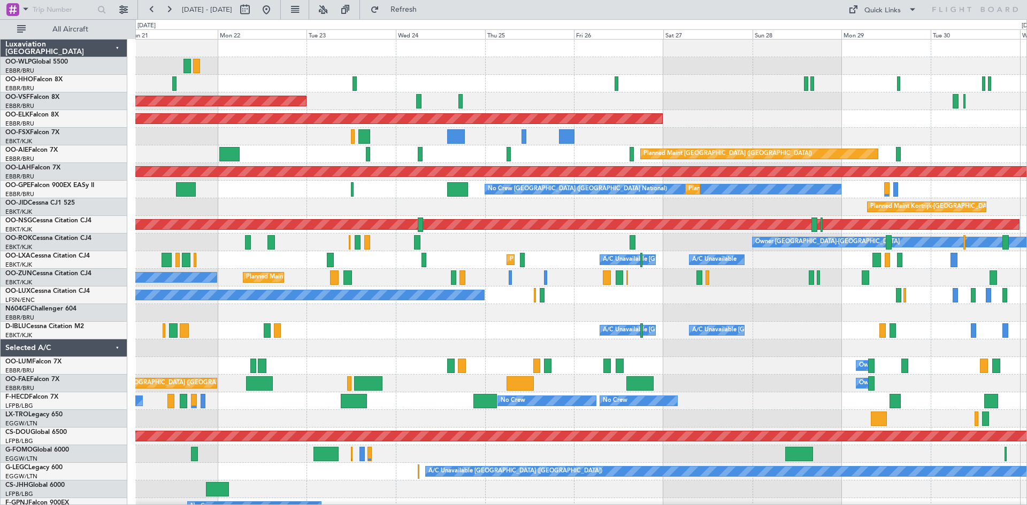
click at [209, 267] on div "AOG Maint Brussels (Brussels National) Planned Maint Kortrijk-Wevelgem Planned …" at bounding box center [580, 313] width 891 height 547
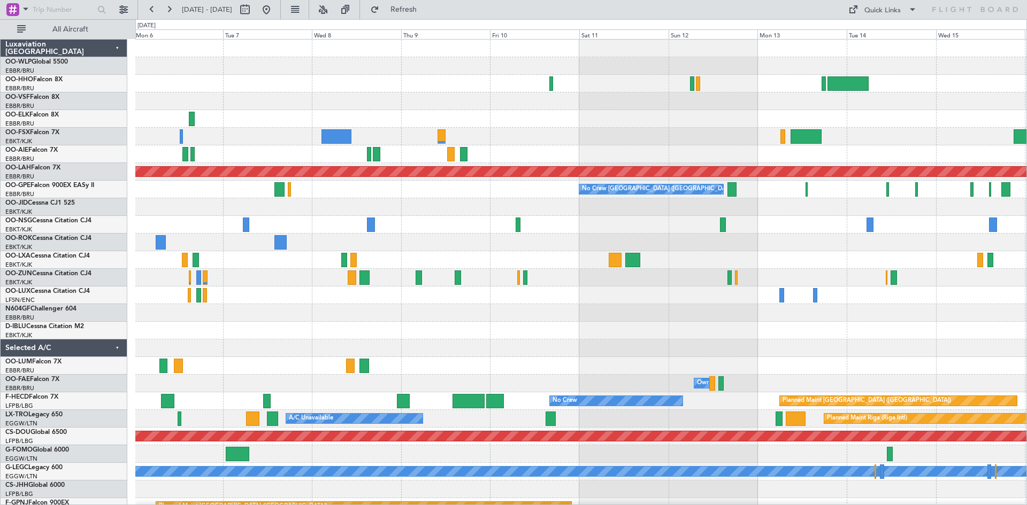
click at [315, 389] on div "Planned Maint Alton-st Louis (St Louis Regl) No Crew Brussels (Brussels Nationa…" at bounding box center [580, 296] width 891 height 512
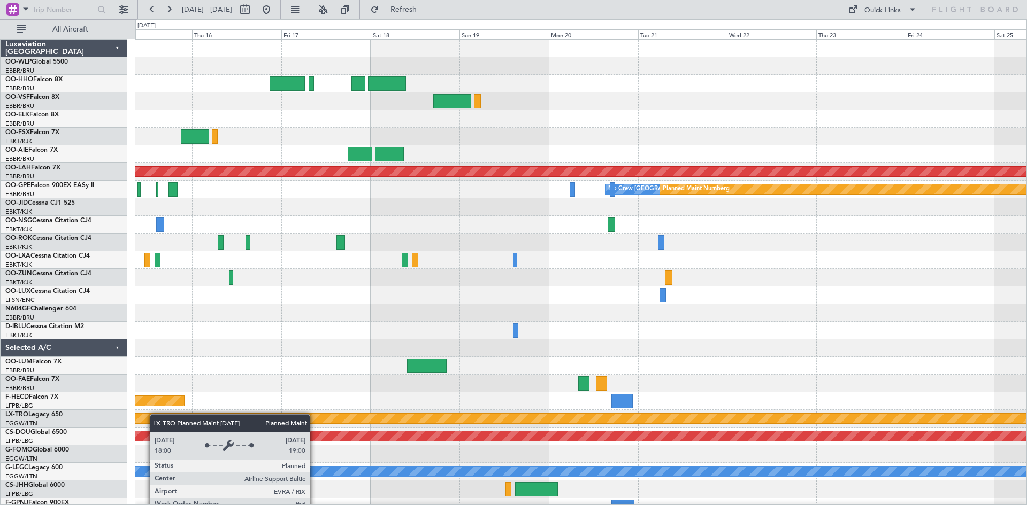
click at [155, 414] on div "Planned Maint Alton-st Louis (St Louis Regl) No Crew Brussels (Brussels Nationa…" at bounding box center [580, 296] width 891 height 512
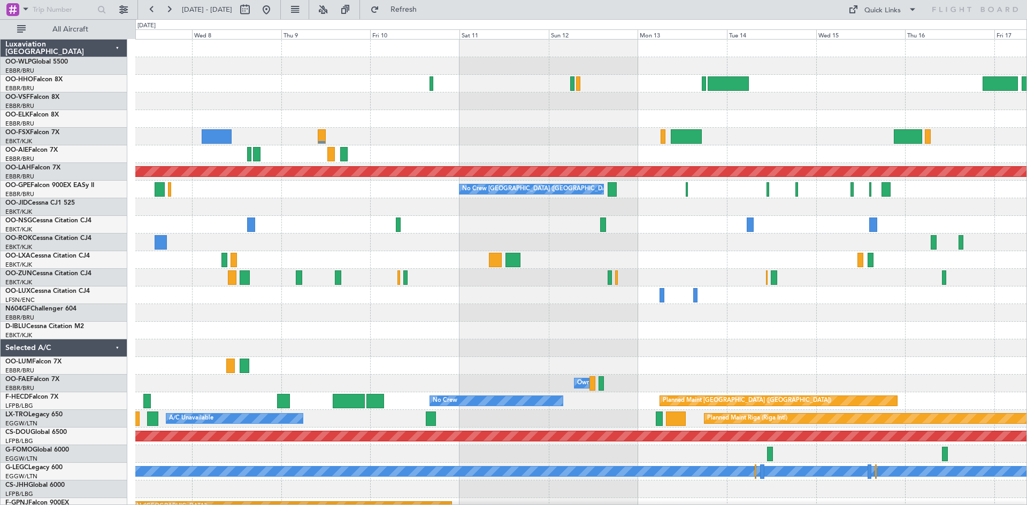
click at [1026, 141] on html "15 Oct 2025 - 25 Oct 2025 Refresh Quick Links All Aircraft Planned Maint Alton-…" at bounding box center [513, 252] width 1027 height 505
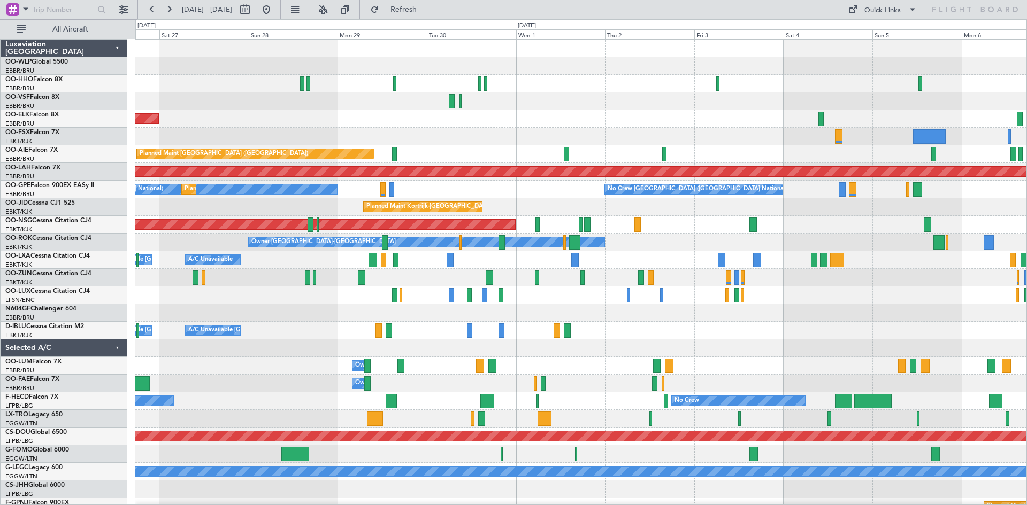
click at [522, 141] on div "Planned Maint Kortrijk-[GEOGRAPHIC_DATA] Planned Maint [GEOGRAPHIC_DATA] ([GEOG…" at bounding box center [580, 296] width 891 height 512
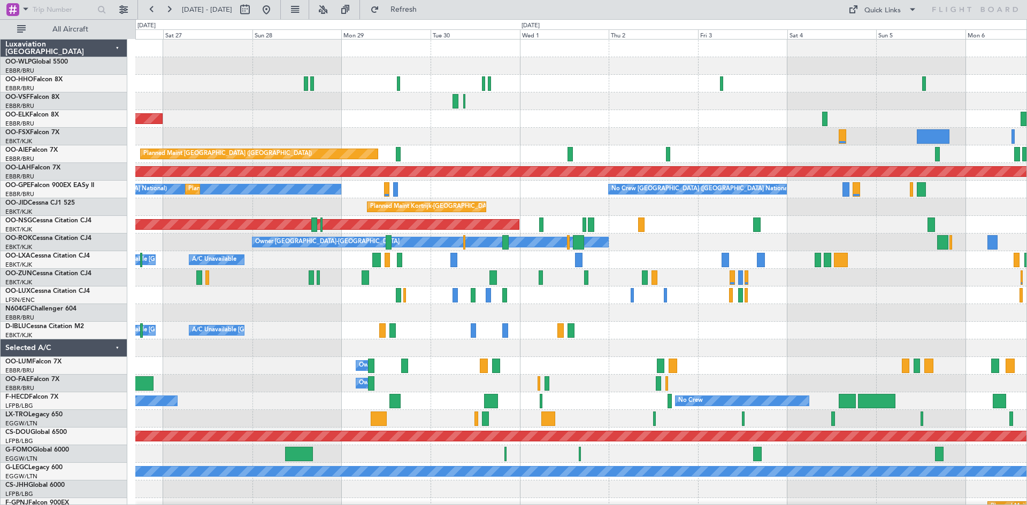
click at [370, 140] on div "Planned Maint Kortrijk-[GEOGRAPHIC_DATA] Planned Maint [GEOGRAPHIC_DATA] ([GEOG…" at bounding box center [580, 296] width 891 height 512
click at [281, 14] on fb-range-datepicker "[DATE] - [DATE]" at bounding box center [208, 9] width 143 height 19
click at [275, 11] on button at bounding box center [266, 9] width 17 height 17
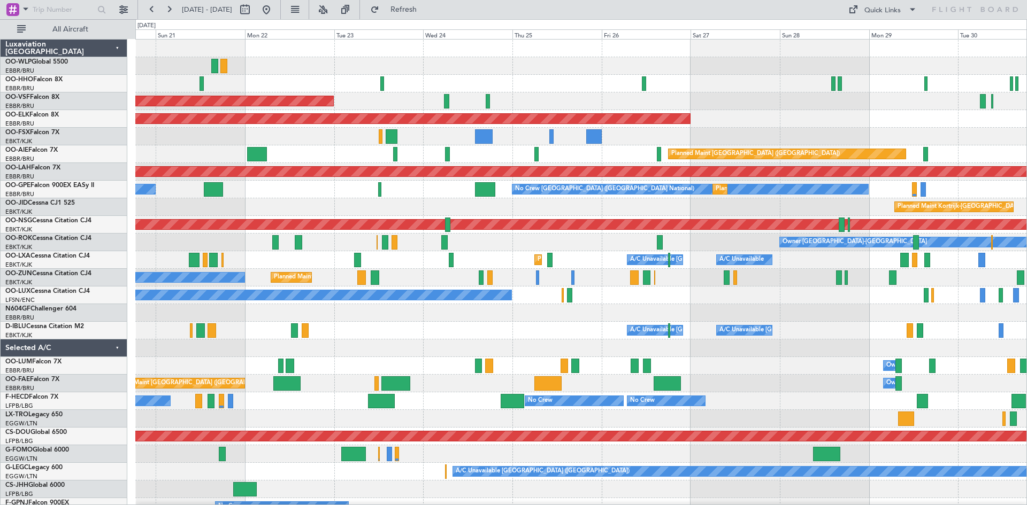
click at [304, 152] on div "Planned Maint Liege AOG Maint Brussels (Brussels National) Planned Maint Kortri…" at bounding box center [580, 313] width 891 height 547
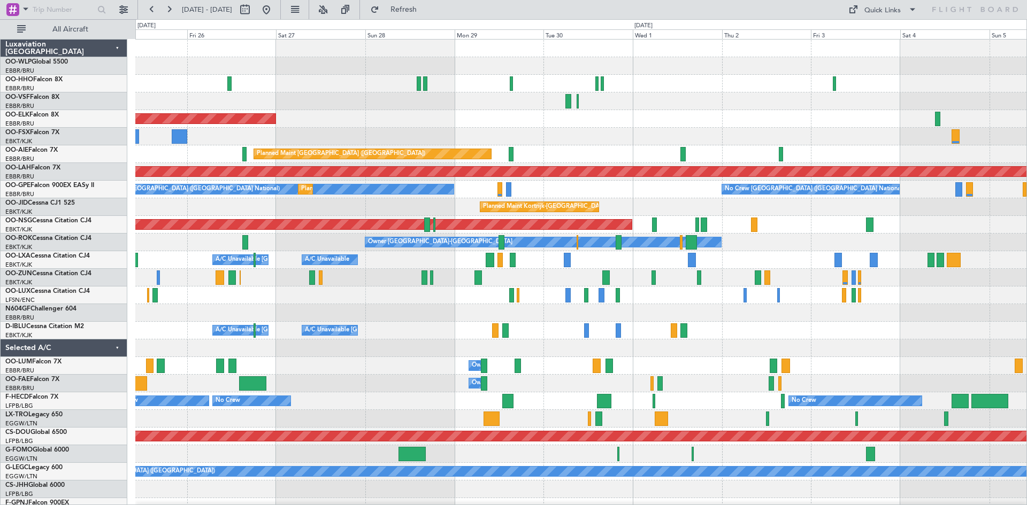
click at [453, 164] on div "AOG Maint Brussels (Brussels National) Planned Maint Kortrijk-Wevelgem Planned …" at bounding box center [580, 296] width 891 height 512
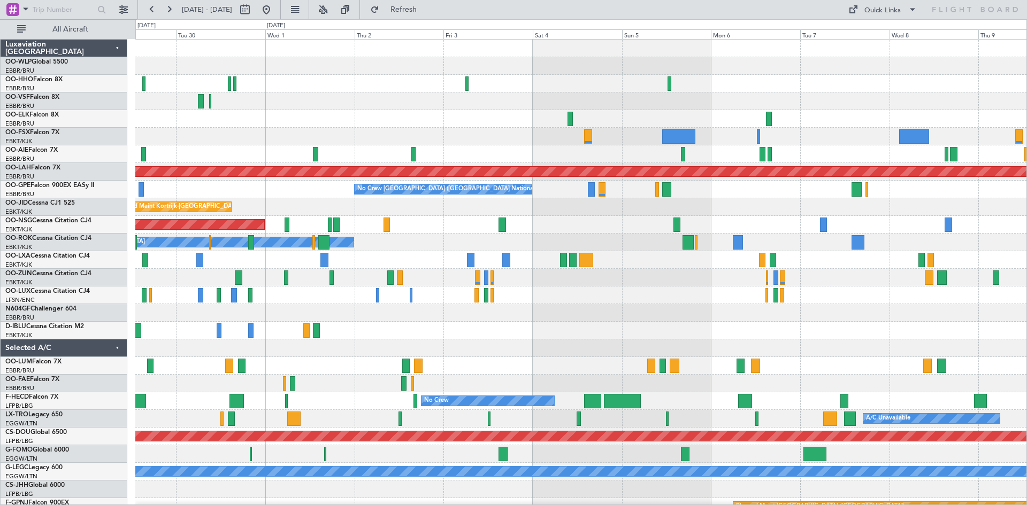
click at [605, 156] on div "Planned Maint London (Farnborough) Planned Maint Alton-st Louis (St Louis Regl)…" at bounding box center [580, 296] width 891 height 512
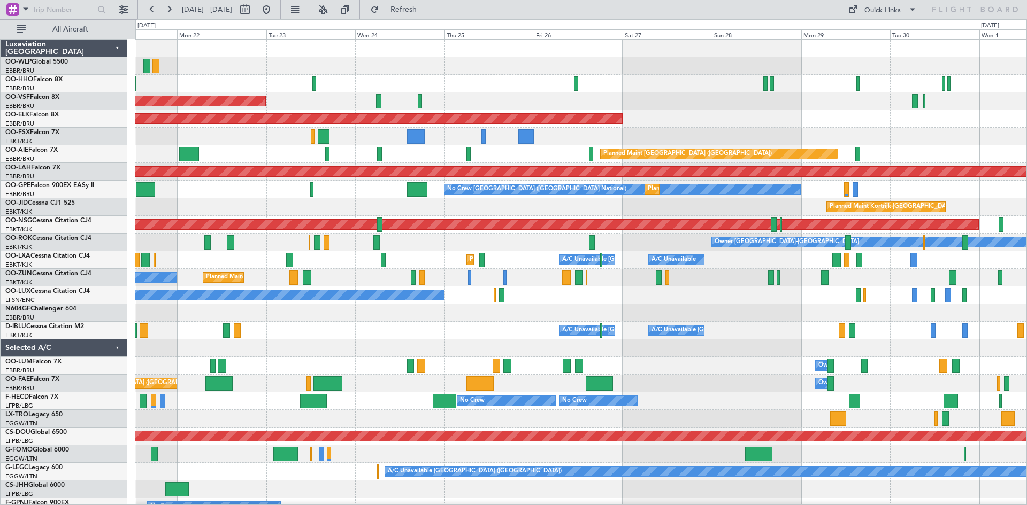
click at [951, 179] on div "AOG Maint Brussels (Brussels National) Planned Maint Kortrijk-Wevelgem Planned …" at bounding box center [580, 296] width 891 height 512
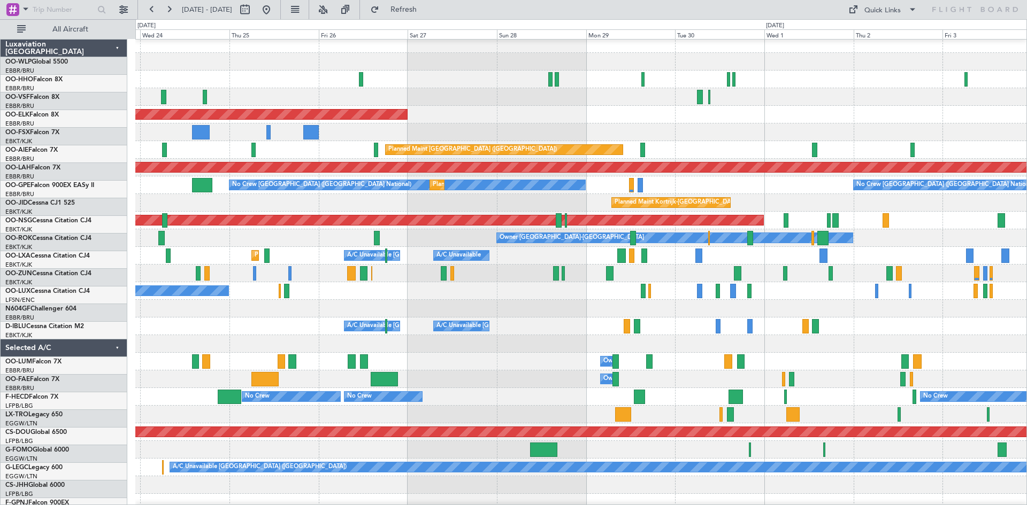
scroll to position [4, 0]
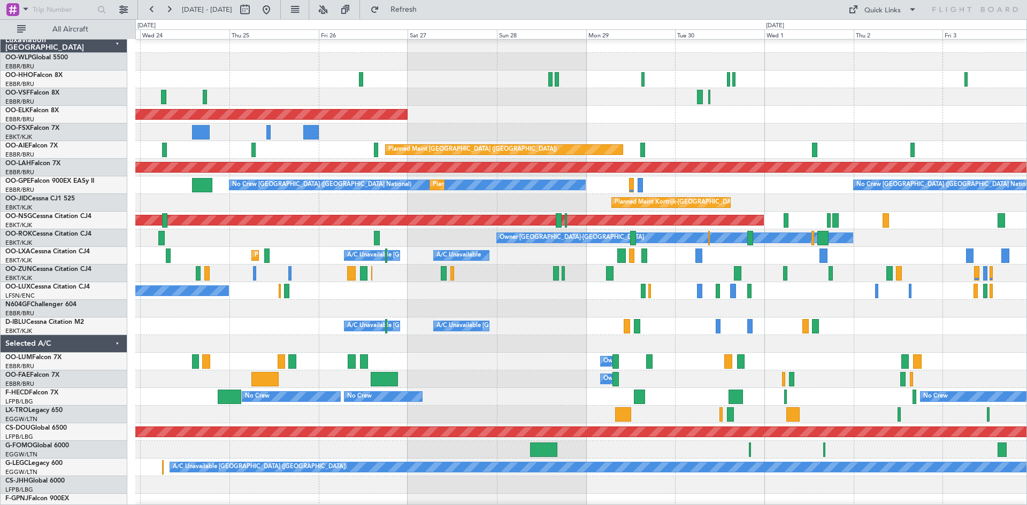
click at [118, 107] on div "AOG Maint Brussels (Brussels National) Planned Maint Kortrijk-Wevelgem Planned …" at bounding box center [513, 262] width 1027 height 486
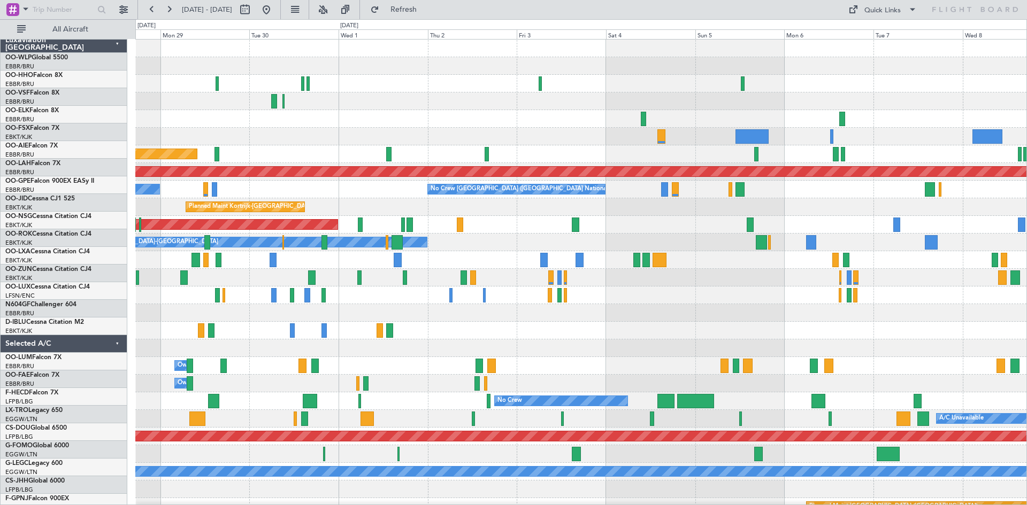
scroll to position [0, 0]
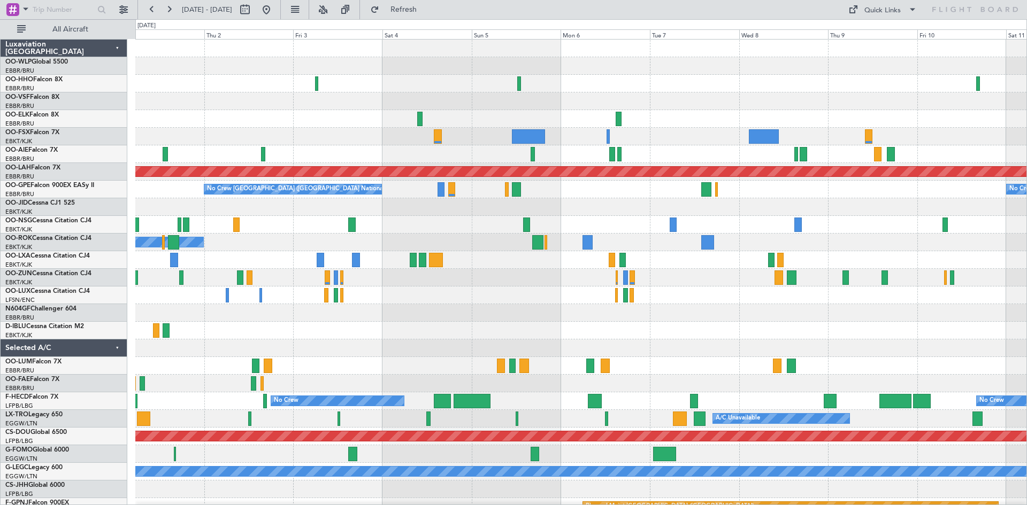
click at [39, 141] on div "Planned Maint London (Farnborough) Planned Maint Alton-st Louis (St Louis Regl)…" at bounding box center [513, 262] width 1027 height 486
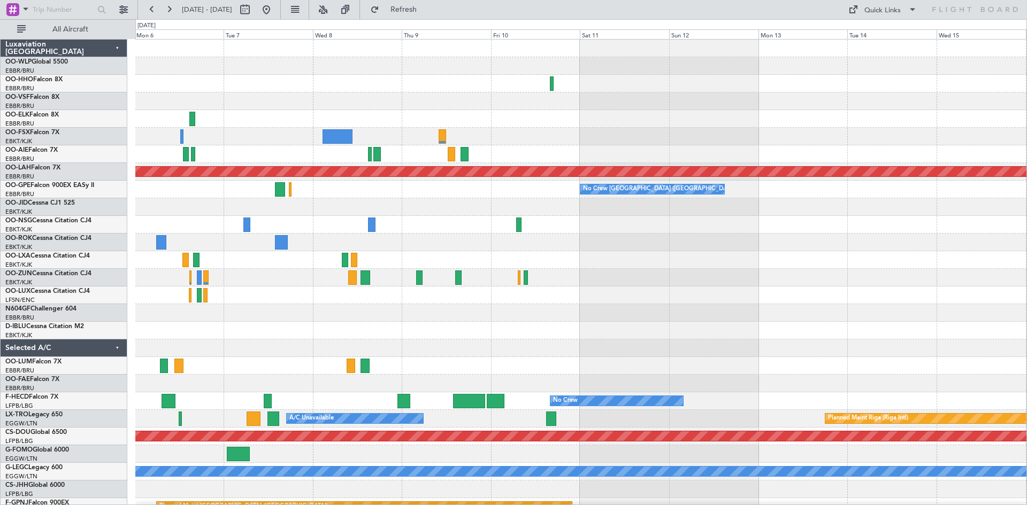
click at [243, 137] on div at bounding box center [580, 137] width 891 height 18
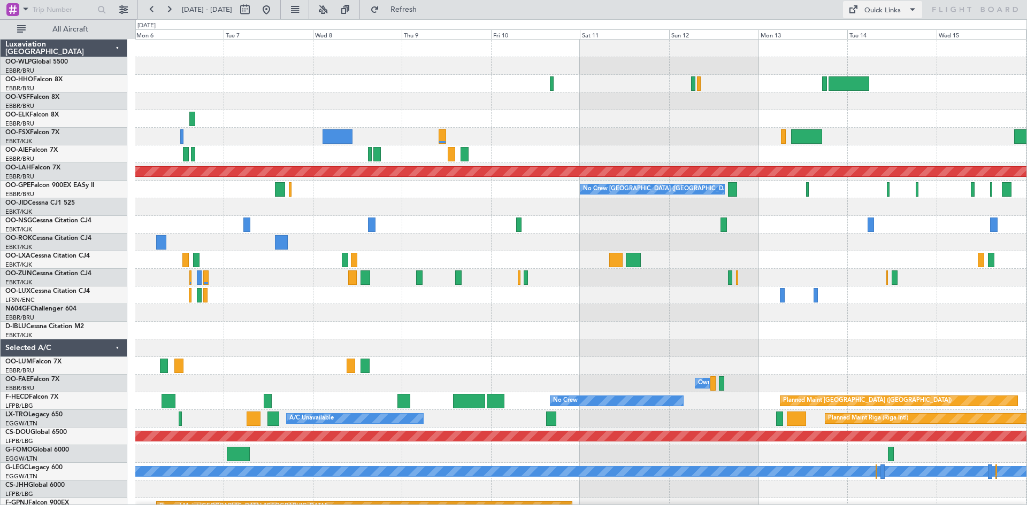
click at [866, 6] on div "Quick Links" at bounding box center [882, 10] width 36 height 11
click at [881, 29] on button "Trip Builder" at bounding box center [883, 35] width 80 height 26
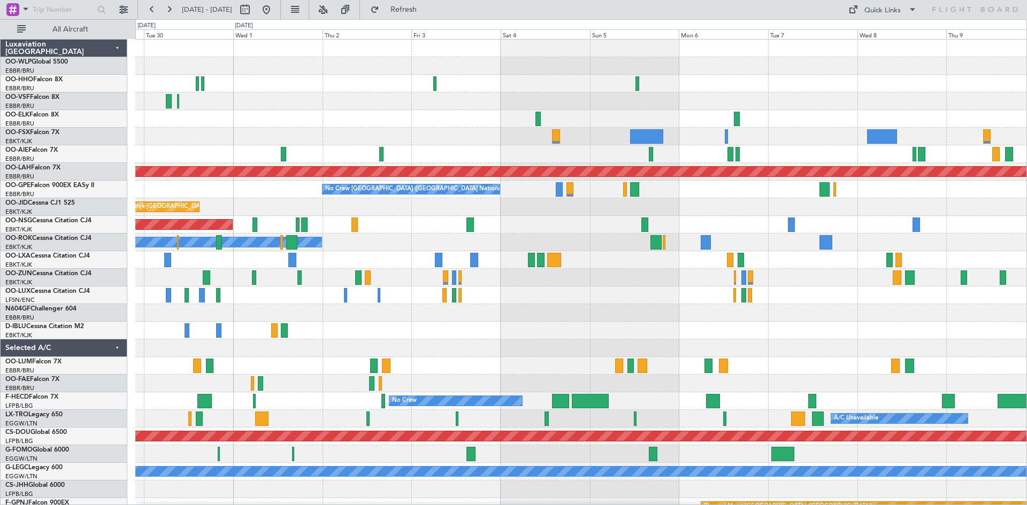
click at [778, 354] on div "Planned Maint London (Farnborough) Planned Maint Alton-st Louis (St Louis Regl)…" at bounding box center [580, 296] width 891 height 512
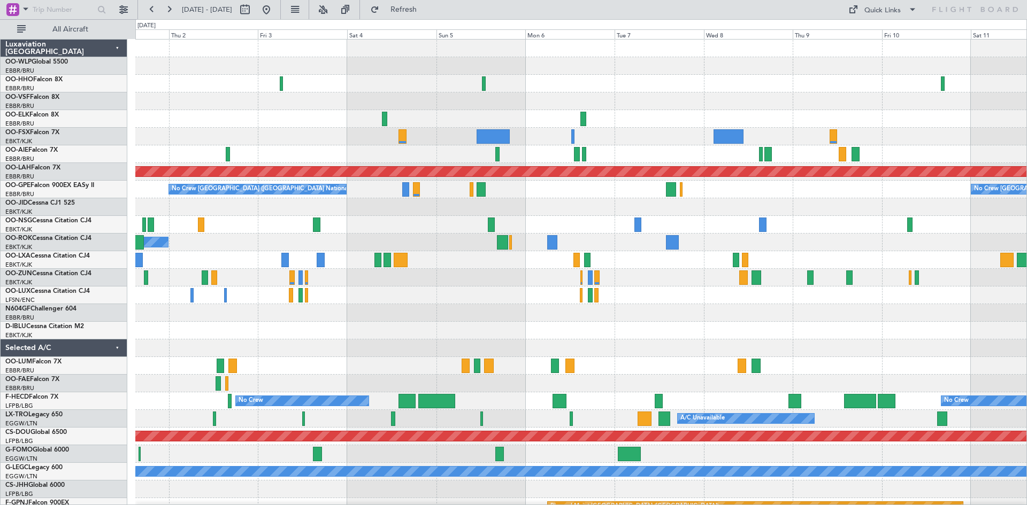
scroll to position [23, 0]
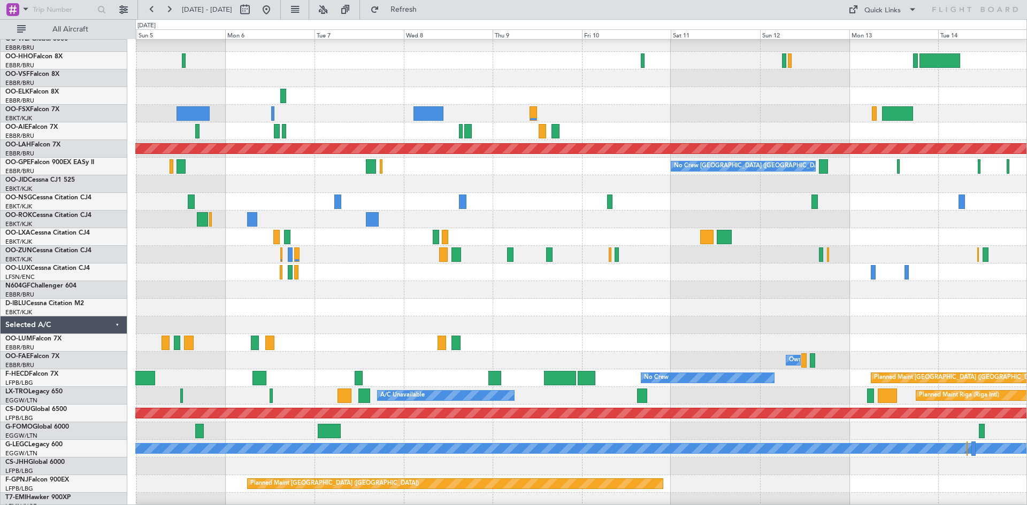
click at [0, 311] on div "Planned Maint Alton-st Louis (St Louis Regl) No Crew Brussels (Brussels Nationa…" at bounding box center [513, 262] width 1027 height 486
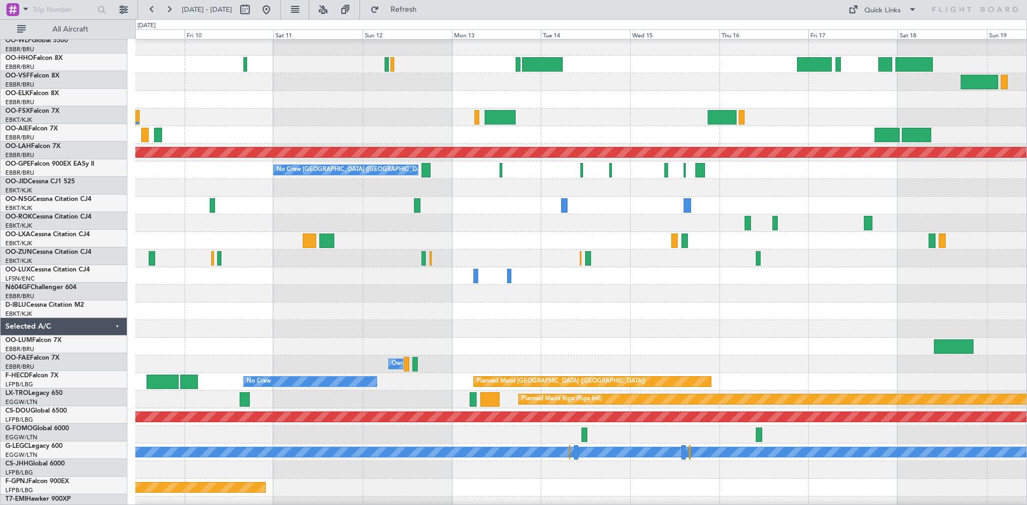
scroll to position [19, 0]
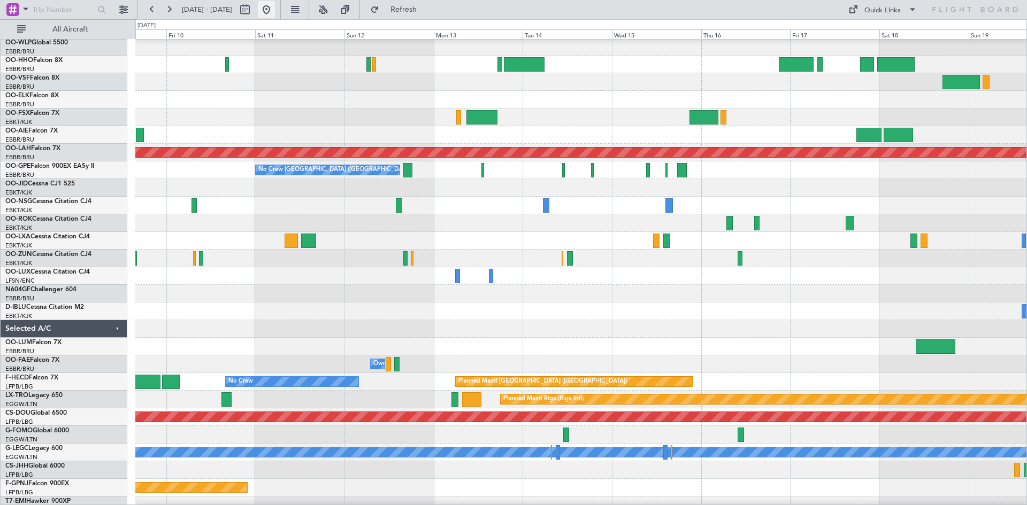
click at [275, 16] on button at bounding box center [266, 9] width 17 height 17
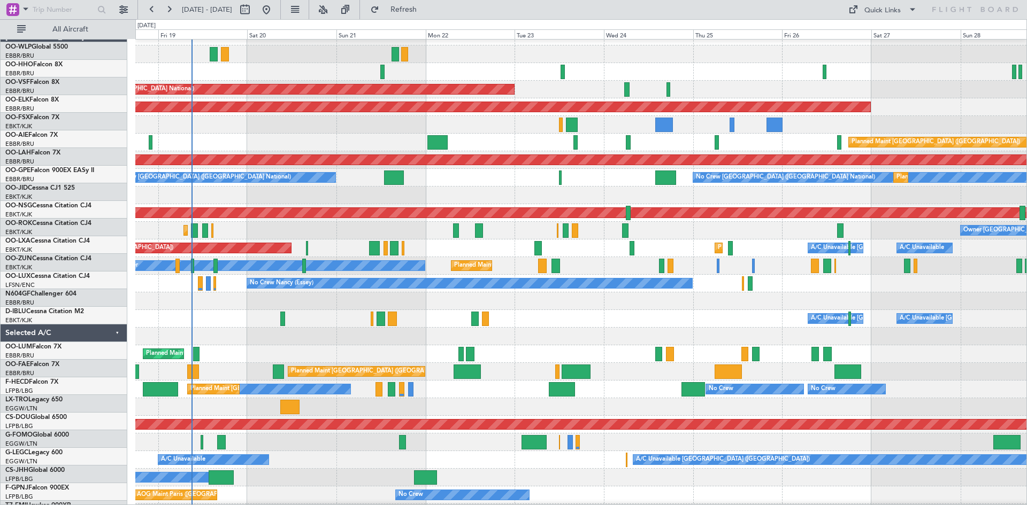
scroll to position [12, 0]
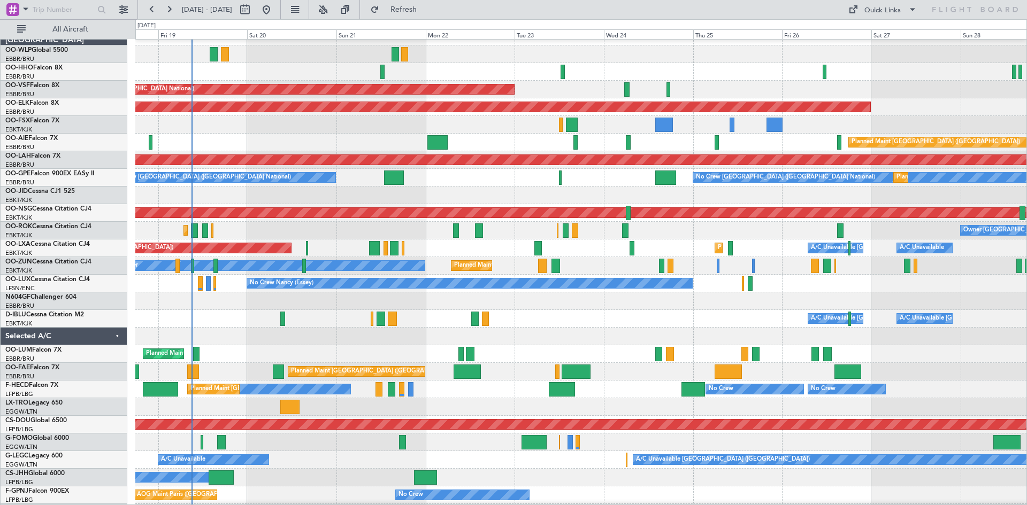
click at [496, 304] on div at bounding box center [580, 301] width 891 height 18
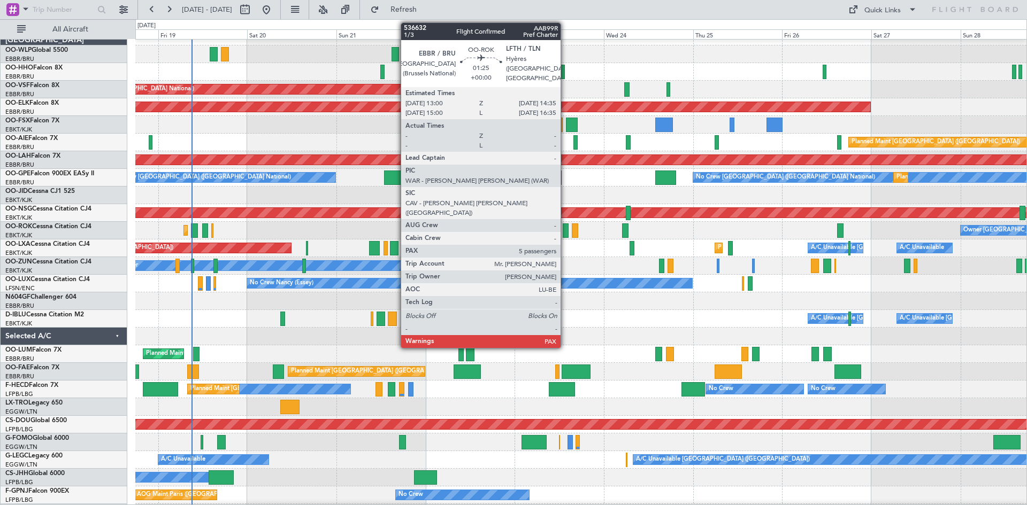
click at [565, 236] on div at bounding box center [565, 230] width 6 height 14
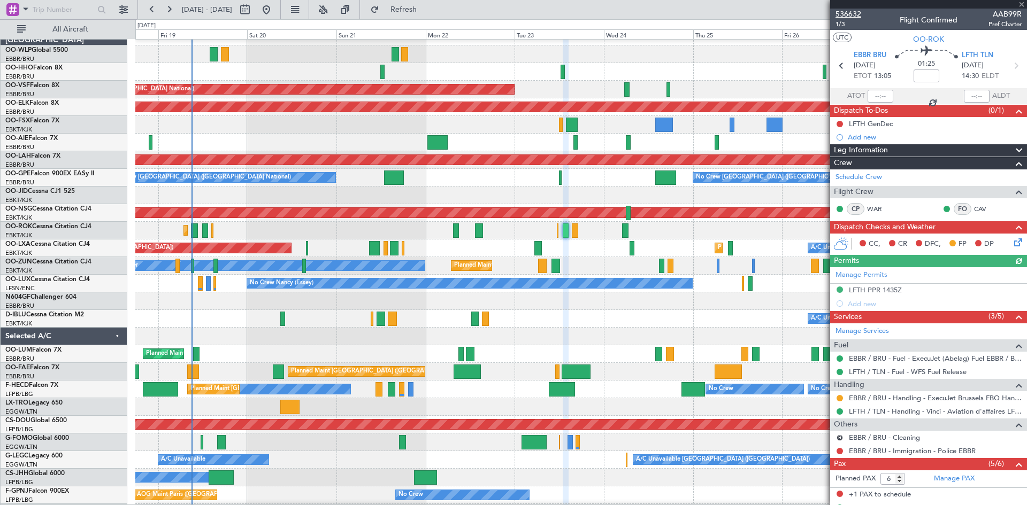
click at [851, 11] on span "536632" at bounding box center [848, 14] width 26 height 11
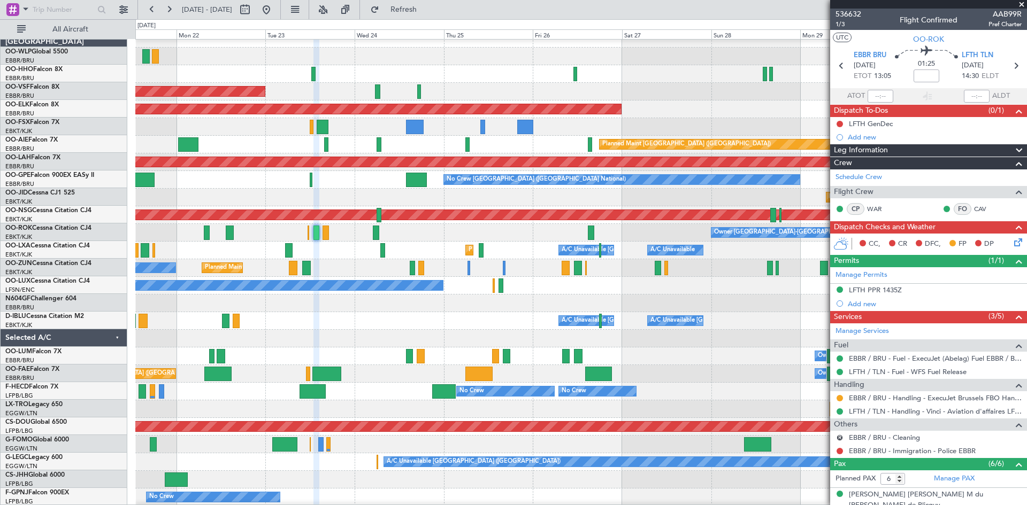
scroll to position [10, 0]
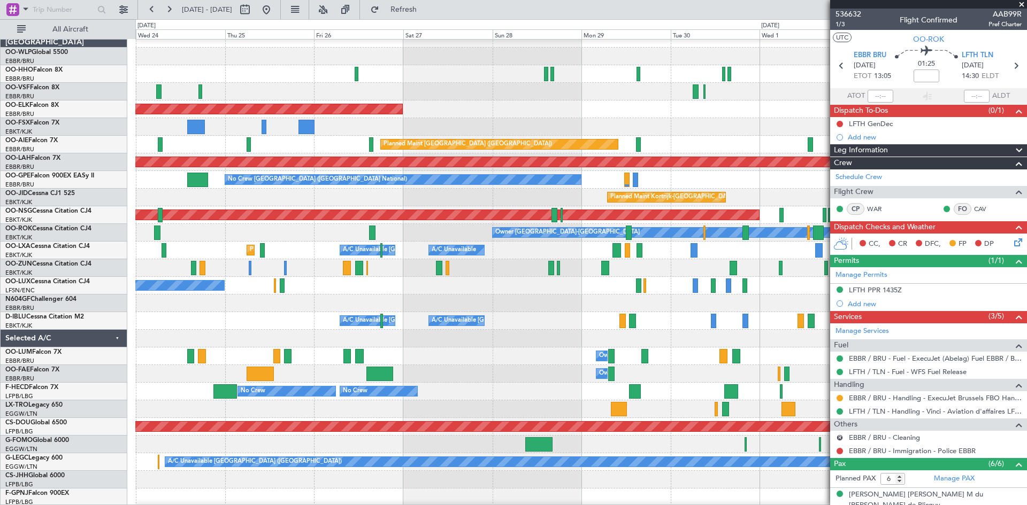
click at [179, 312] on div "A/C Unavailable Brussels (Brussels National) A/C Unavailable Kortrijk-Wevelgem" at bounding box center [580, 321] width 891 height 18
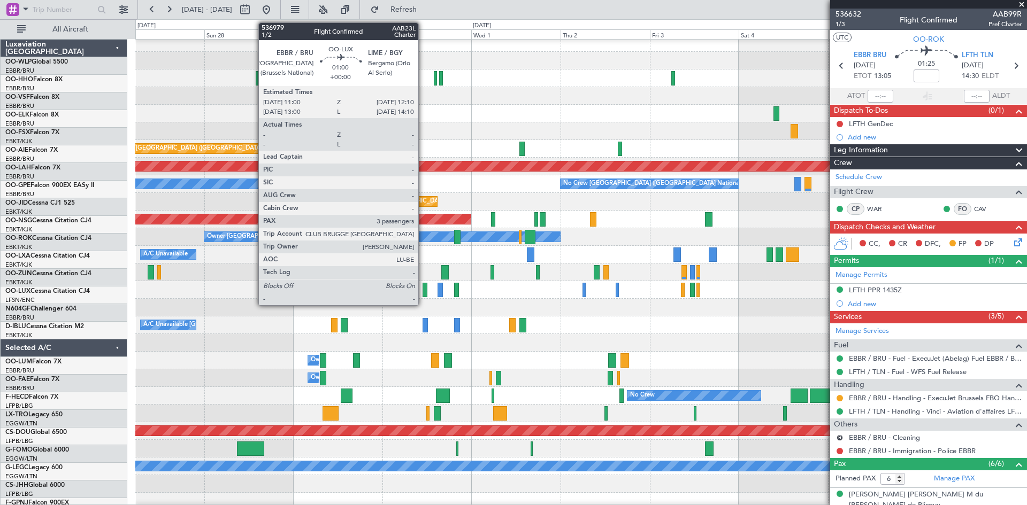
scroll to position [5, 0]
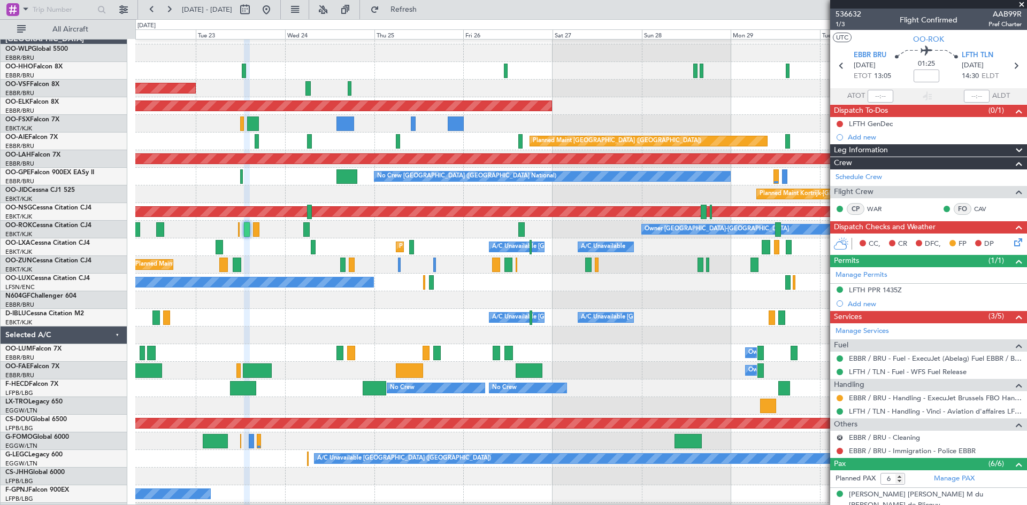
click at [653, 198] on div "Planned Maint Kortrijk-[GEOGRAPHIC_DATA]" at bounding box center [580, 195] width 891 height 18
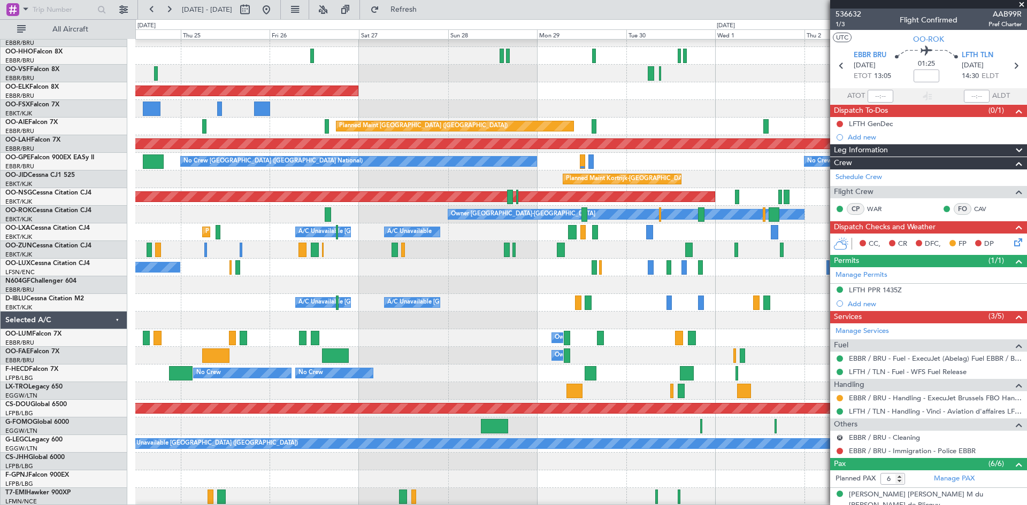
scroll to position [21, 0]
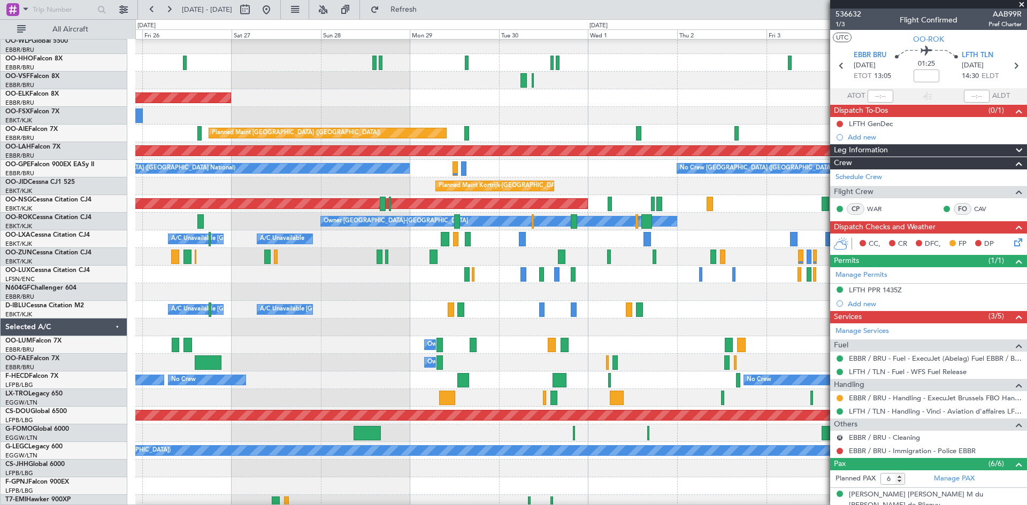
click at [361, 276] on div "No Crew Nancy (Essey)" at bounding box center [580, 275] width 891 height 18
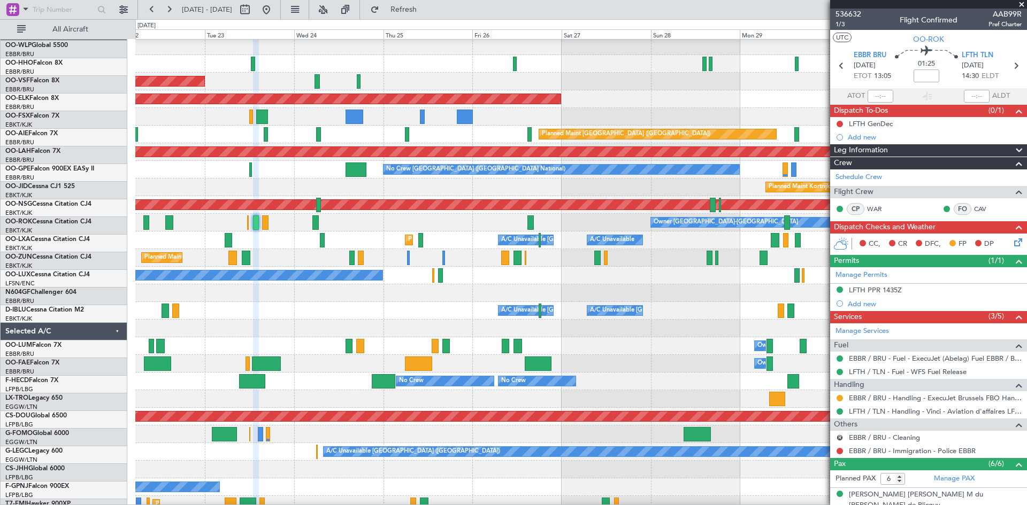
scroll to position [45, 0]
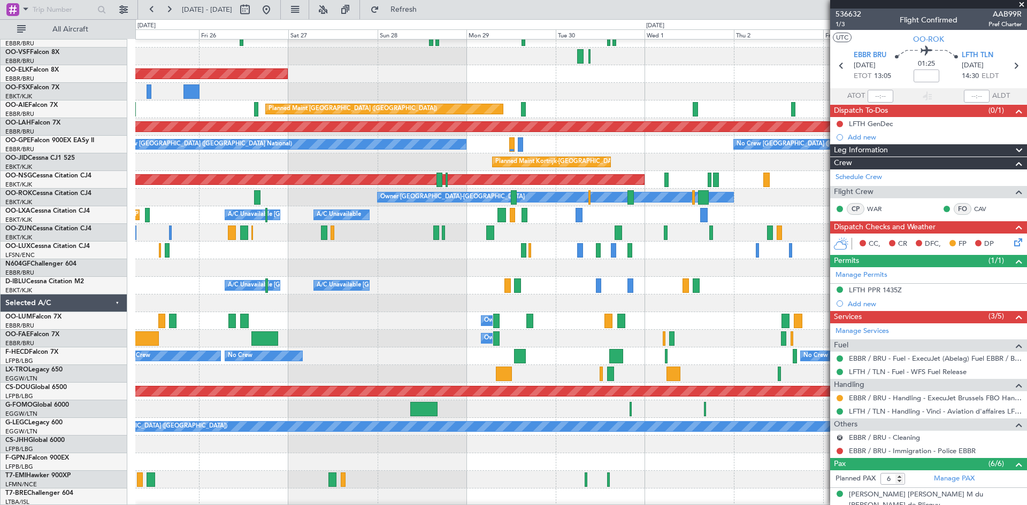
click at [352, 326] on div "Owner Melsbroek Air Base" at bounding box center [580, 321] width 891 height 18
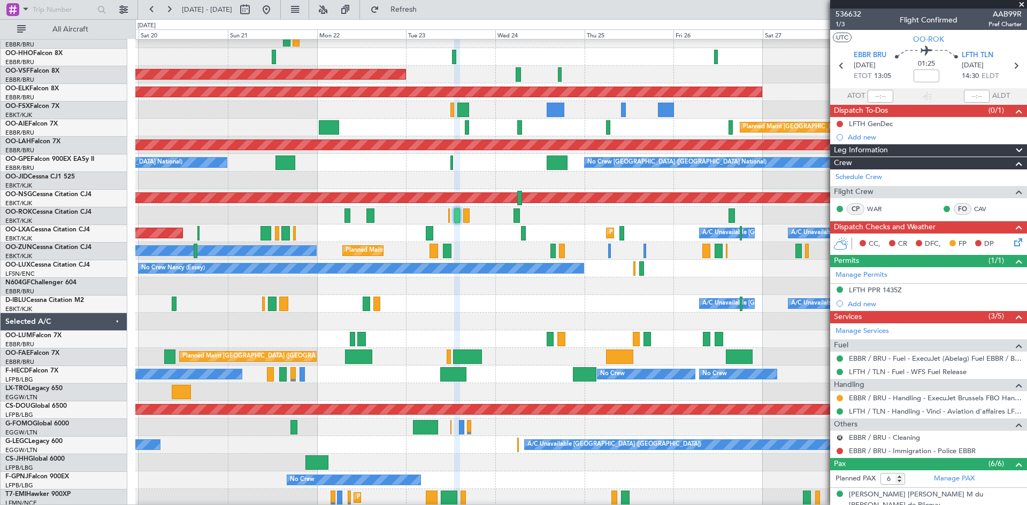
scroll to position [27, 0]
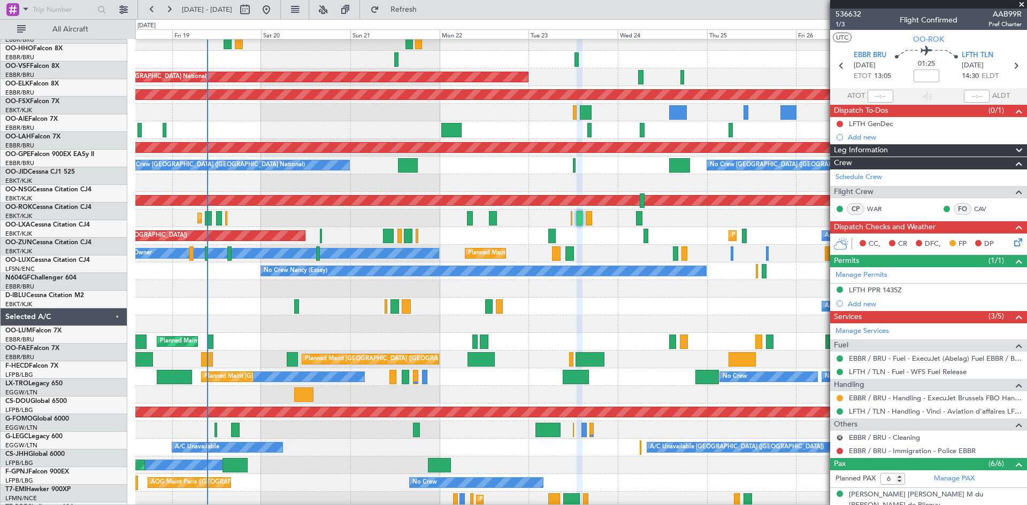
click at [433, 287] on div at bounding box center [580, 289] width 891 height 18
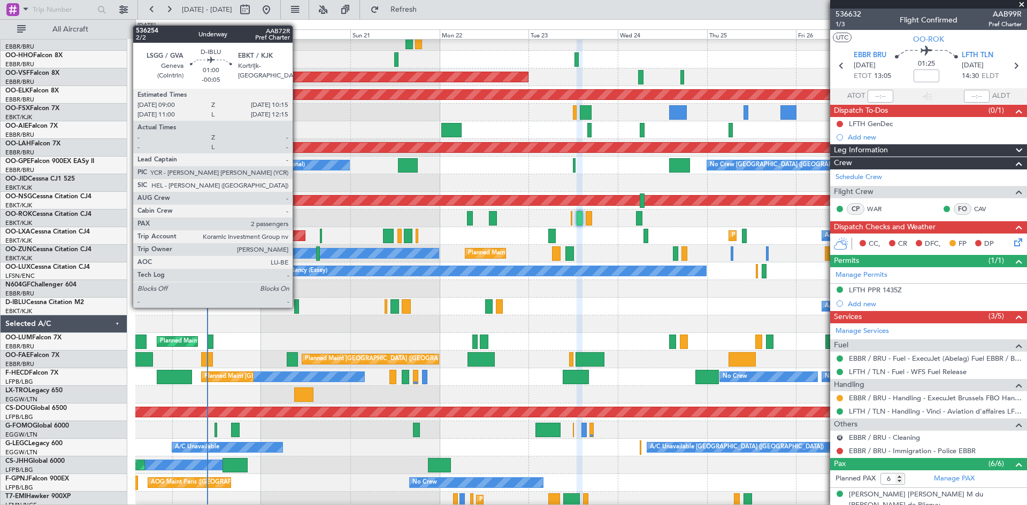
click at [297, 307] on div at bounding box center [296, 306] width 5 height 14
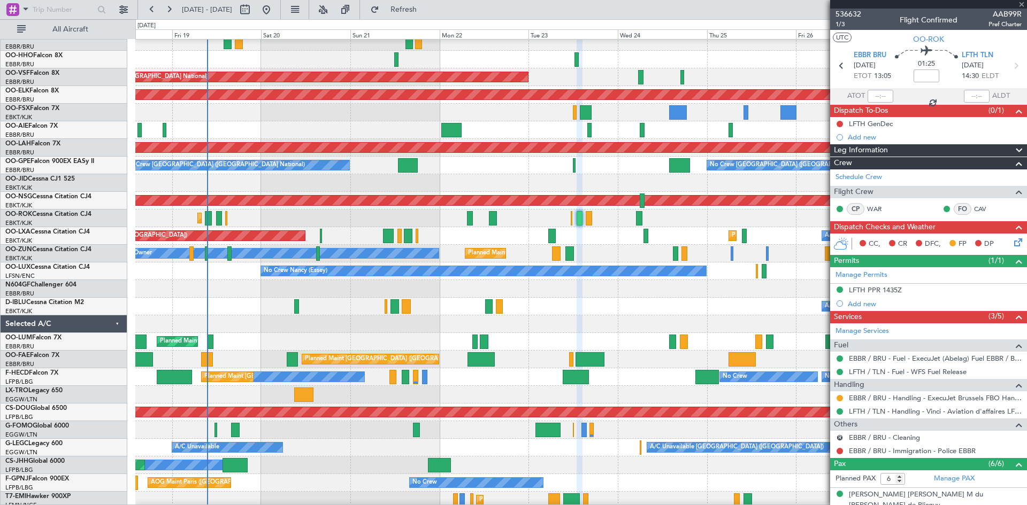
type input "-00:05"
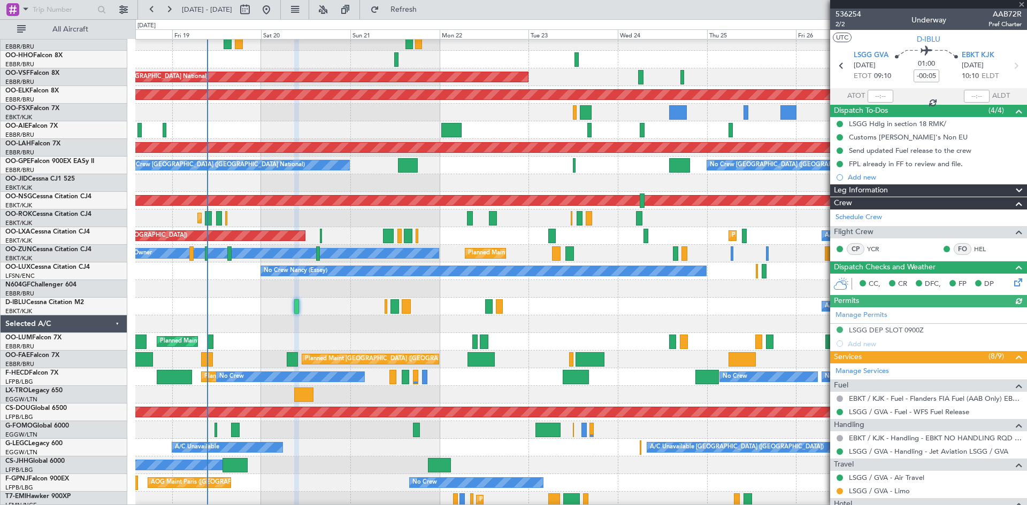
scroll to position [163, 0]
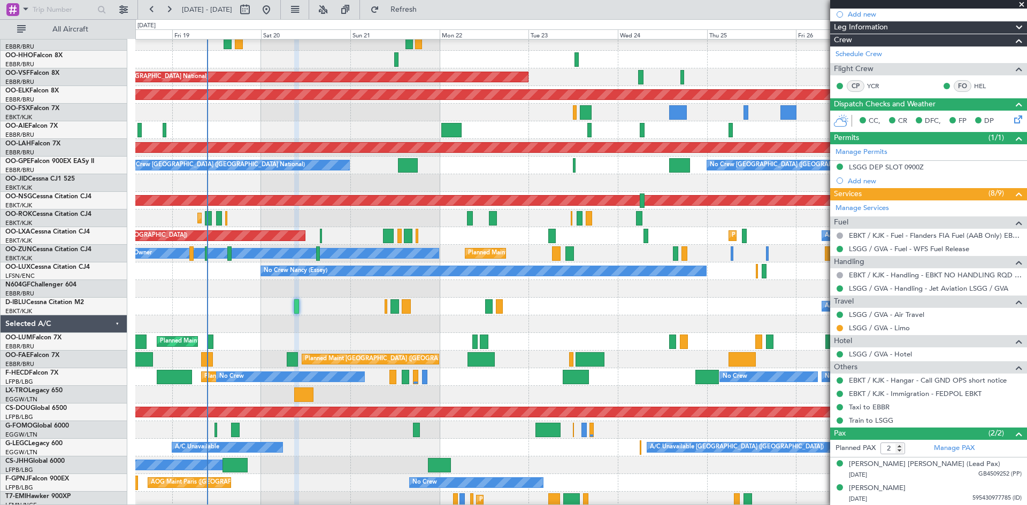
click at [1021, 5] on span at bounding box center [1021, 5] width 11 height 10
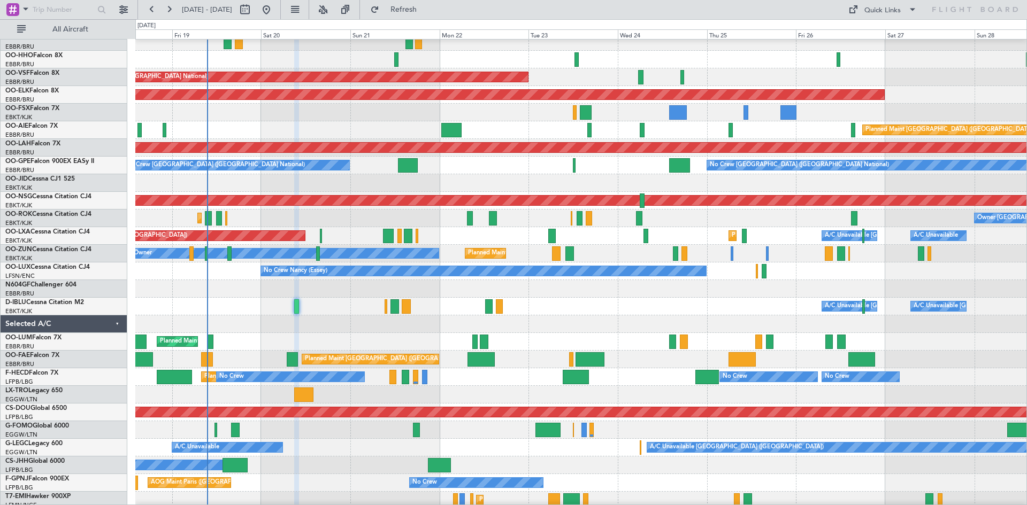
type input "0"
